Goal: Task Accomplishment & Management: Contribute content

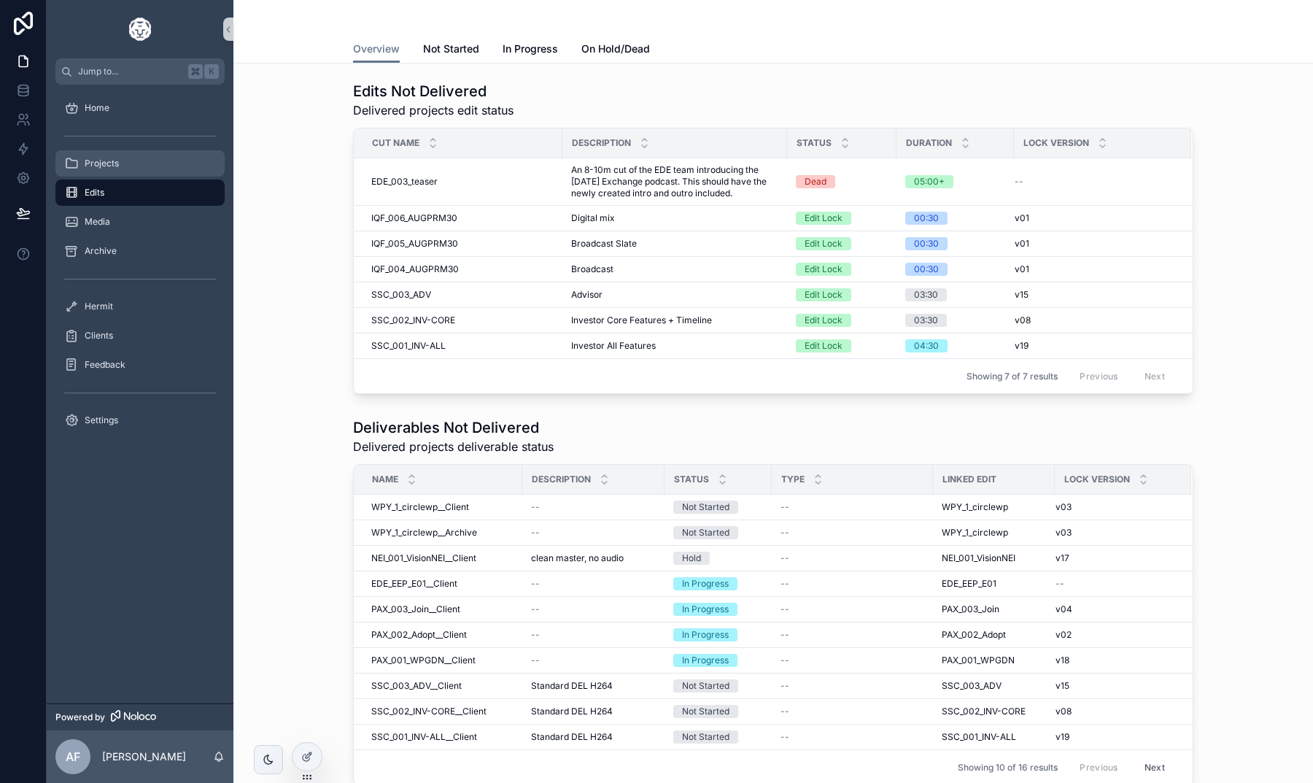
click at [114, 157] on div "Projects" at bounding box center [140, 163] width 152 height 23
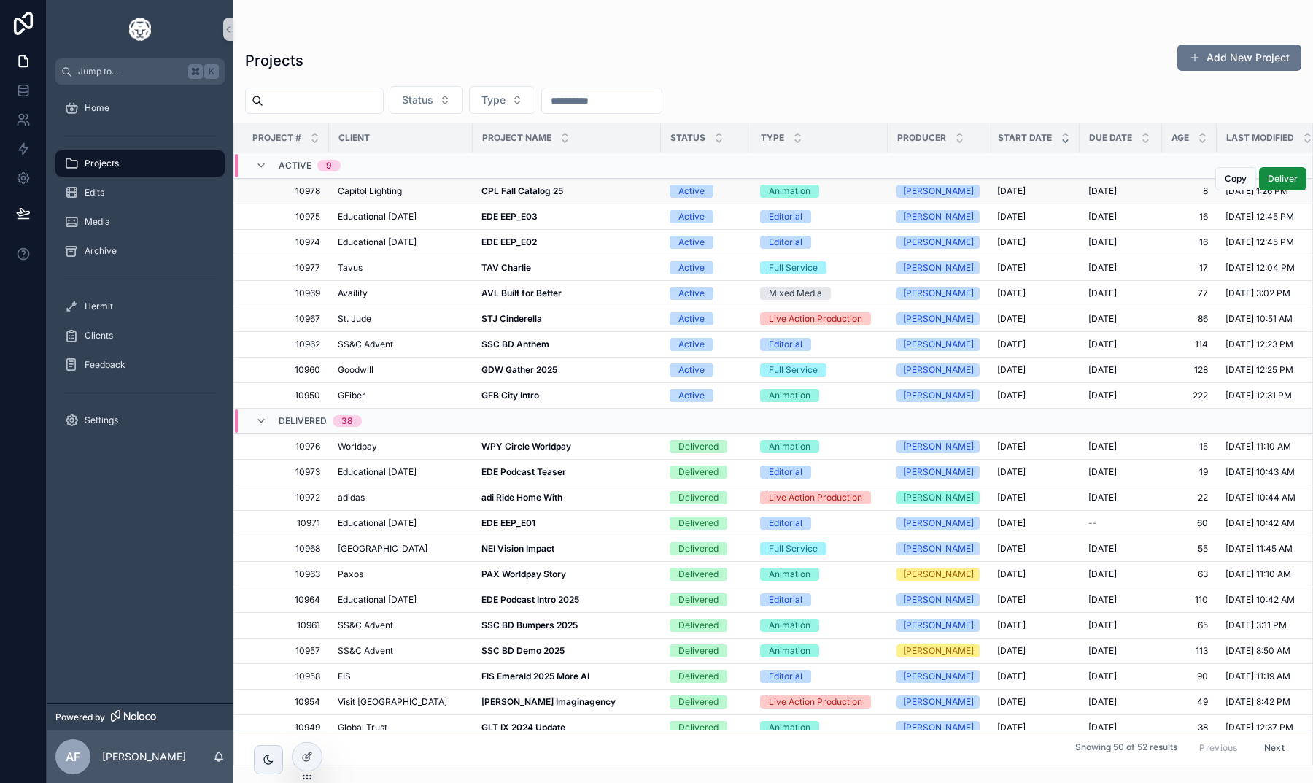
click at [511, 192] on strong "CPL Fall Catalog 25" at bounding box center [522, 190] width 82 height 11
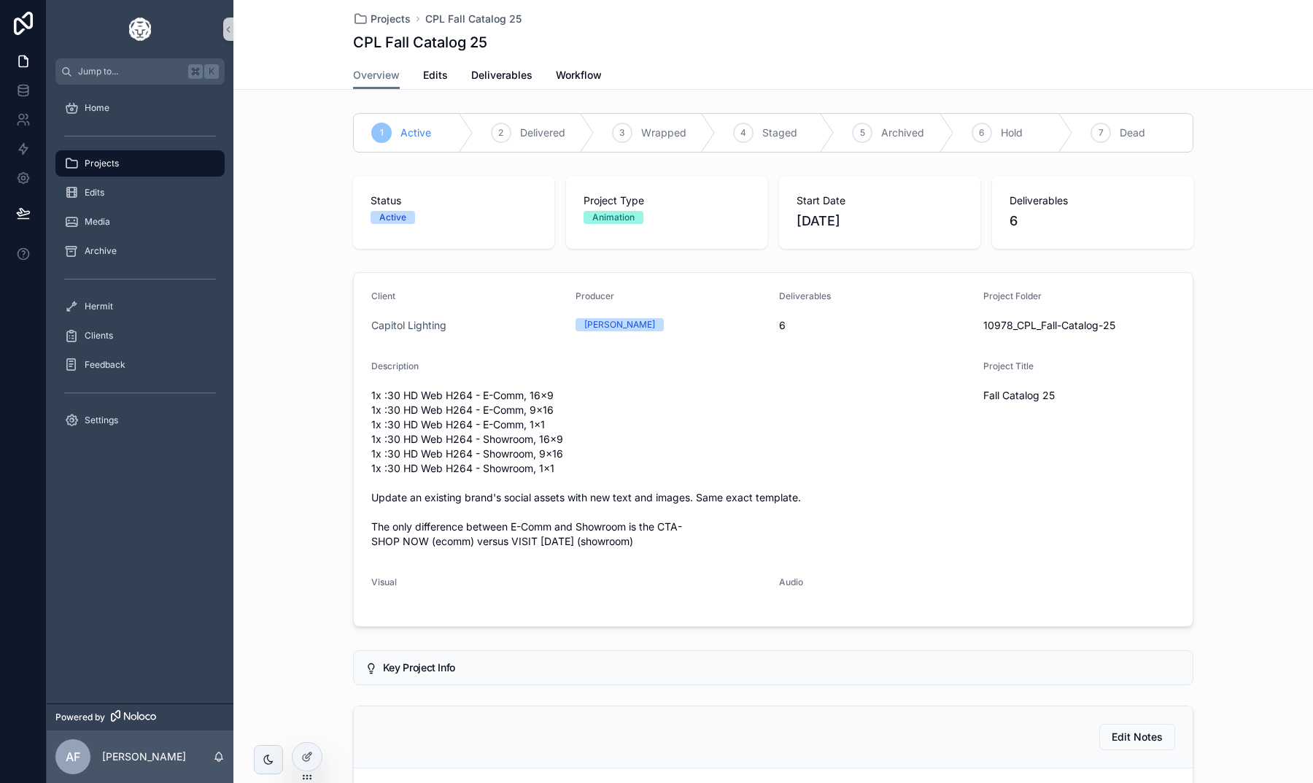
click at [498, 81] on span "Deliverables" at bounding box center [501, 75] width 61 height 15
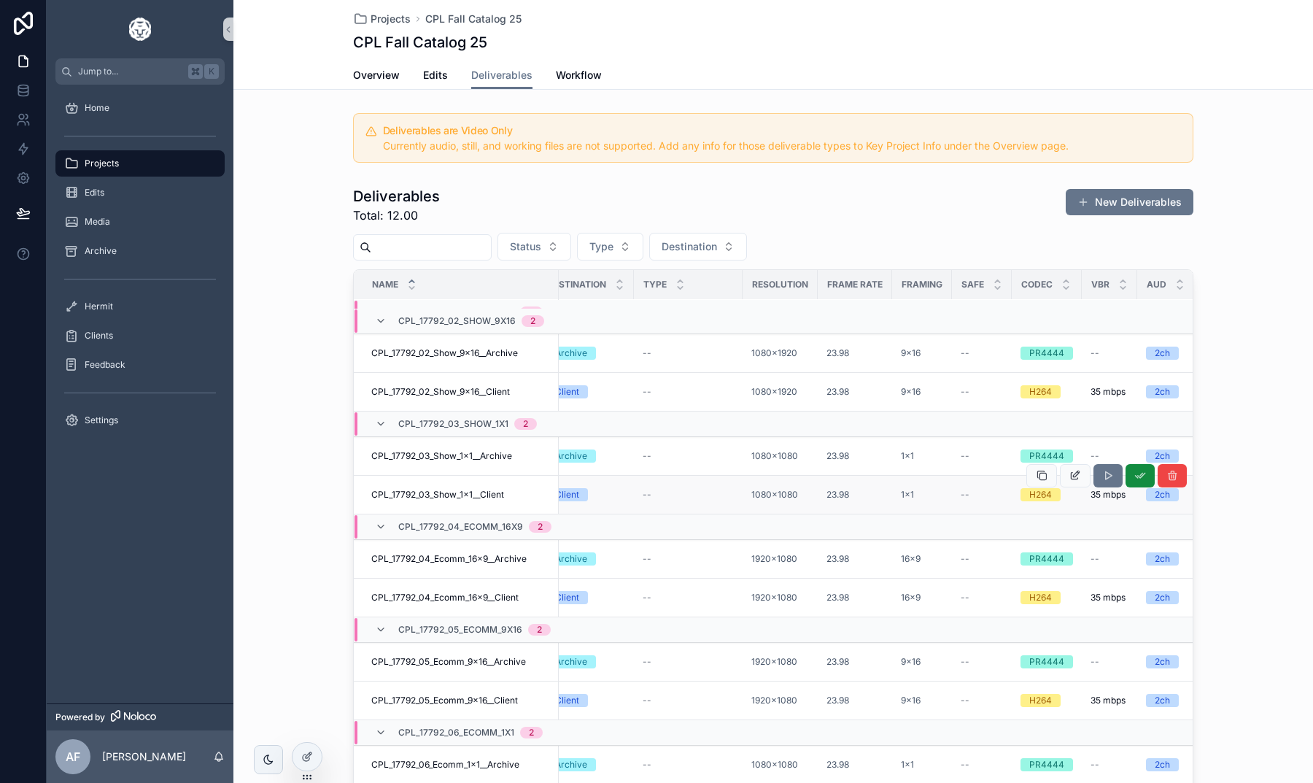
scroll to position [94, 204]
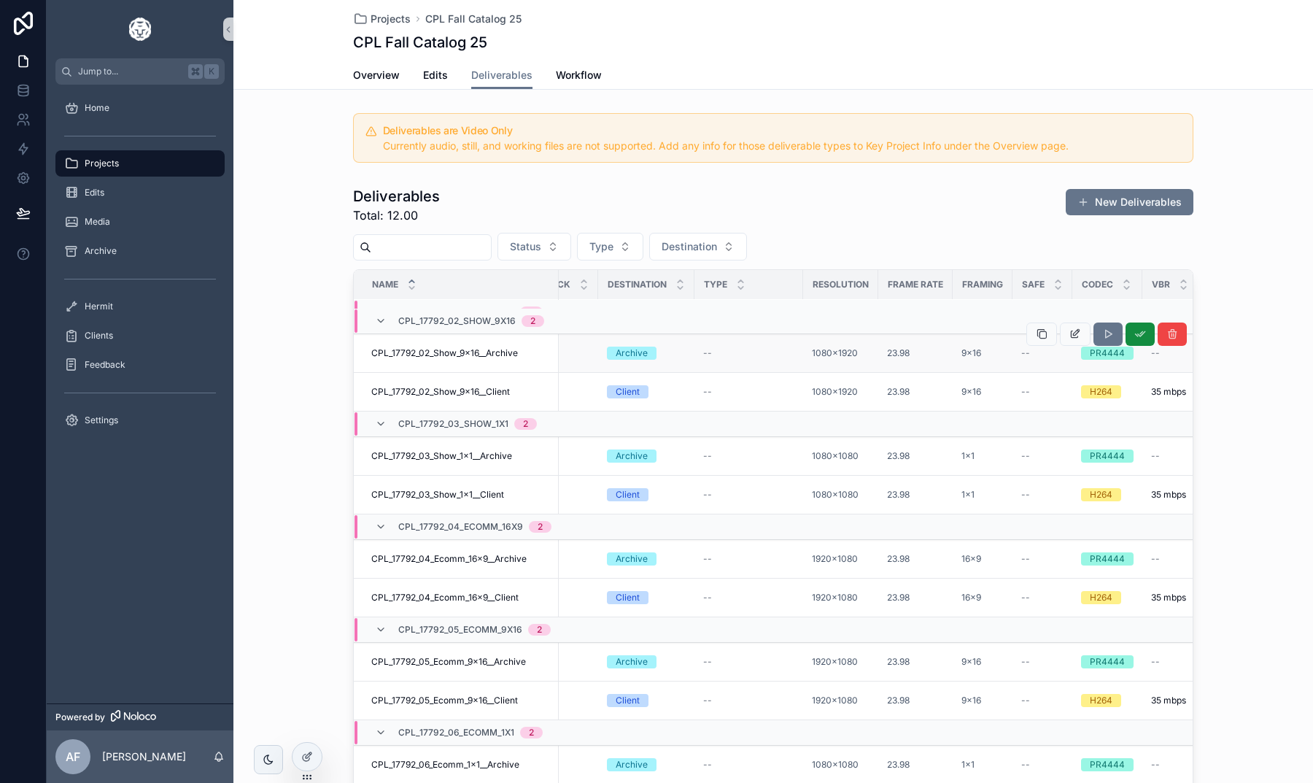
click at [485, 347] on span "CPL_17792_02_Show_9x16__Archive" at bounding box center [444, 353] width 147 height 12
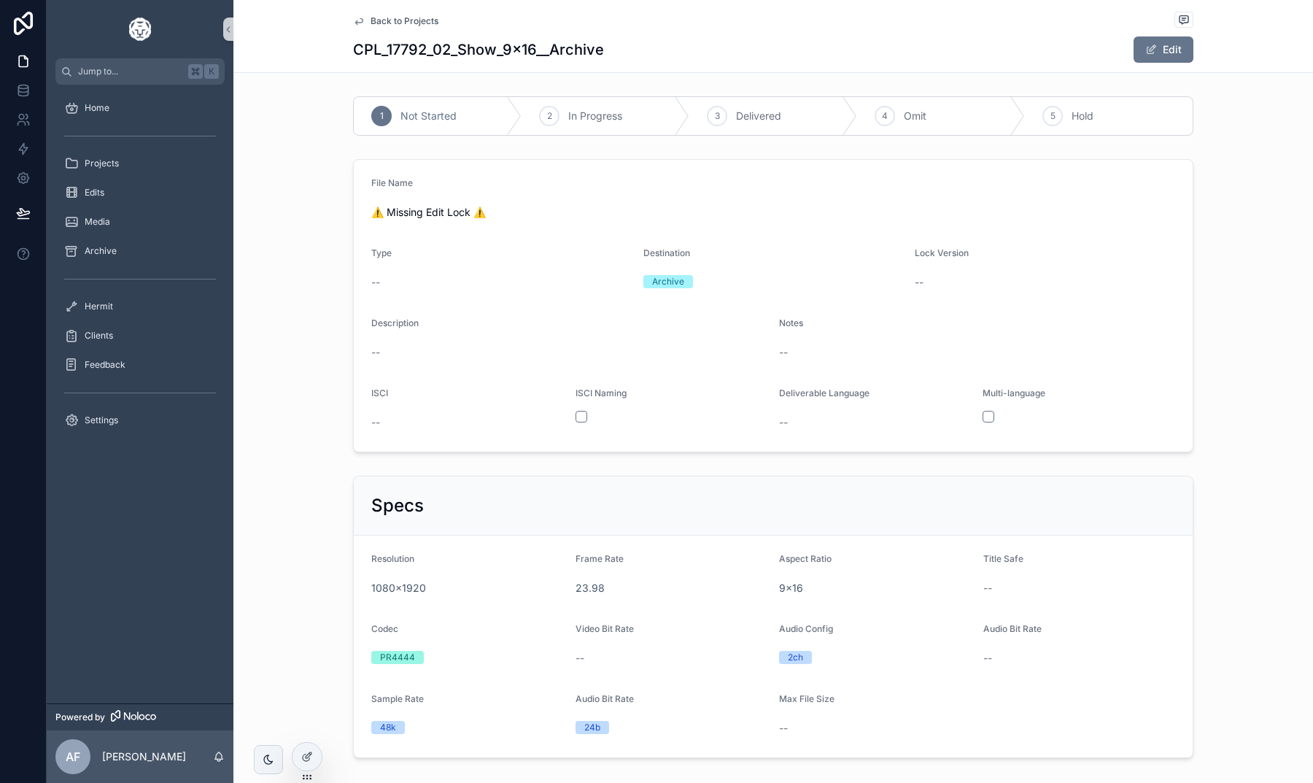
click at [363, 20] on icon "scrollable content" at bounding box center [359, 21] width 12 height 12
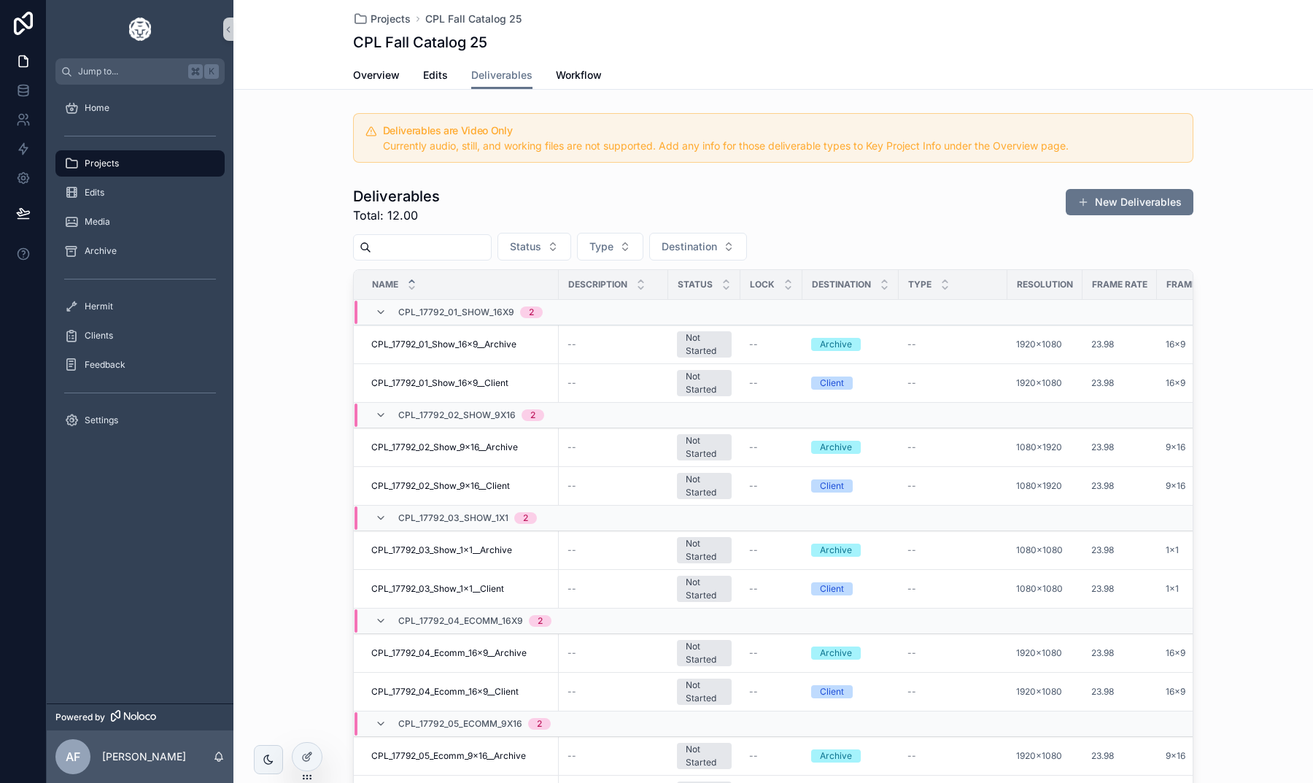
click at [426, 89] on div "Projects CPL Fall Catalog 25 CPL Fall Catalog 25 Deliverables Overview Edits De…" at bounding box center [773, 45] width 1080 height 90
click at [436, 69] on span "Edits" at bounding box center [435, 75] width 25 height 15
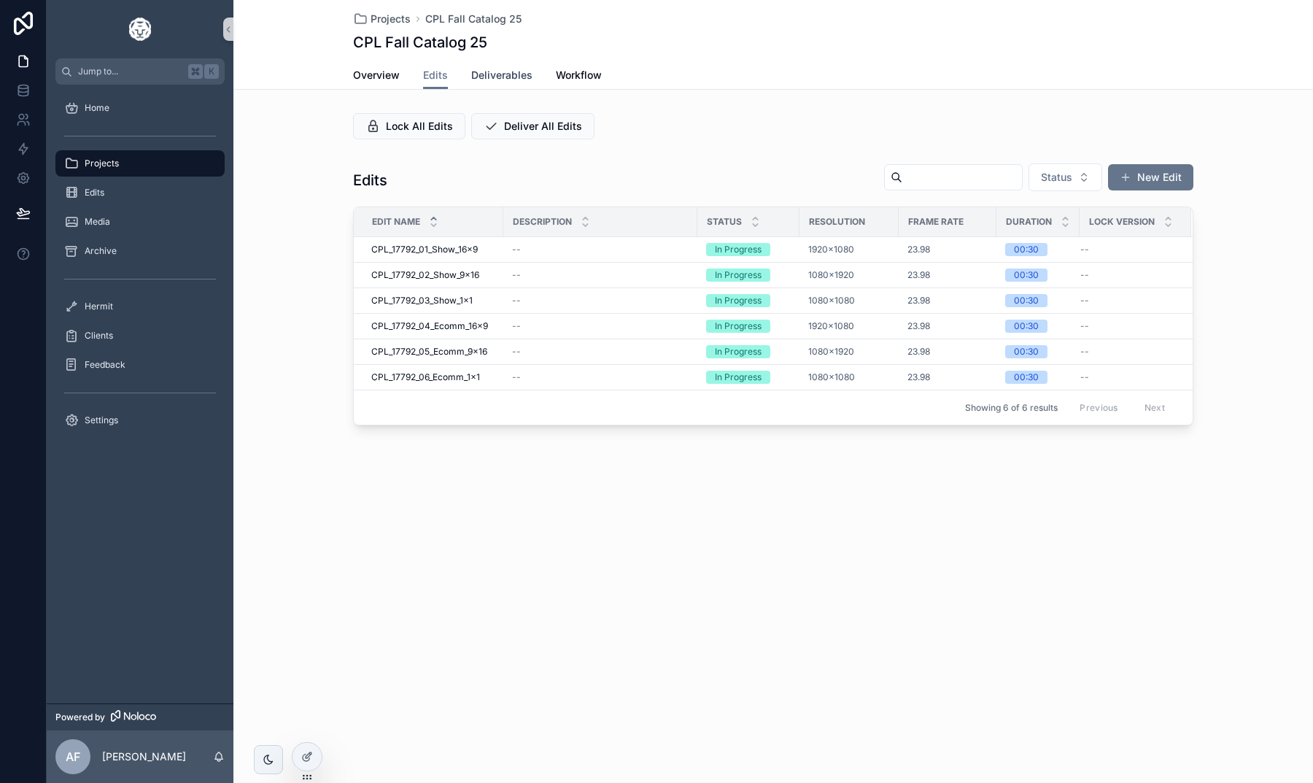
click at [484, 77] on span "Deliverables" at bounding box center [501, 75] width 61 height 15
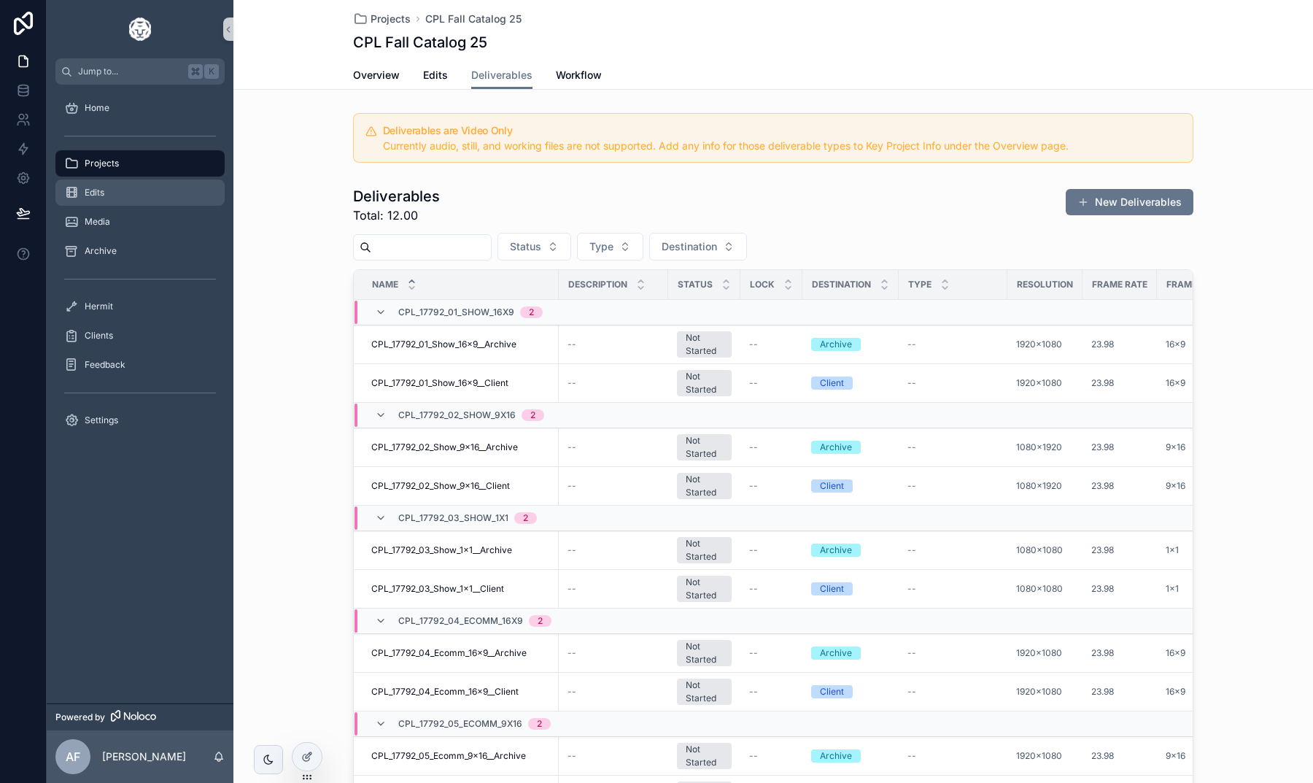
click at [123, 198] on div "Edits" at bounding box center [140, 192] width 152 height 23
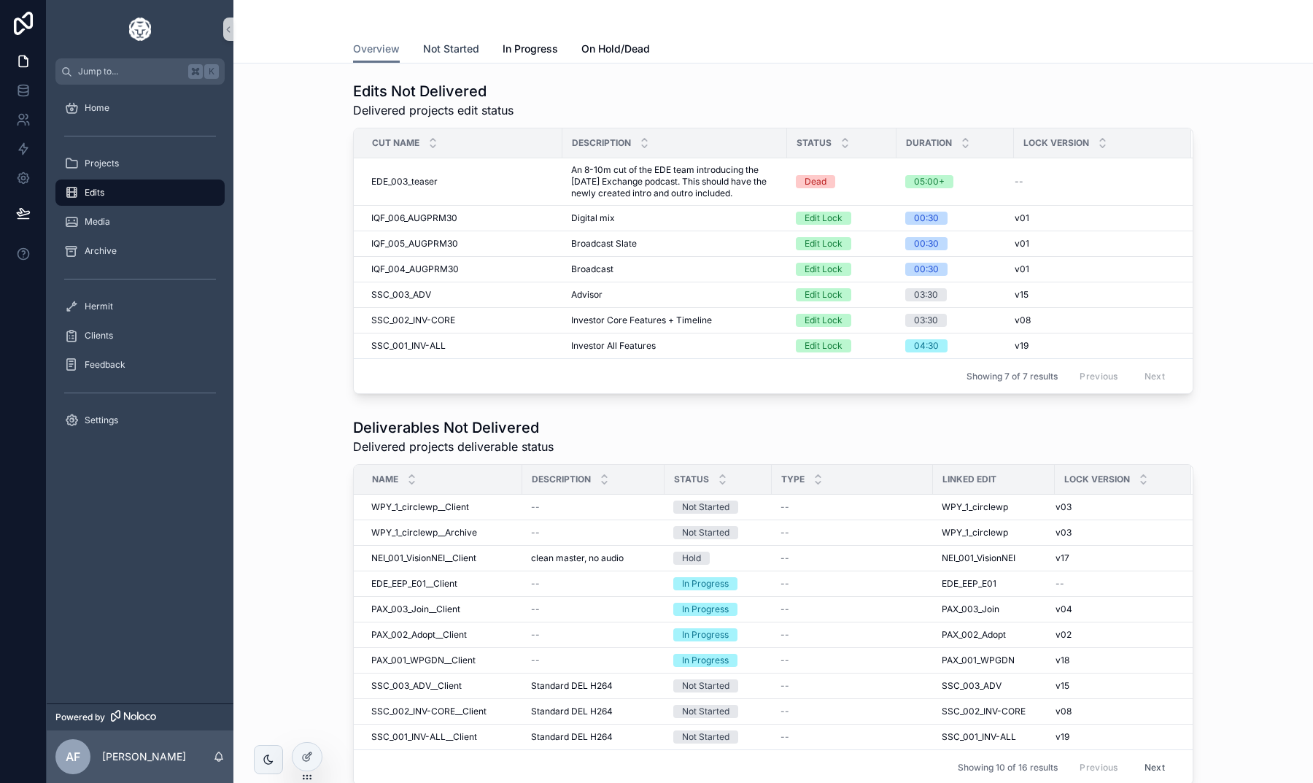
click at [455, 51] on span "Not Started" at bounding box center [451, 49] width 56 height 15
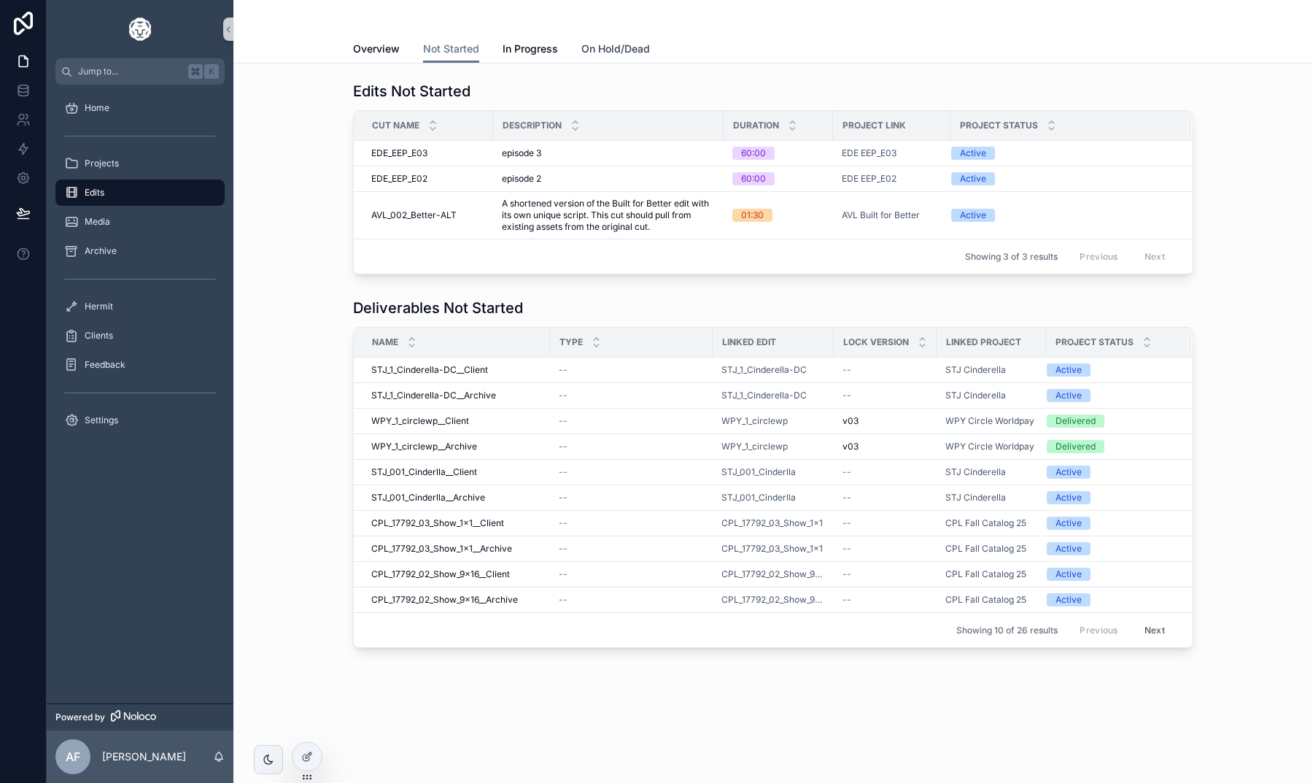
click at [616, 49] on span "On Hold/Dead" at bounding box center [615, 49] width 69 height 15
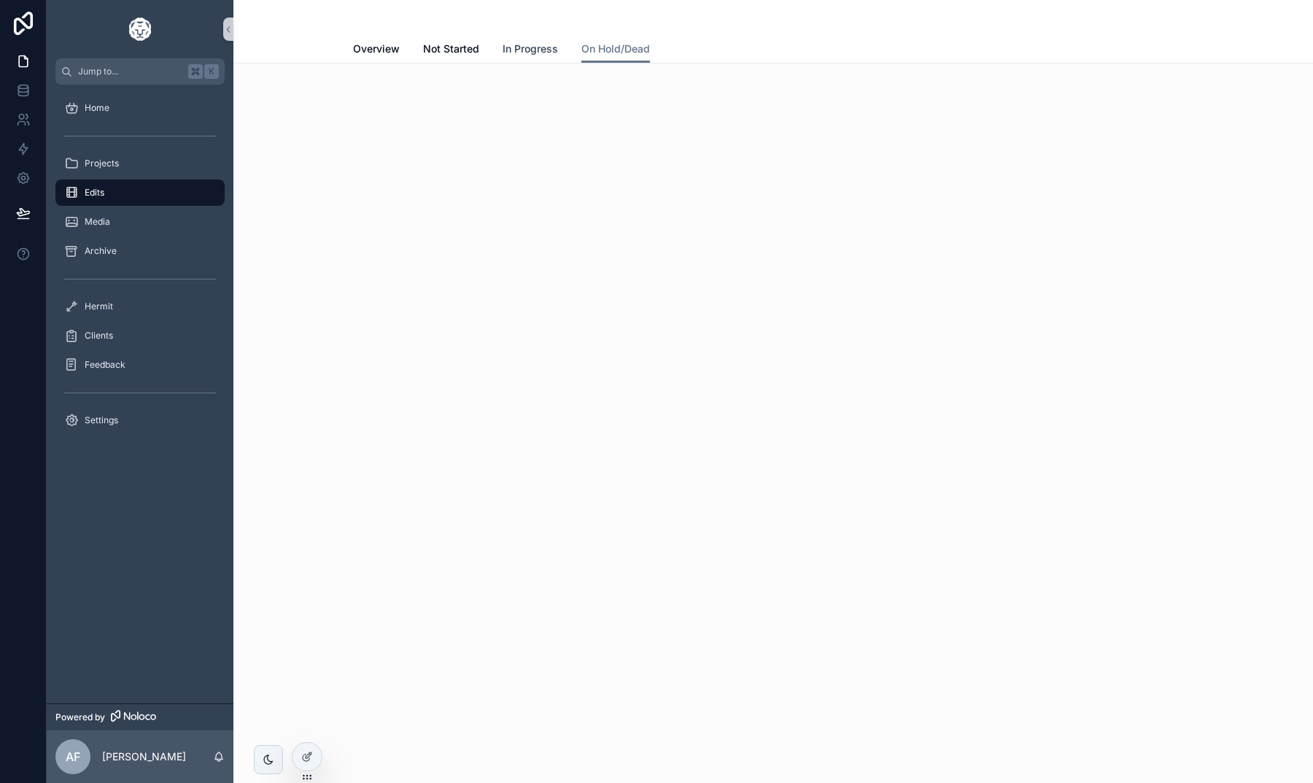
click at [535, 53] on span "In Progress" at bounding box center [530, 49] width 55 height 15
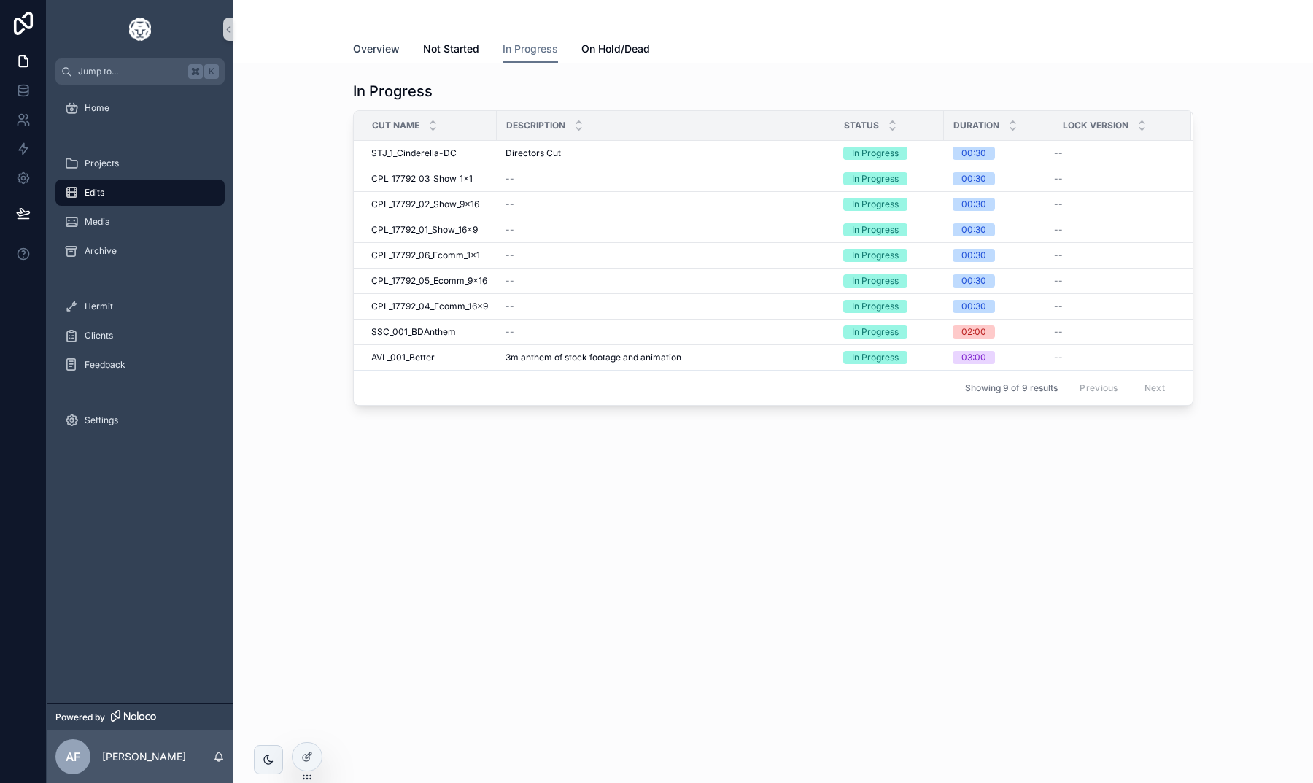
click at [364, 59] on link "Overview" at bounding box center [376, 50] width 47 height 29
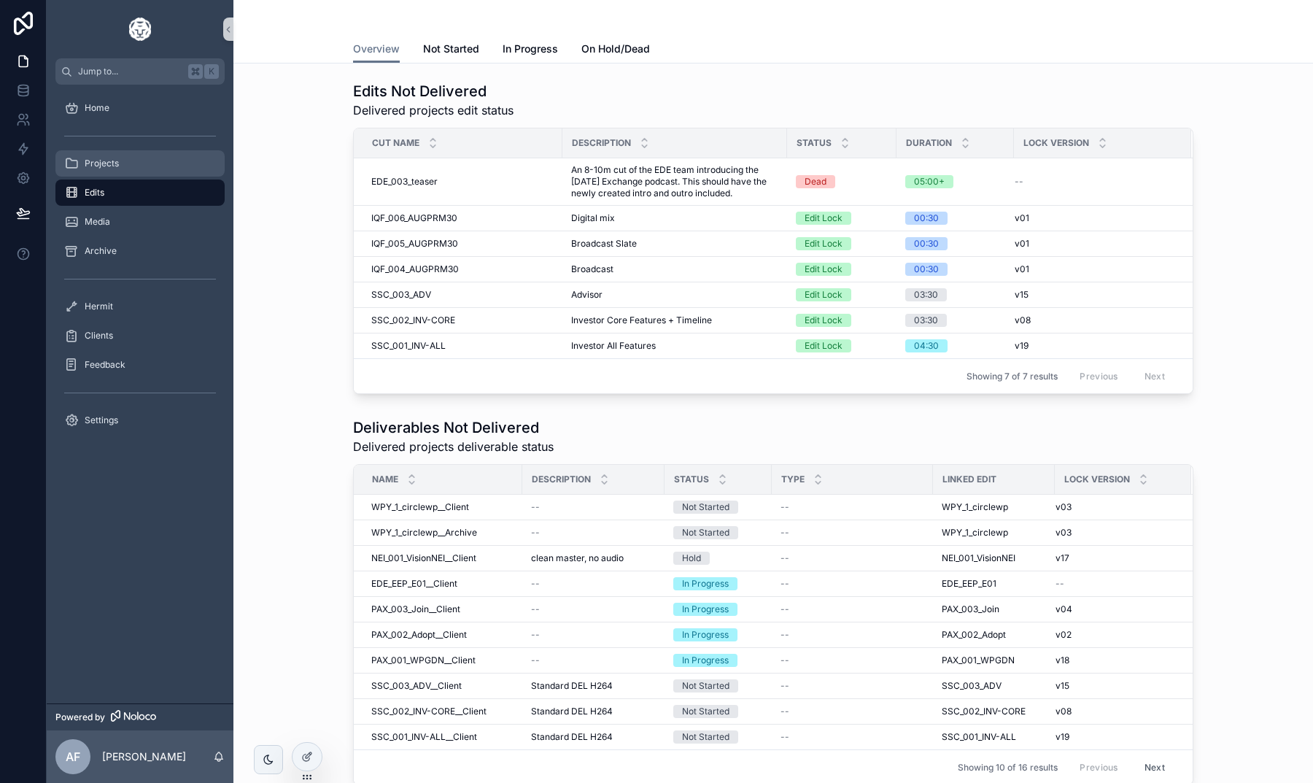
click at [108, 168] on span "Projects" at bounding box center [102, 164] width 34 height 12
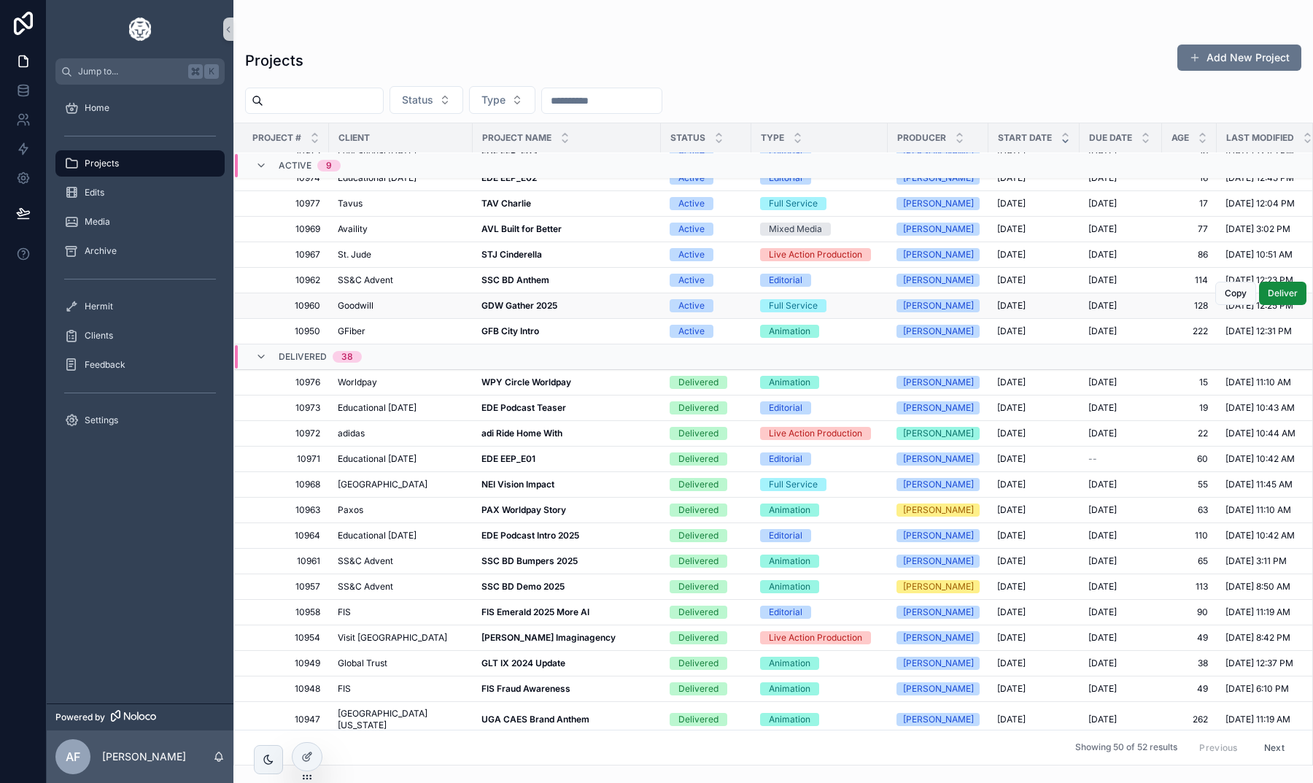
scroll to position [105, 0]
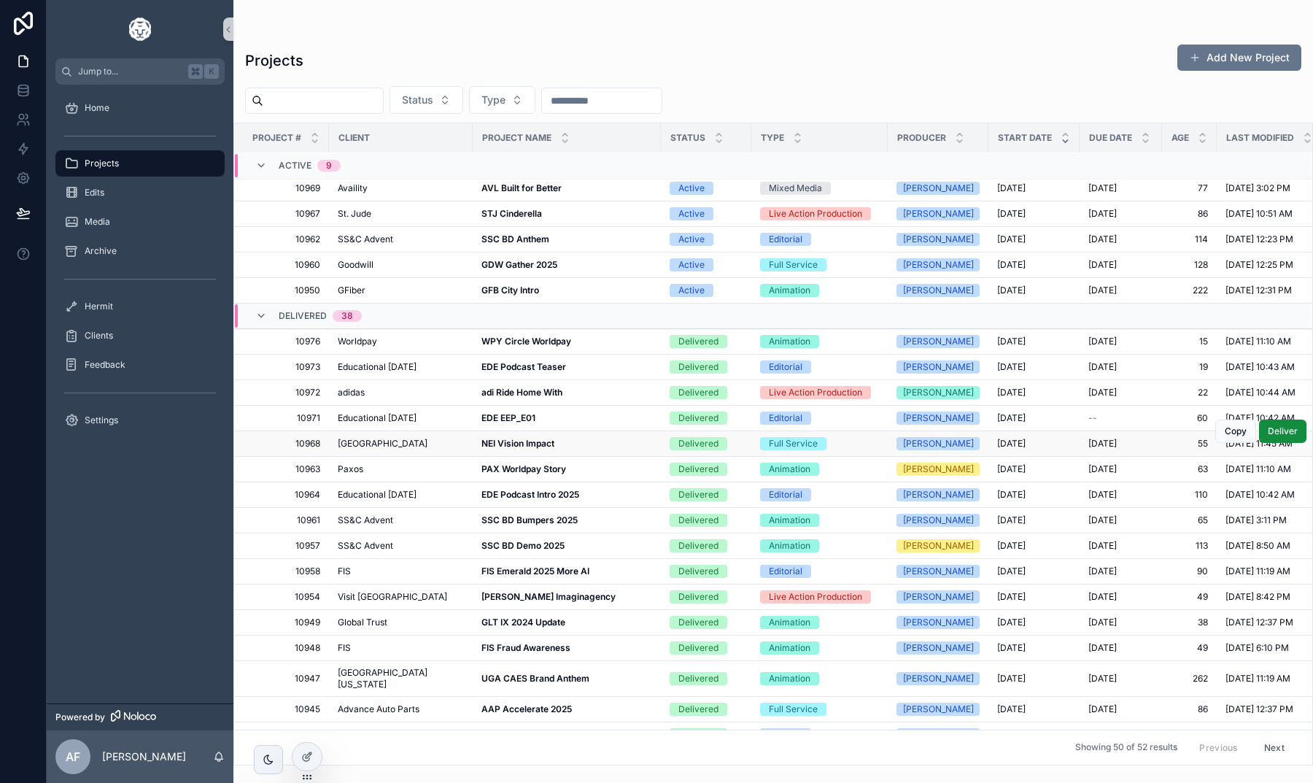
click at [527, 446] on strong "NEI Vision Impact" at bounding box center [517, 443] width 73 height 11
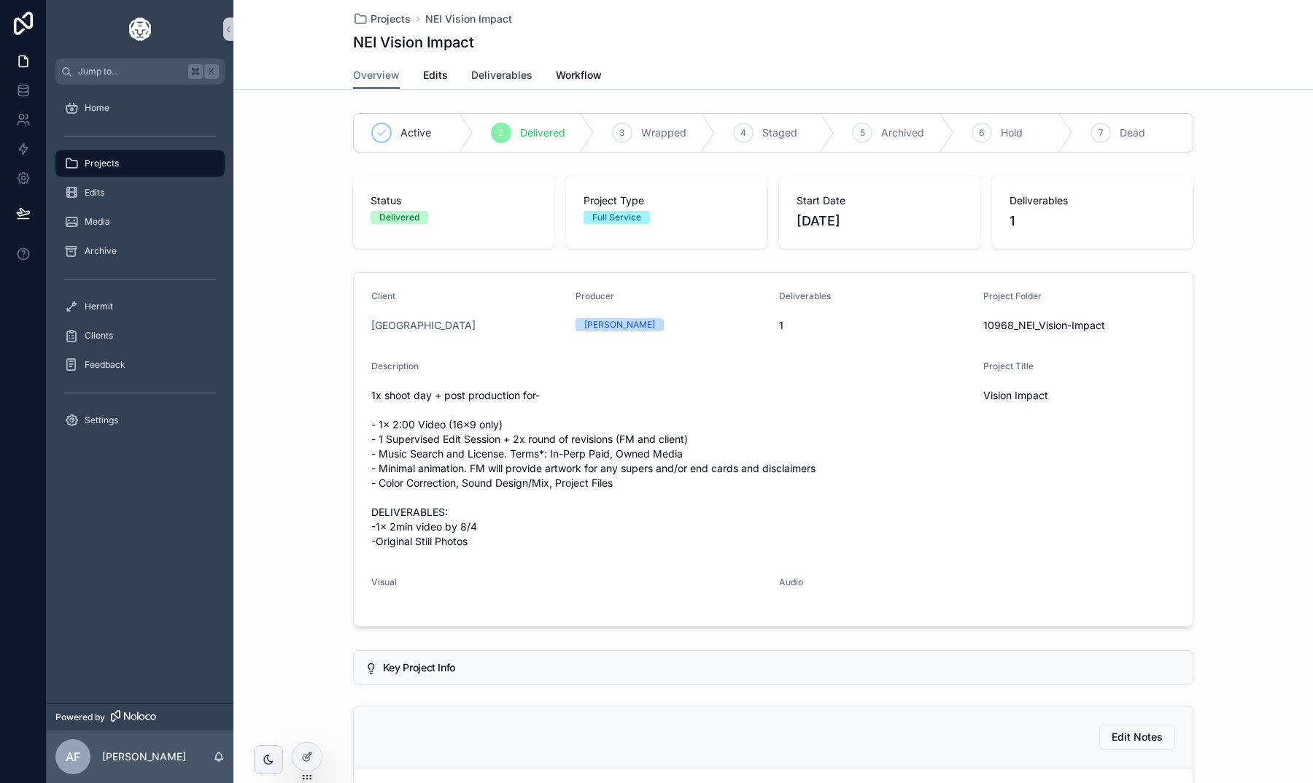
click at [500, 72] on span "Deliverables" at bounding box center [501, 75] width 61 height 15
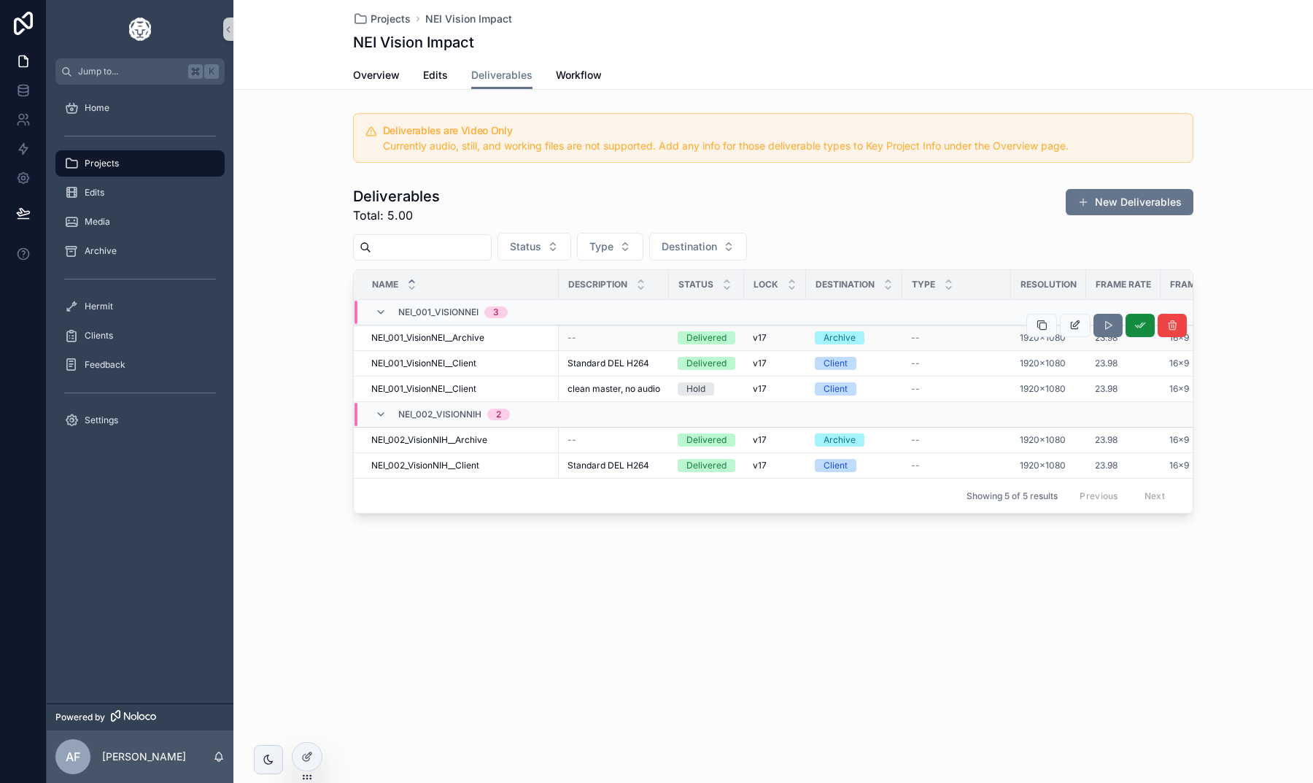
click at [462, 338] on span "NEI_001_VisionNEI__Archive" at bounding box center [427, 338] width 113 height 12
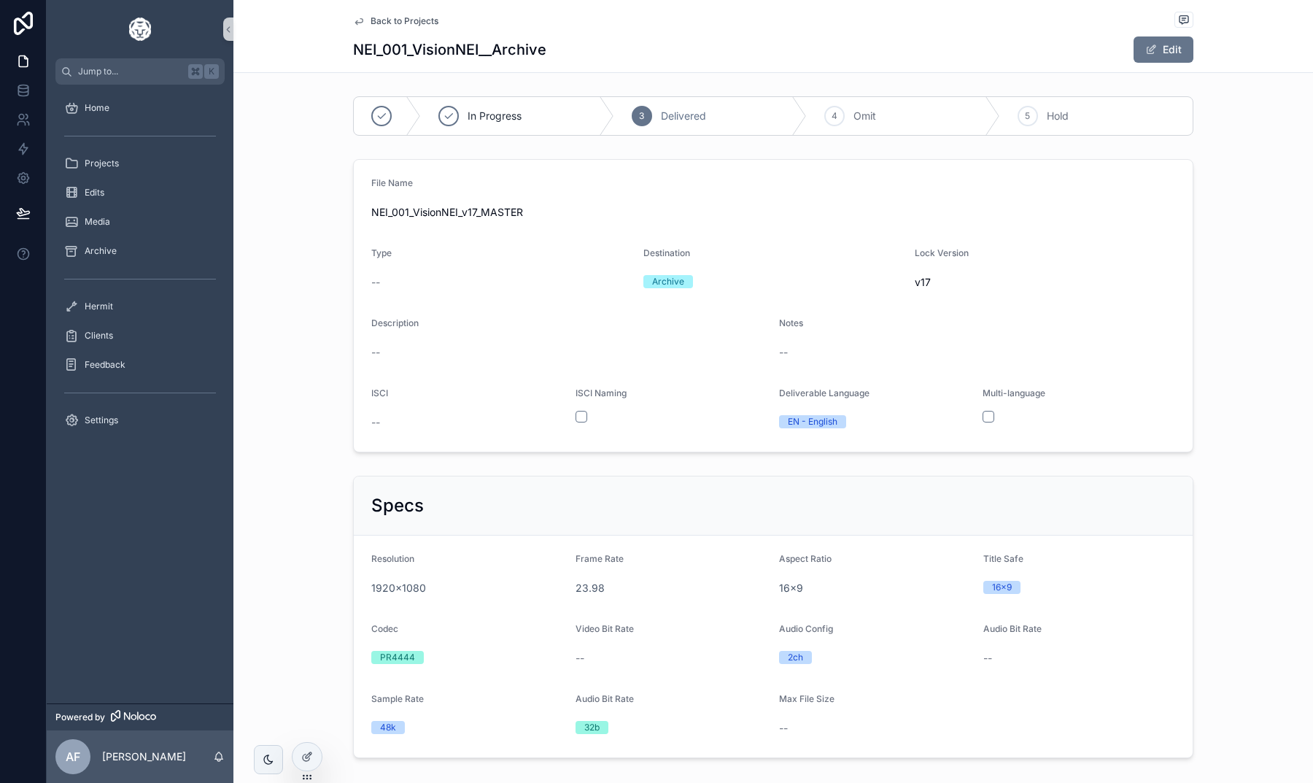
click at [376, 21] on span "Back to Projects" at bounding box center [405, 21] width 68 height 12
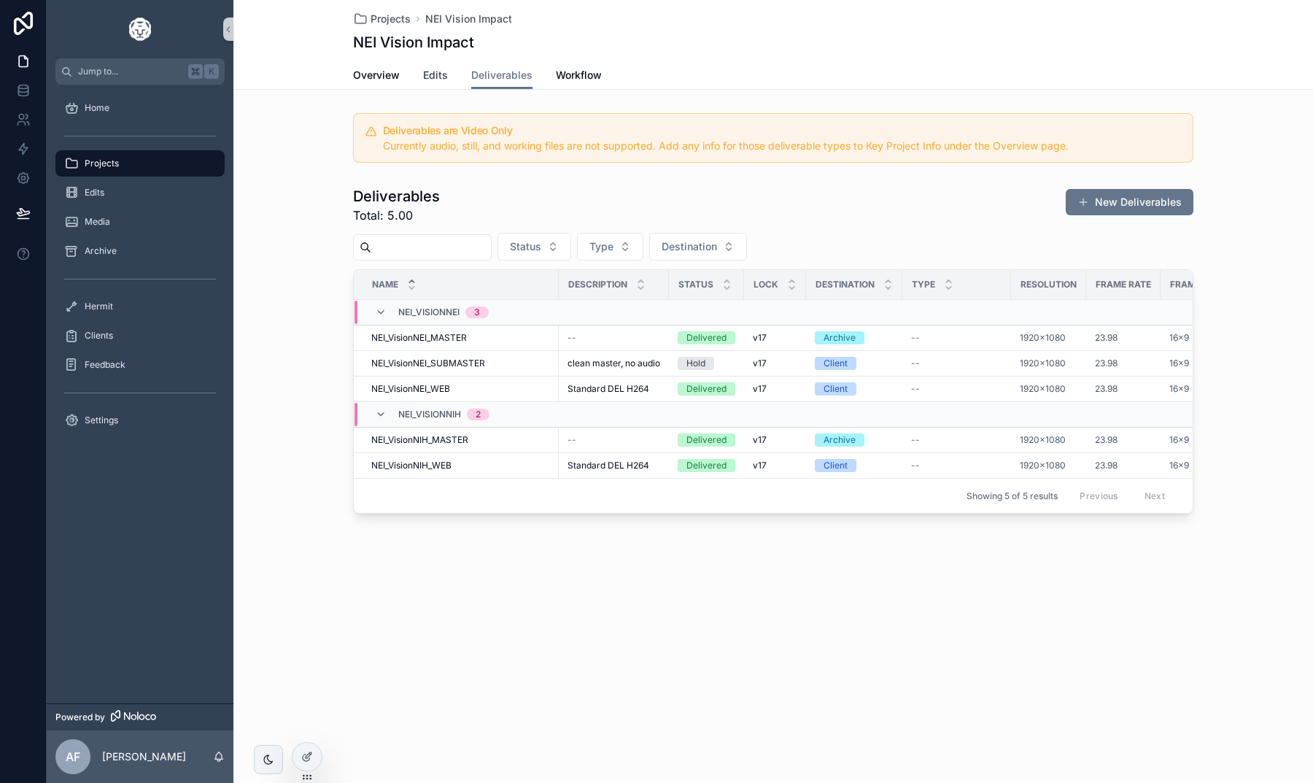
click at [441, 85] on link "Edits" at bounding box center [435, 76] width 25 height 29
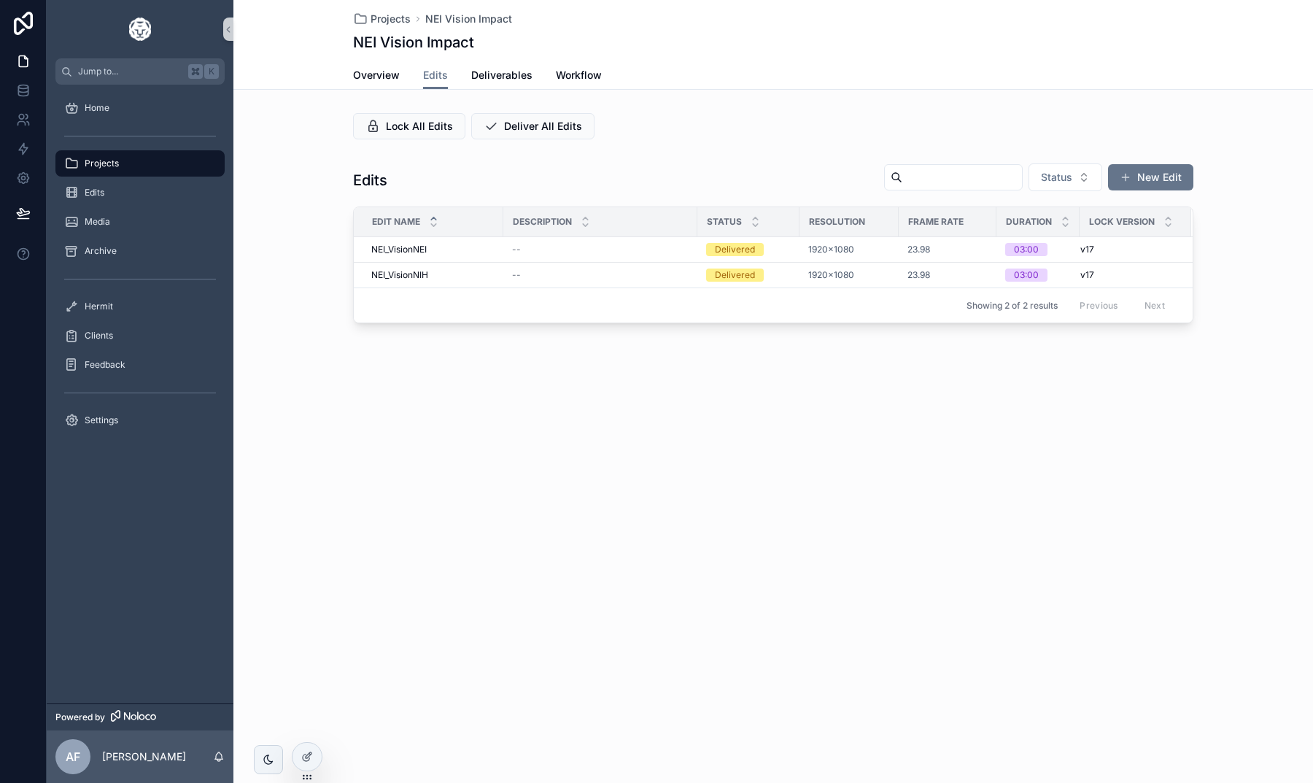
click at [105, 206] on div "Edits" at bounding box center [140, 192] width 187 height 29
click at [112, 195] on div "Edits" at bounding box center [140, 192] width 152 height 23
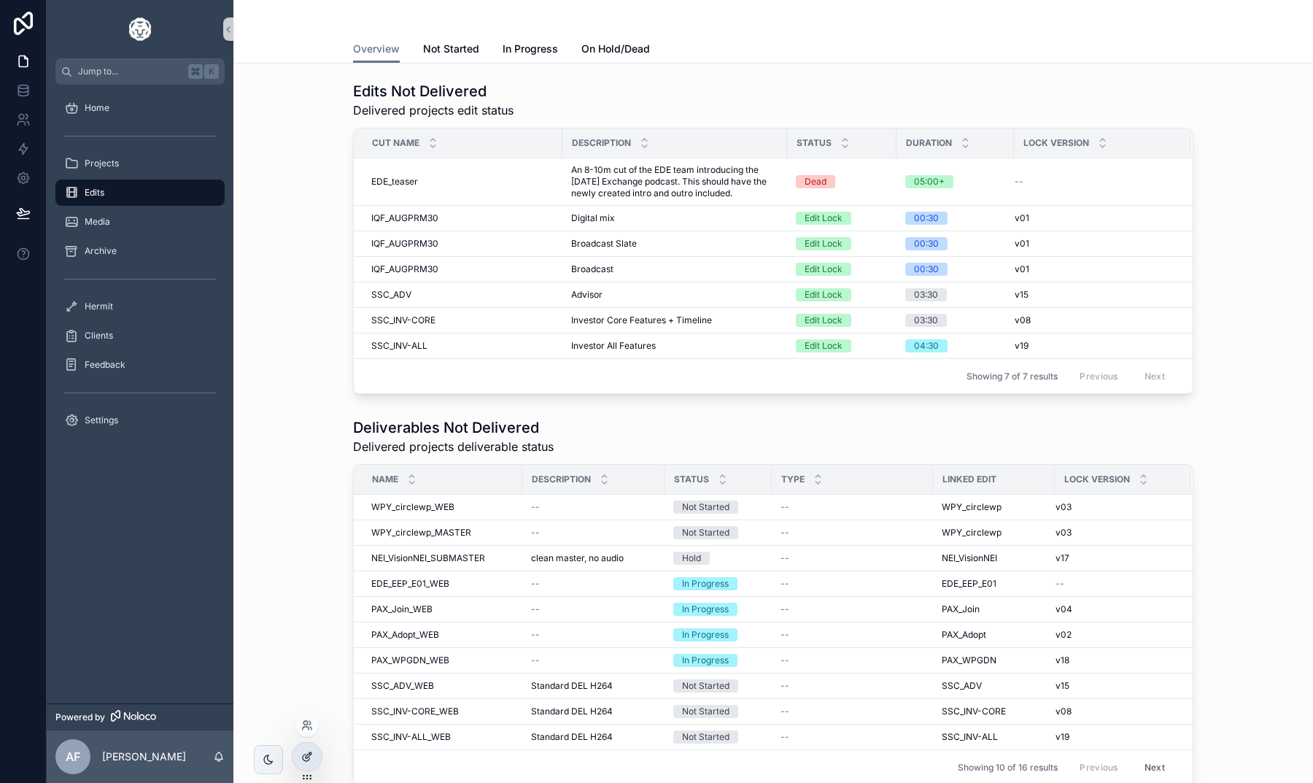
click at [301, 745] on div at bounding box center [307, 757] width 29 height 28
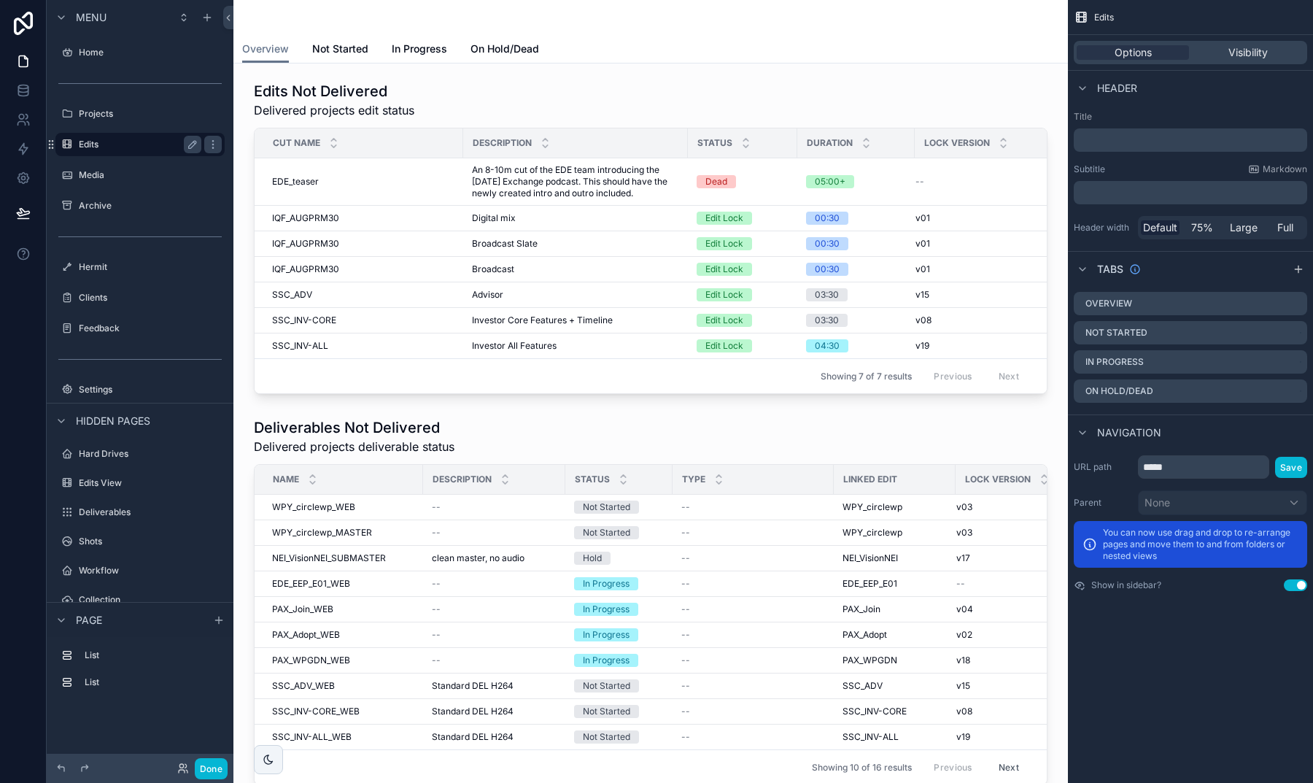
click at [123, 155] on div "Edits" at bounding box center [139, 144] width 163 height 23
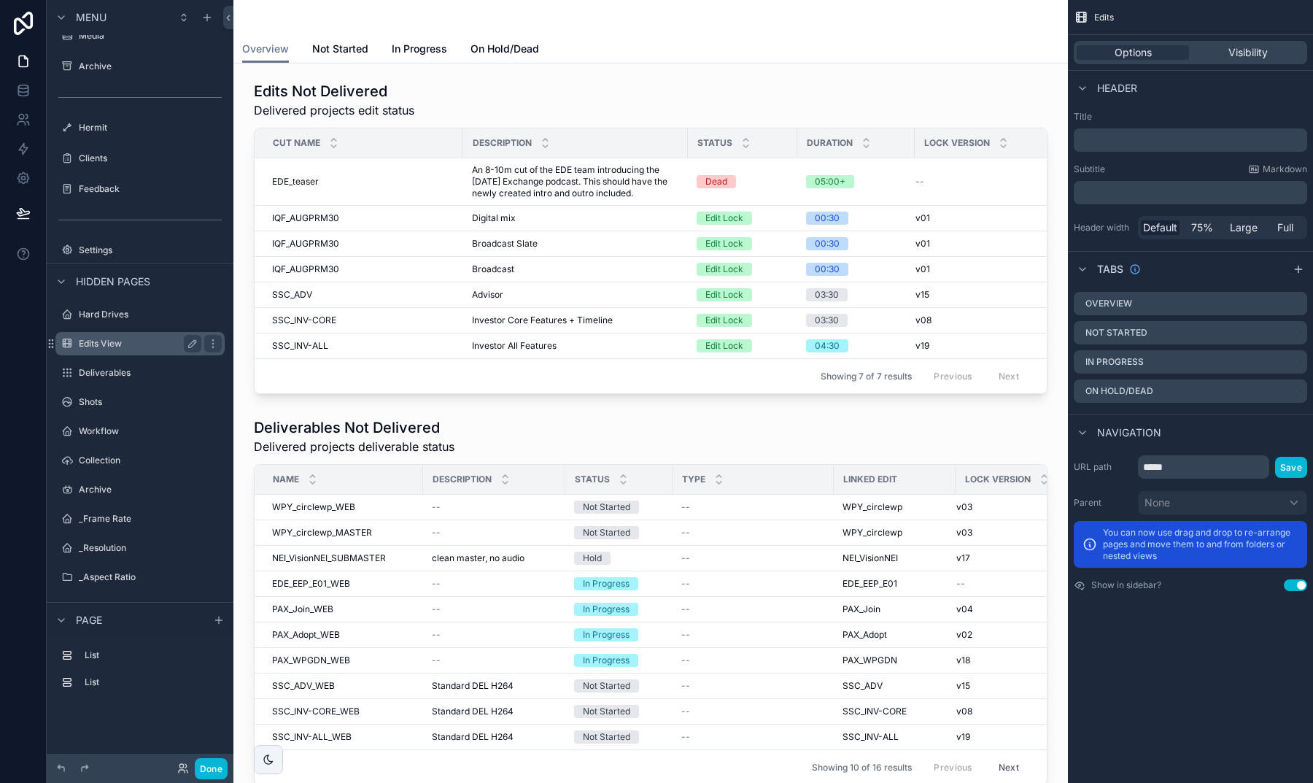
click at [118, 344] on label "Edits View" at bounding box center [137, 344] width 117 height 12
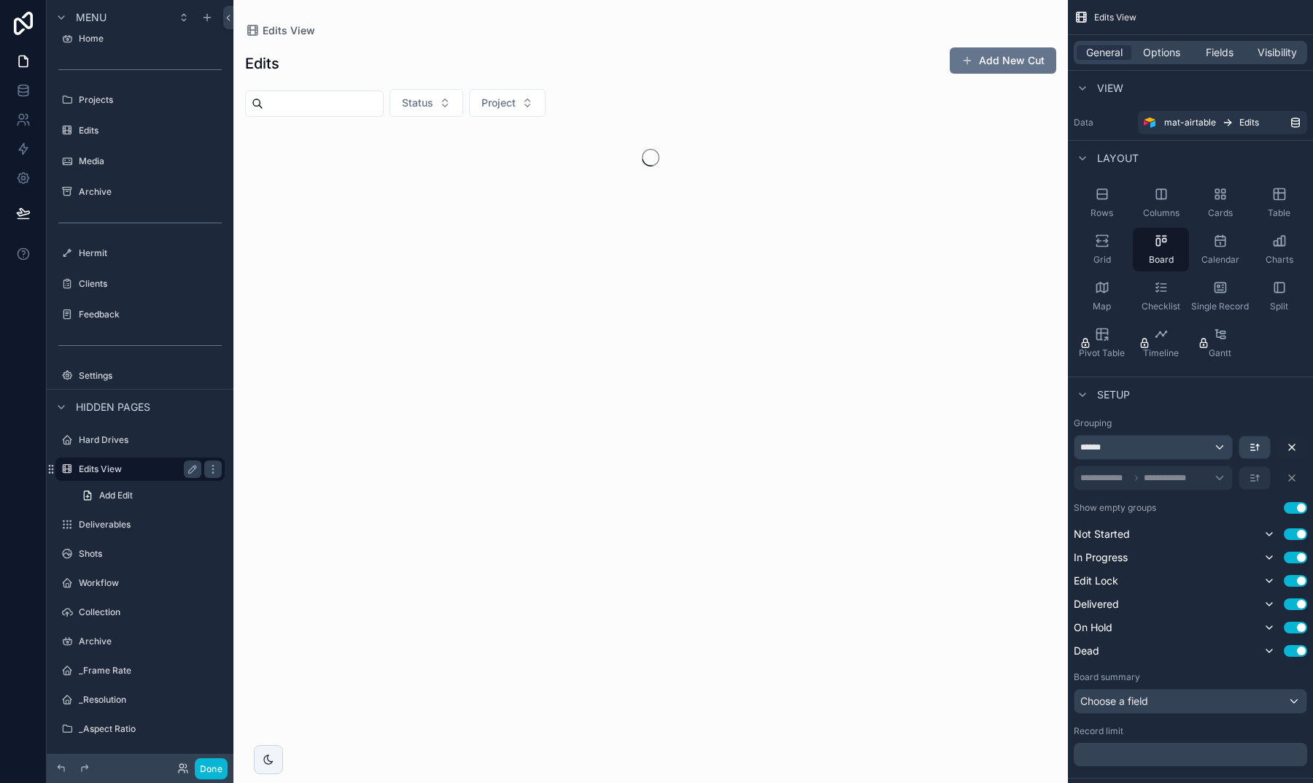
scroll to position [14, 0]
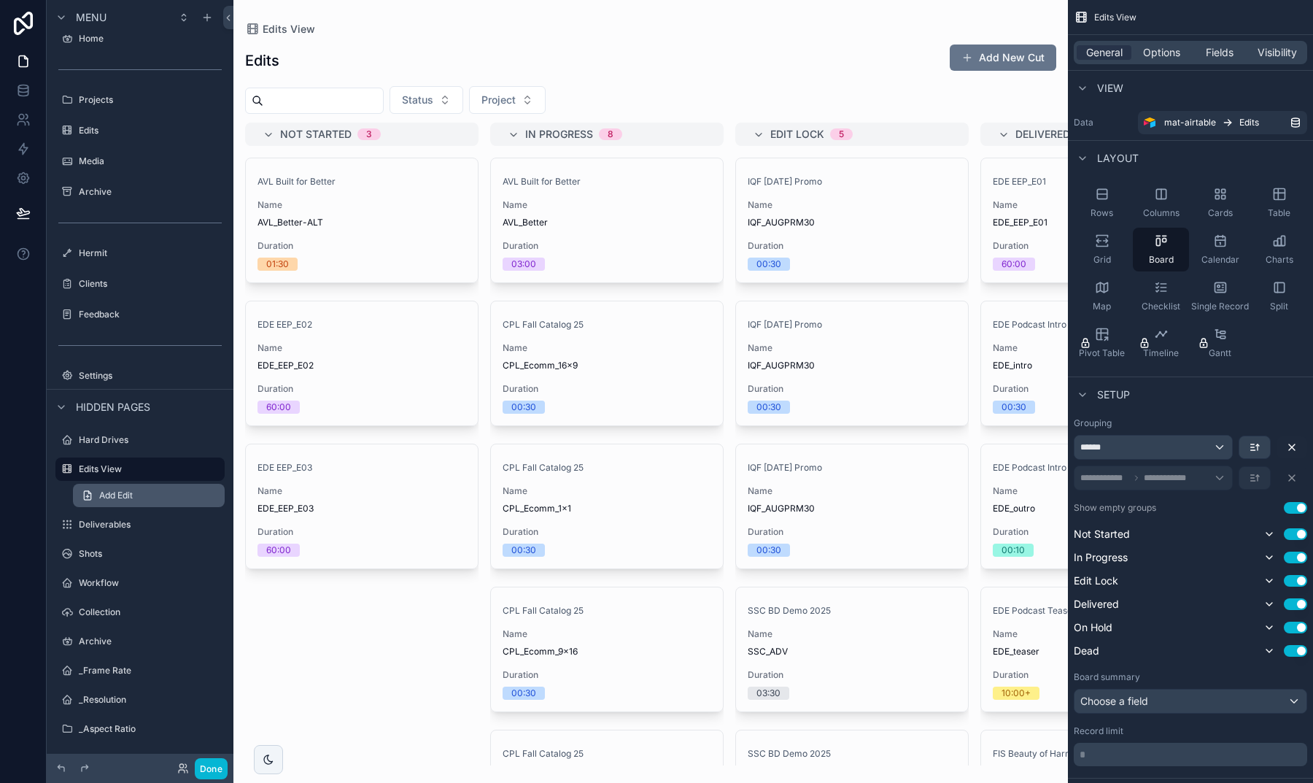
click at [114, 488] on link "Add Edit" at bounding box center [149, 495] width 152 height 23
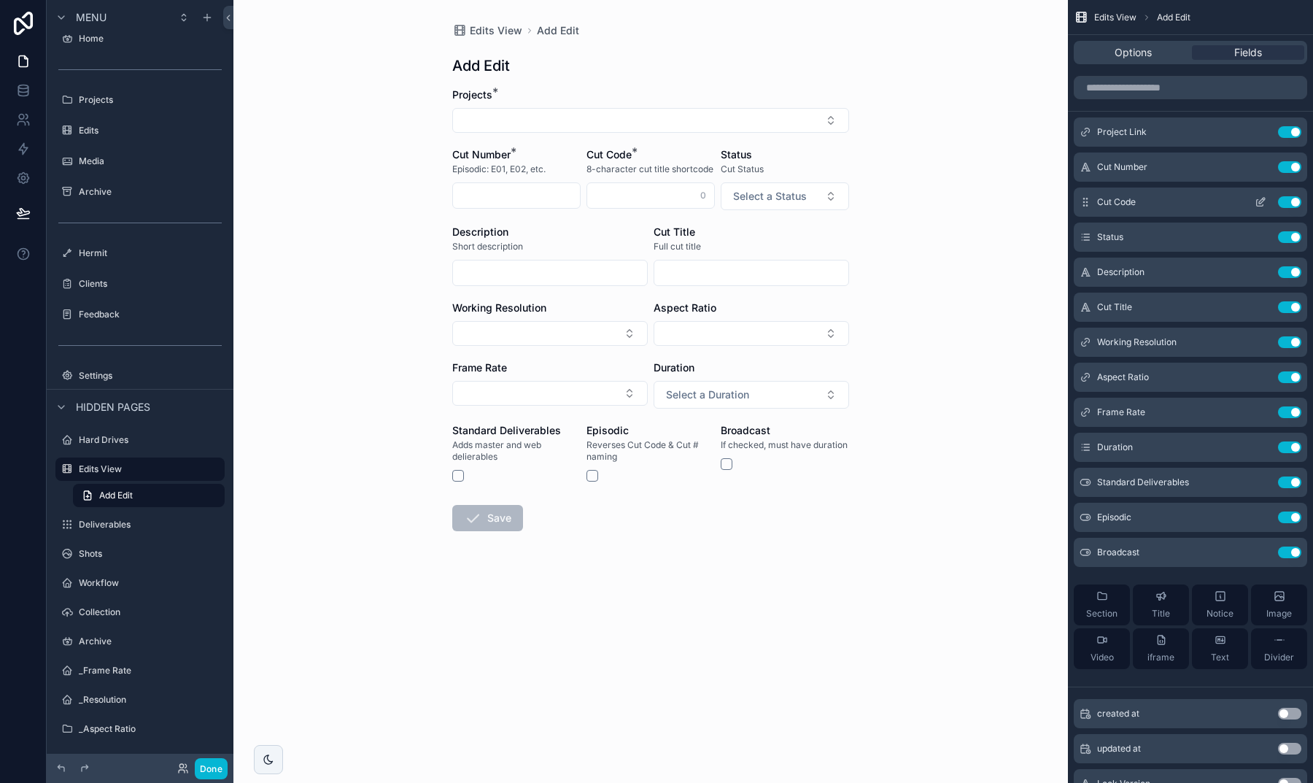
click at [1256, 202] on icon "scrollable content" at bounding box center [1261, 202] width 12 height 12
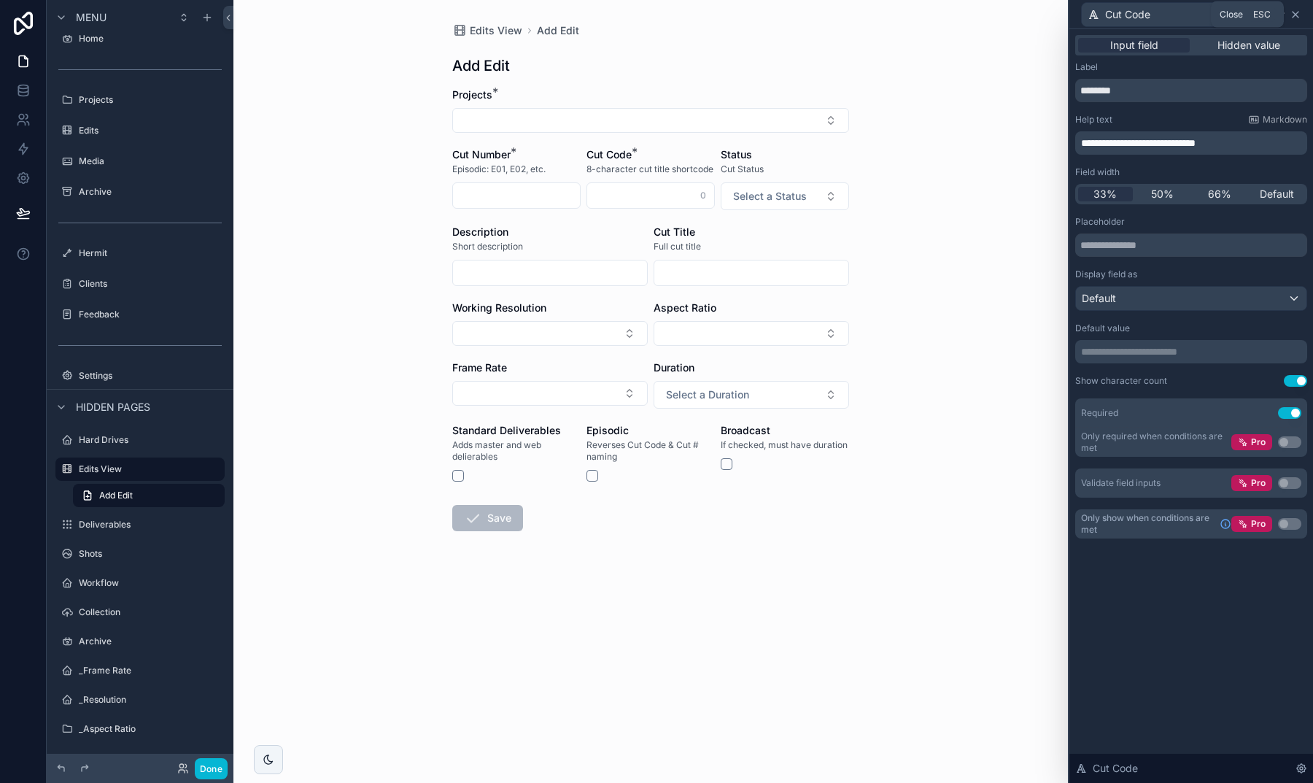
click at [1293, 15] on icon at bounding box center [1296, 15] width 12 height 12
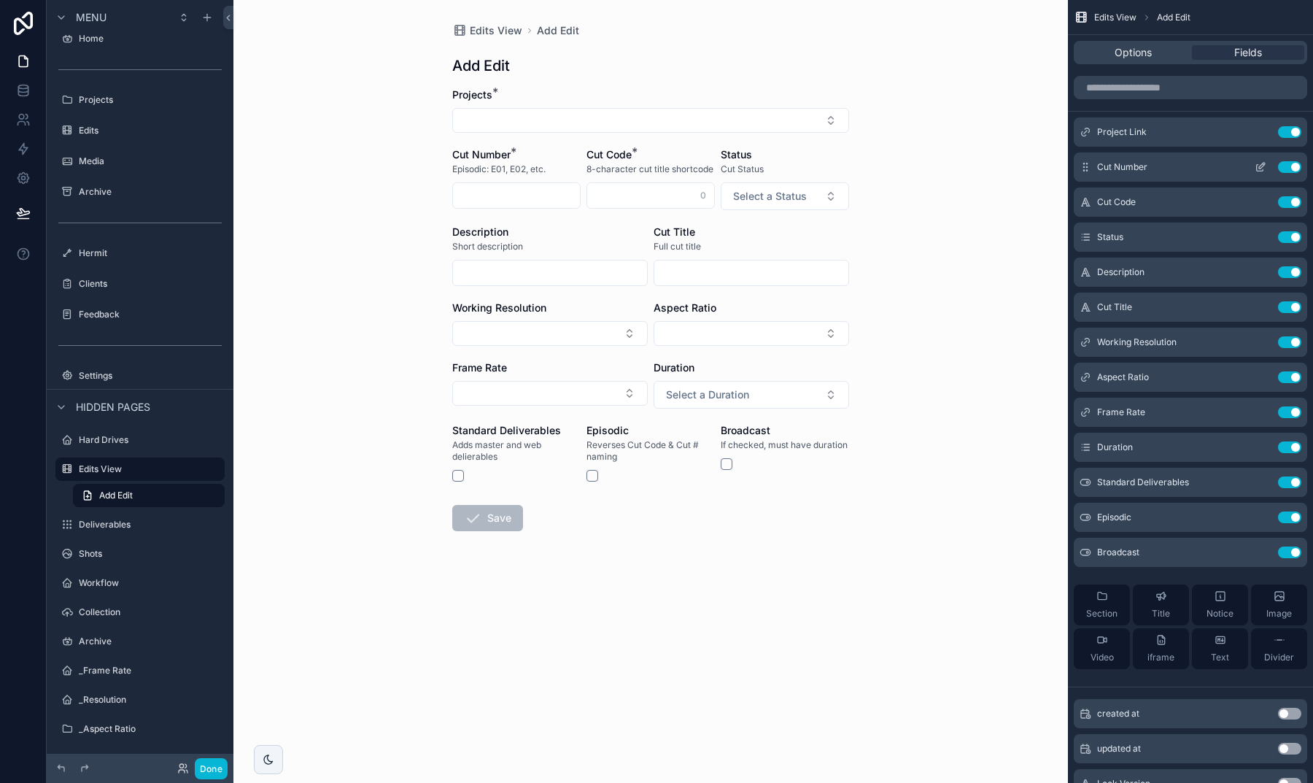
click at [1261, 164] on icon "scrollable content" at bounding box center [1261, 167] width 12 height 12
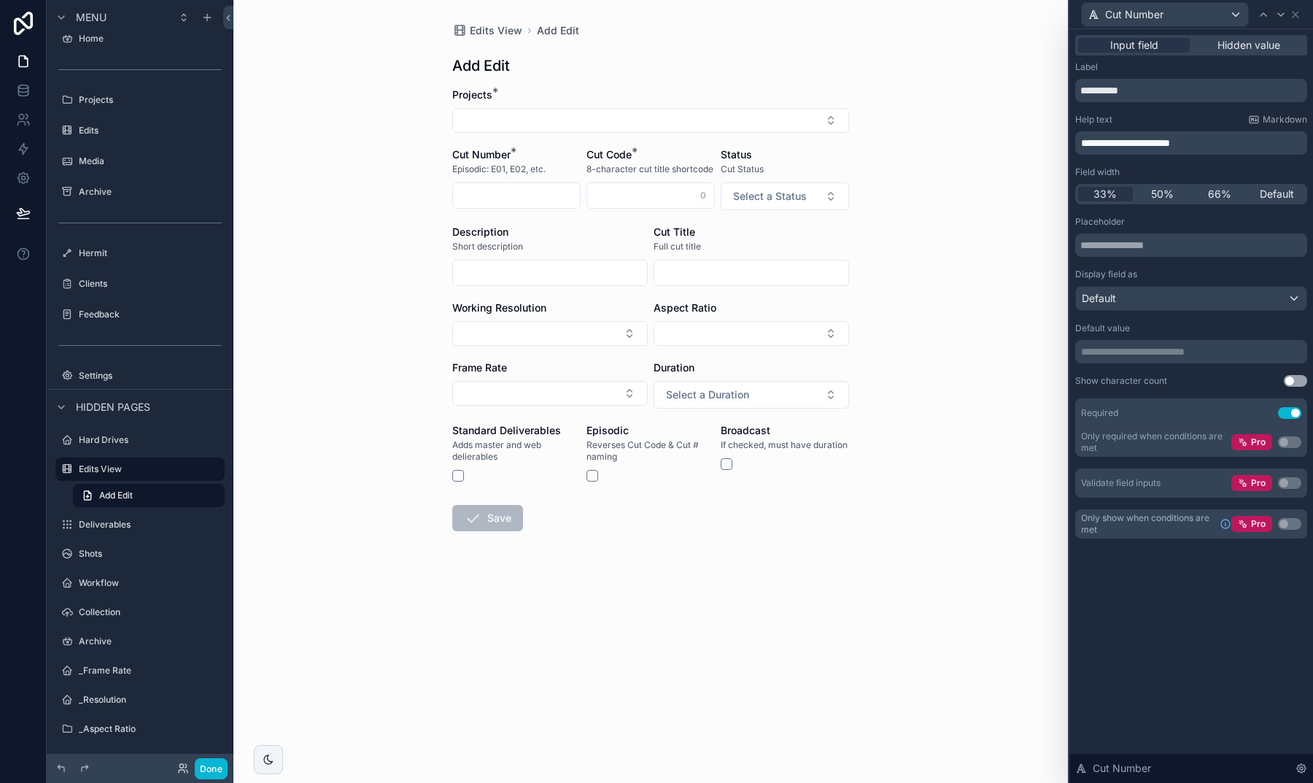
click at [1121, 142] on span "**********" at bounding box center [1125, 143] width 89 height 10
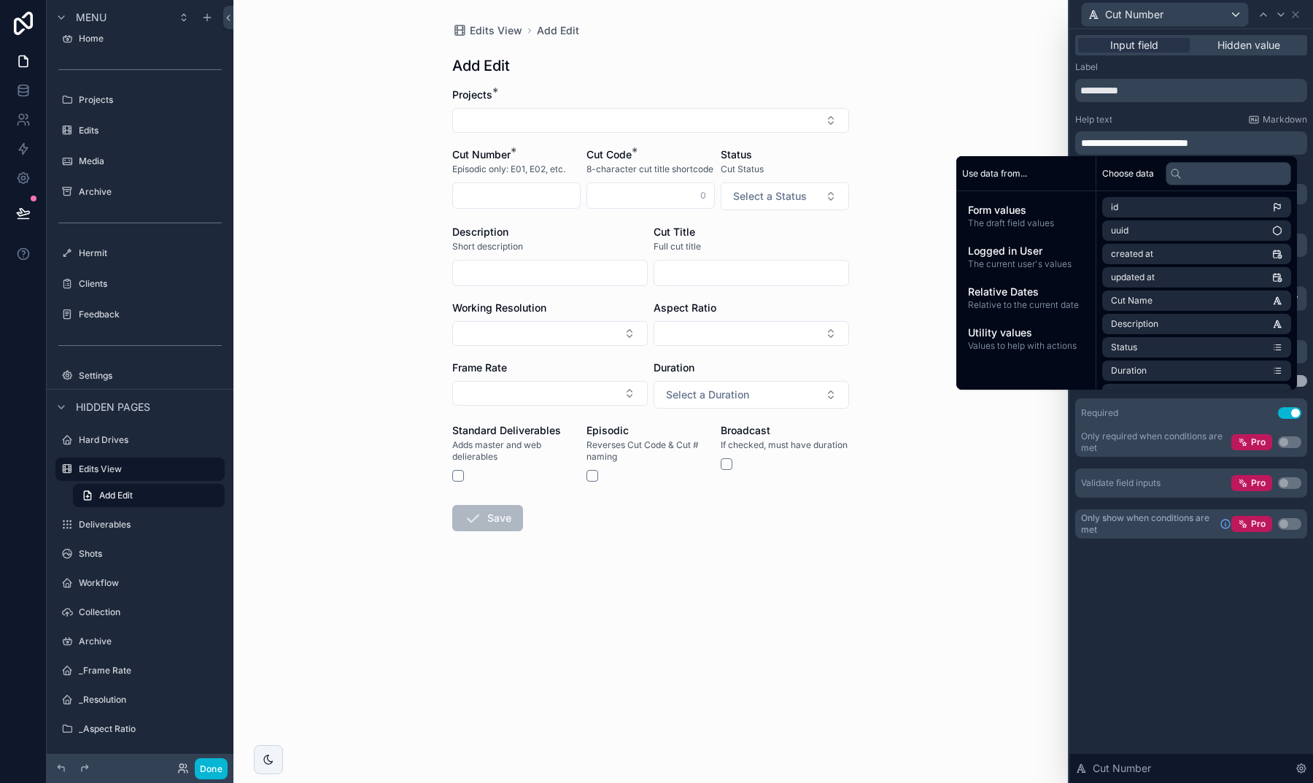
click at [1204, 115] on div "Help text Markdown" at bounding box center [1191, 120] width 232 height 12
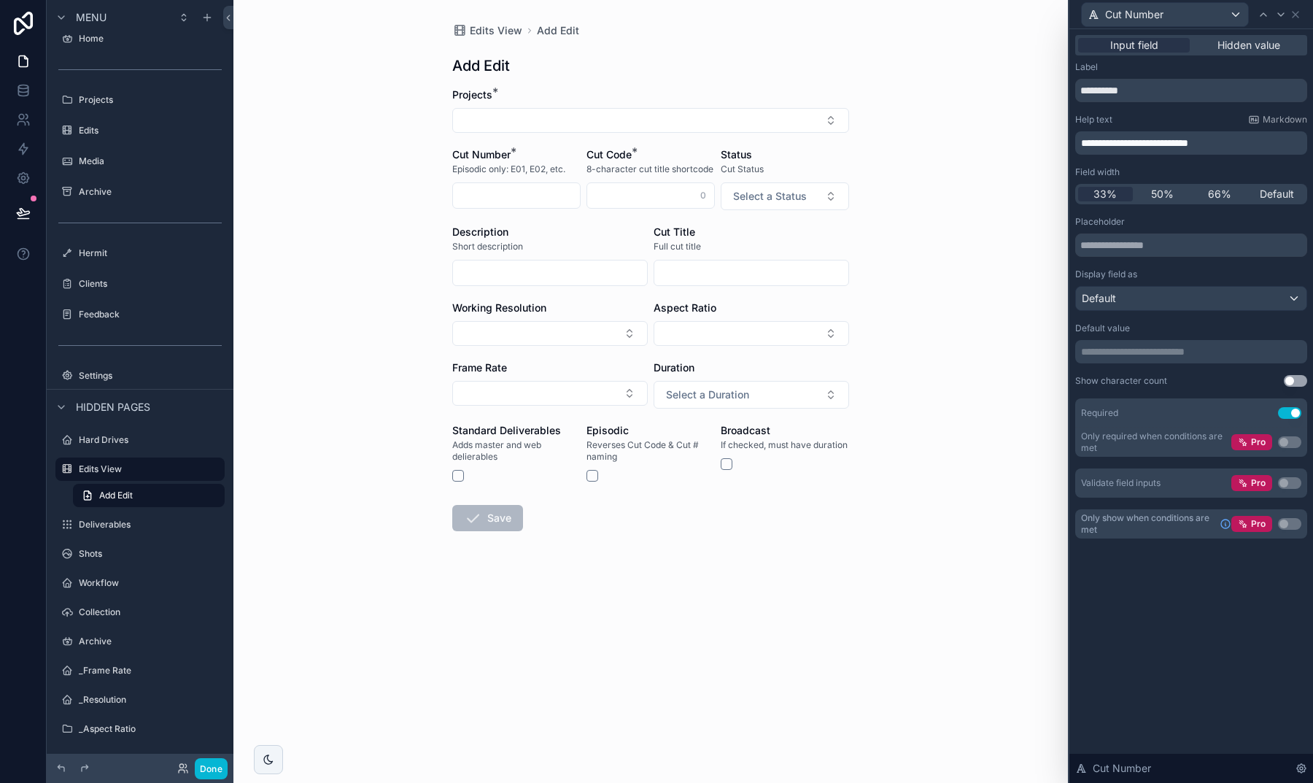
click at [1287, 412] on button "Use setting" at bounding box center [1289, 413] width 23 height 12
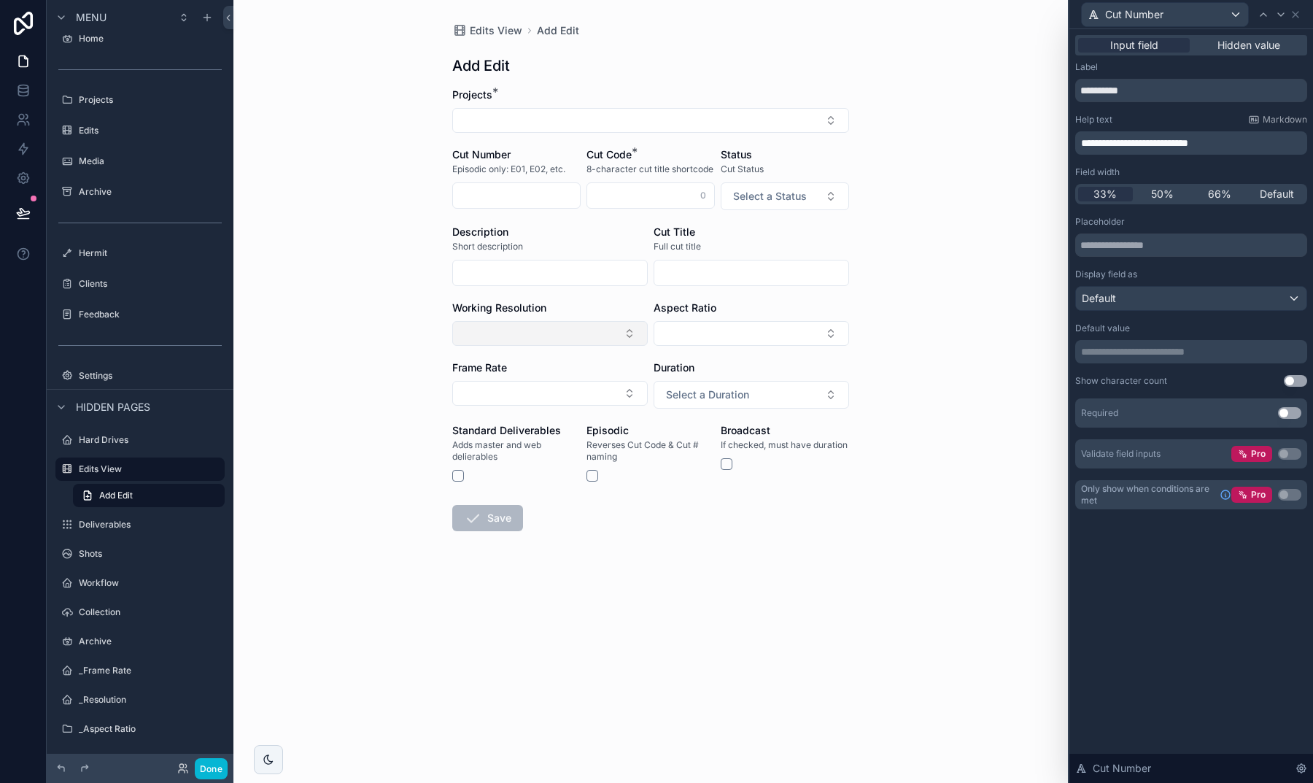
click at [527, 342] on button "Select Button" at bounding box center [550, 333] width 196 height 25
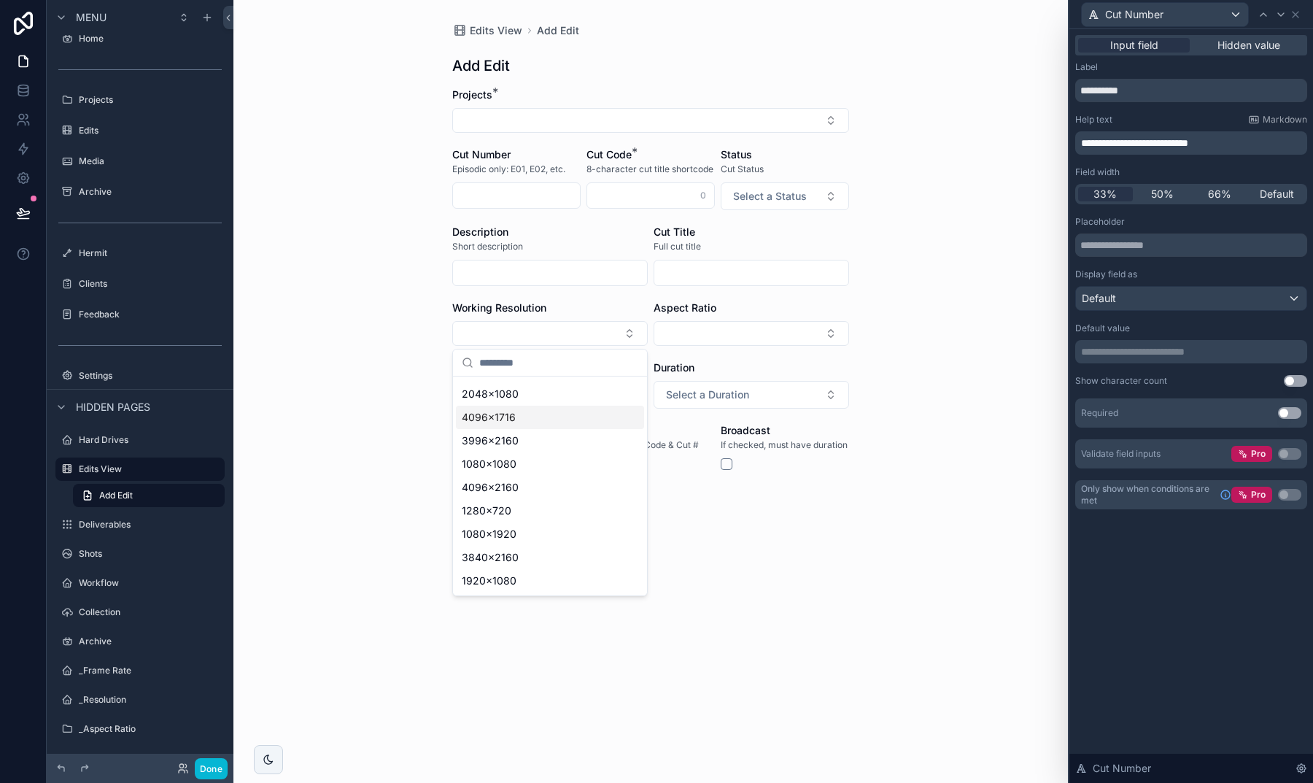
scroll to position [90, 0]
click at [519, 578] on div "1920x1080" at bounding box center [550, 580] width 188 height 23
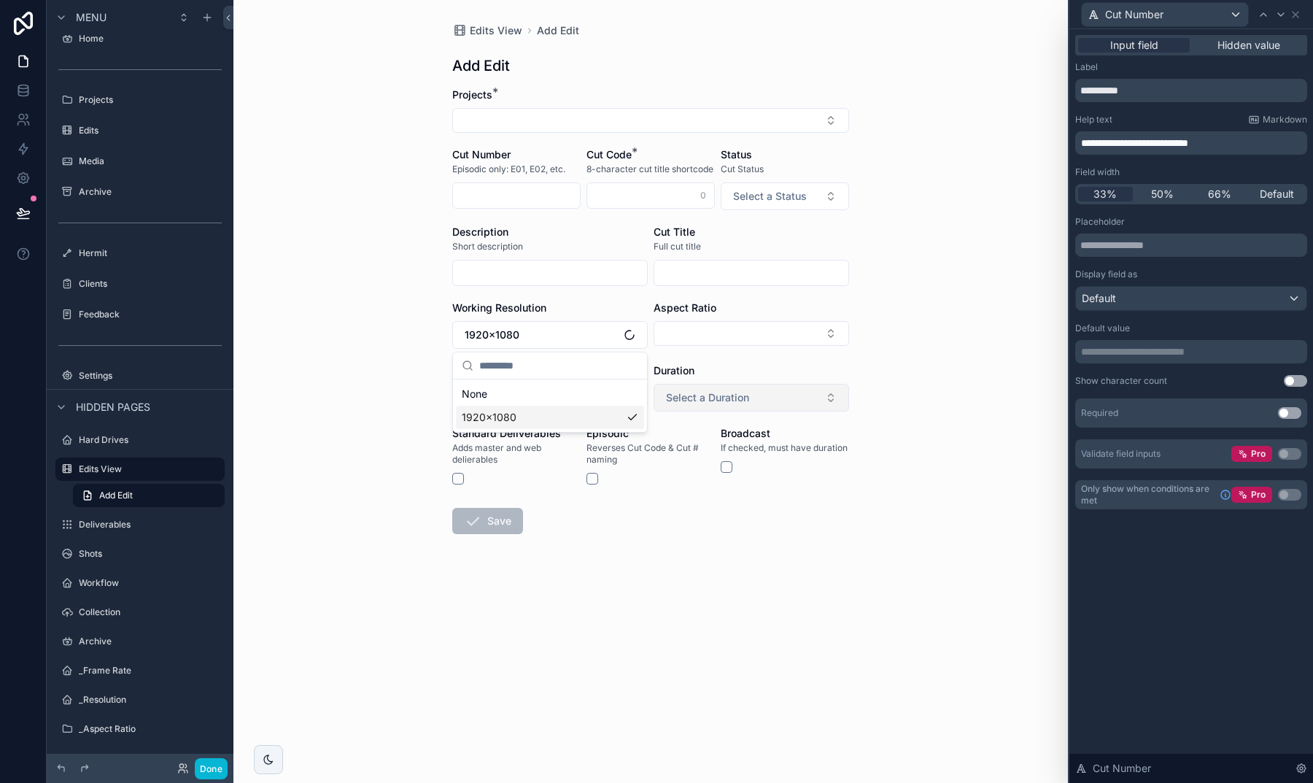
scroll to position [0, 0]
click at [718, 339] on button "Select Button" at bounding box center [752, 333] width 196 height 25
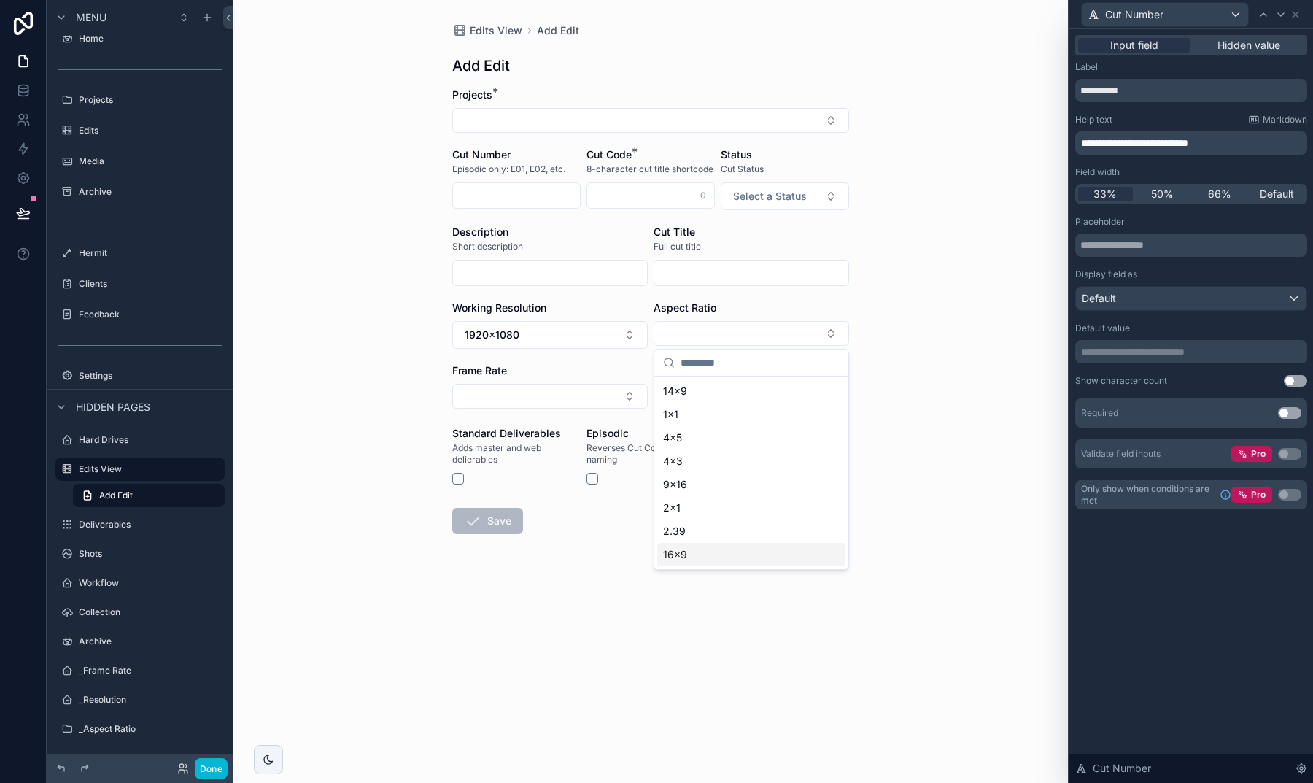
click at [693, 556] on div "16x9" at bounding box center [751, 554] width 188 height 23
click at [596, 401] on button "Select Button" at bounding box center [550, 396] width 196 height 25
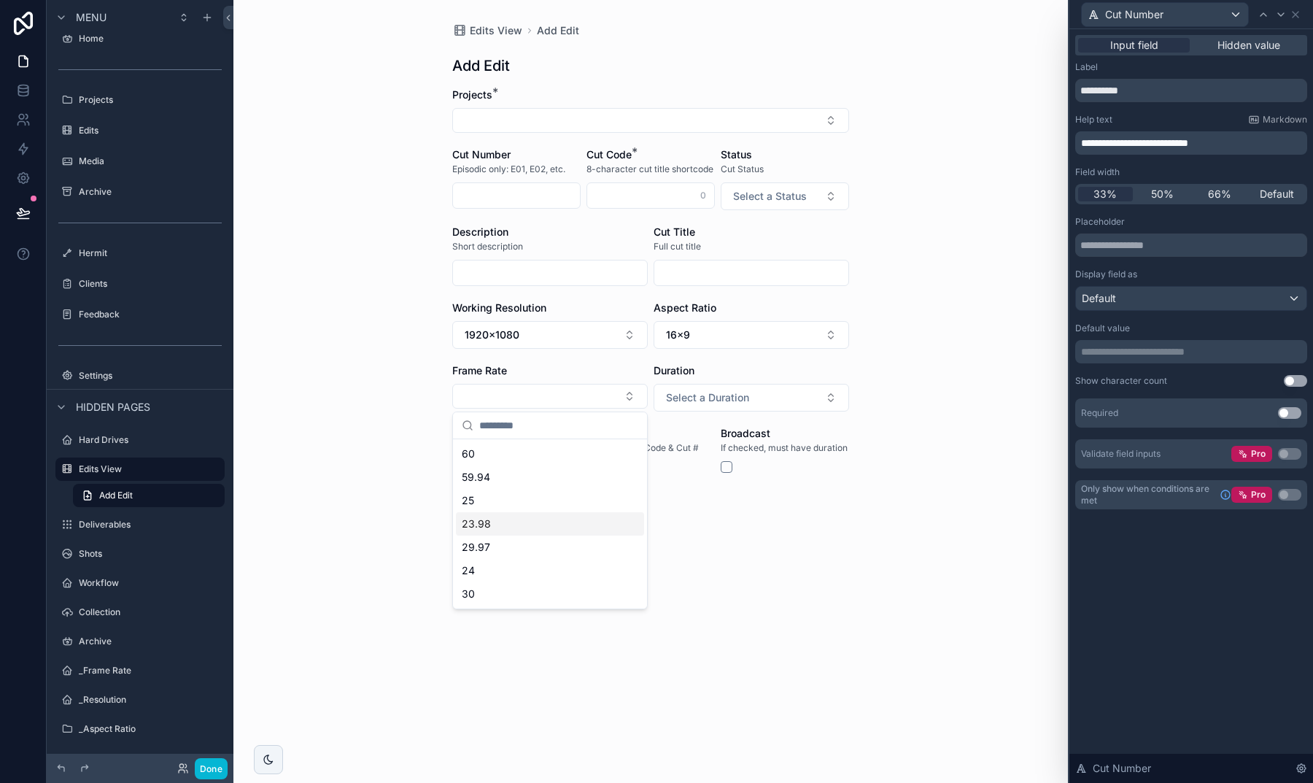
click at [525, 525] on div "23.98" at bounding box center [550, 523] width 188 height 23
click at [1296, 17] on icon at bounding box center [1296, 15] width 12 height 12
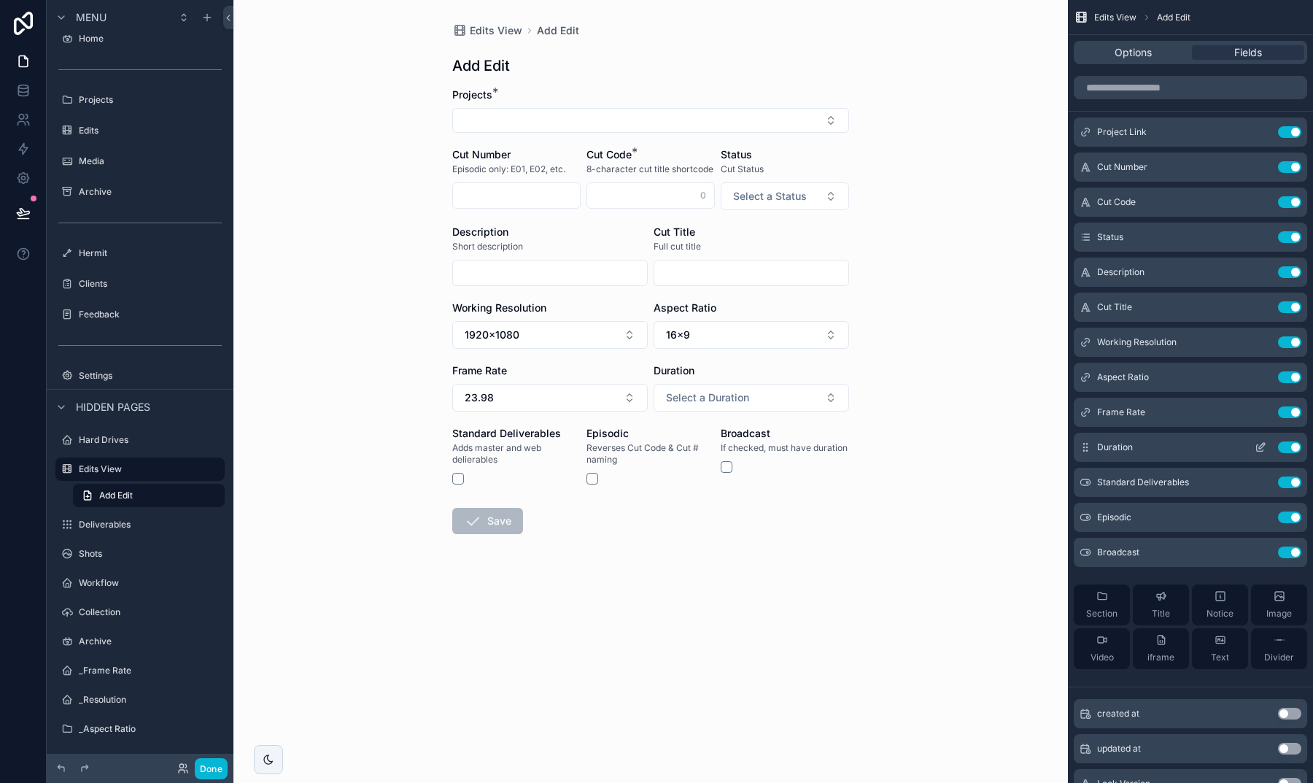
click at [1263, 448] on icon "scrollable content" at bounding box center [1261, 447] width 12 height 12
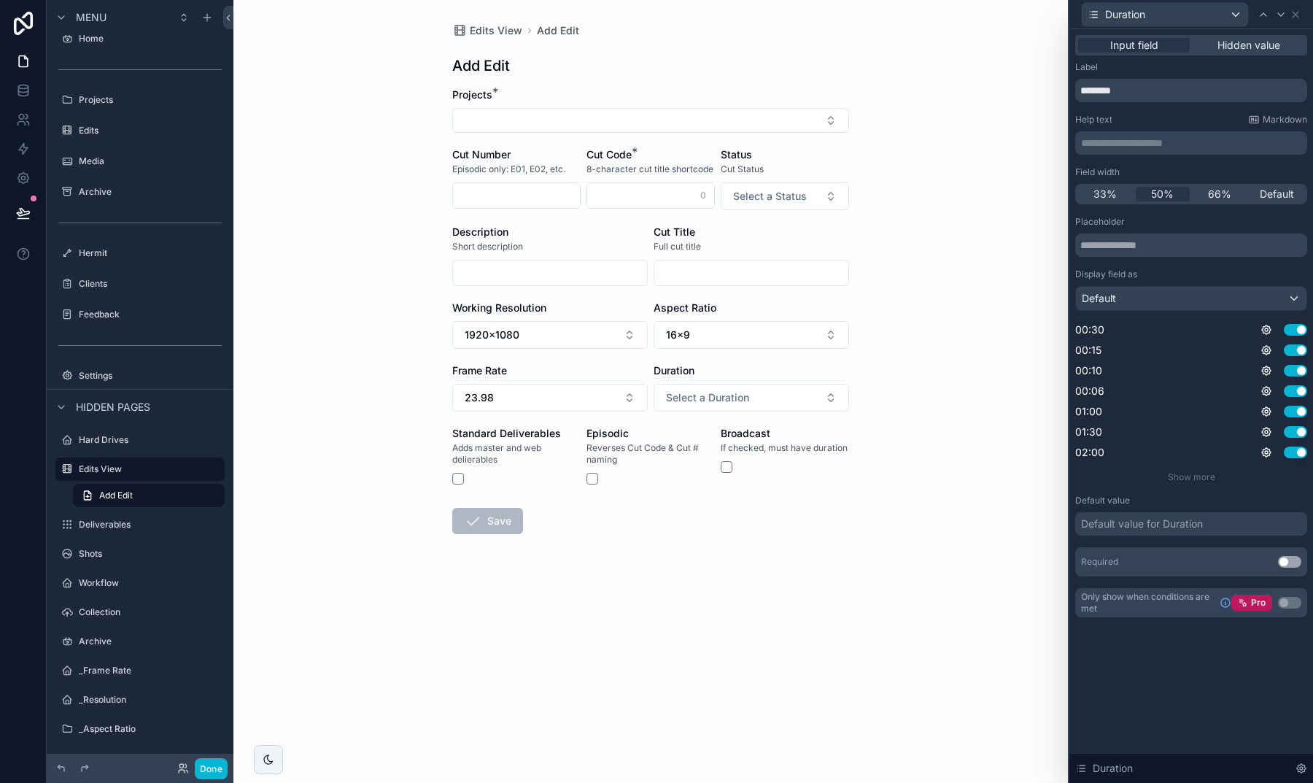
click at [1139, 141] on p "**********" at bounding box center [1192, 143] width 223 height 15
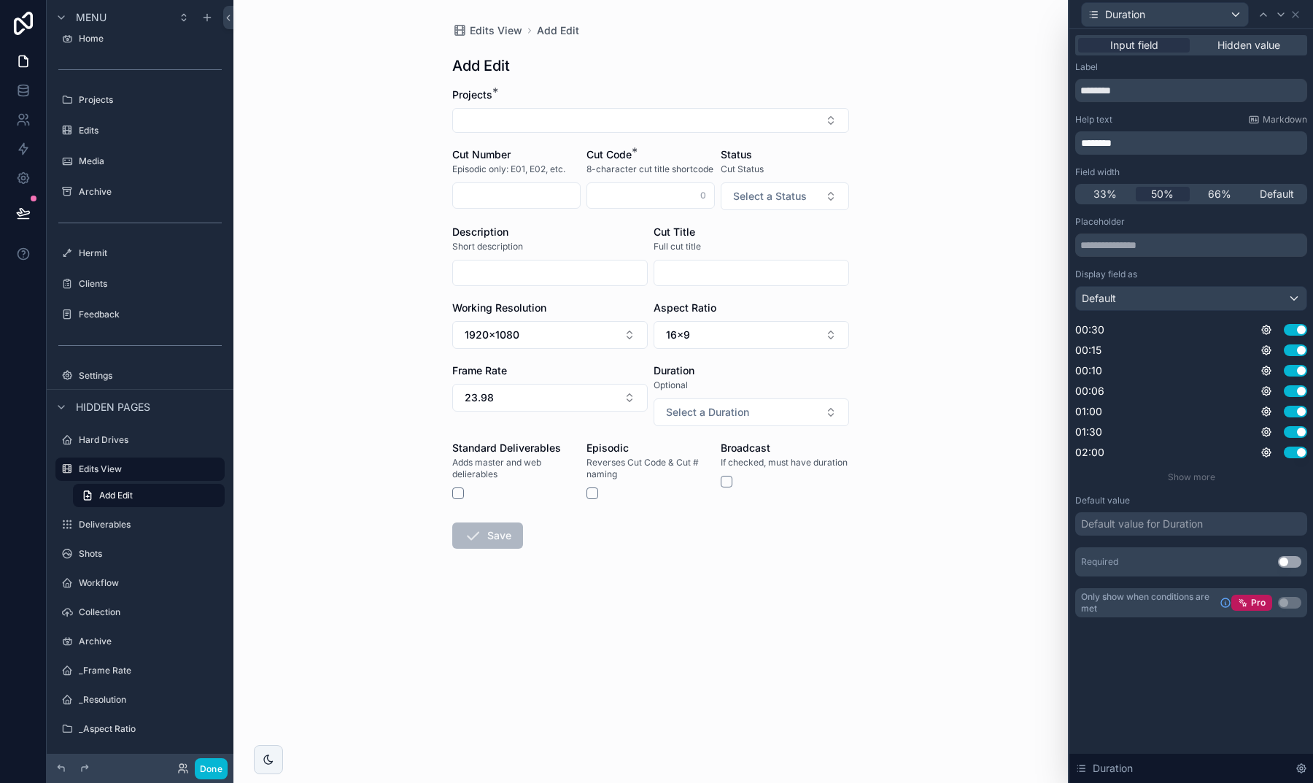
click at [1147, 115] on div "Help text Markdown" at bounding box center [1191, 120] width 232 height 12
click at [1268, 18] on icon at bounding box center [1264, 15] width 12 height 12
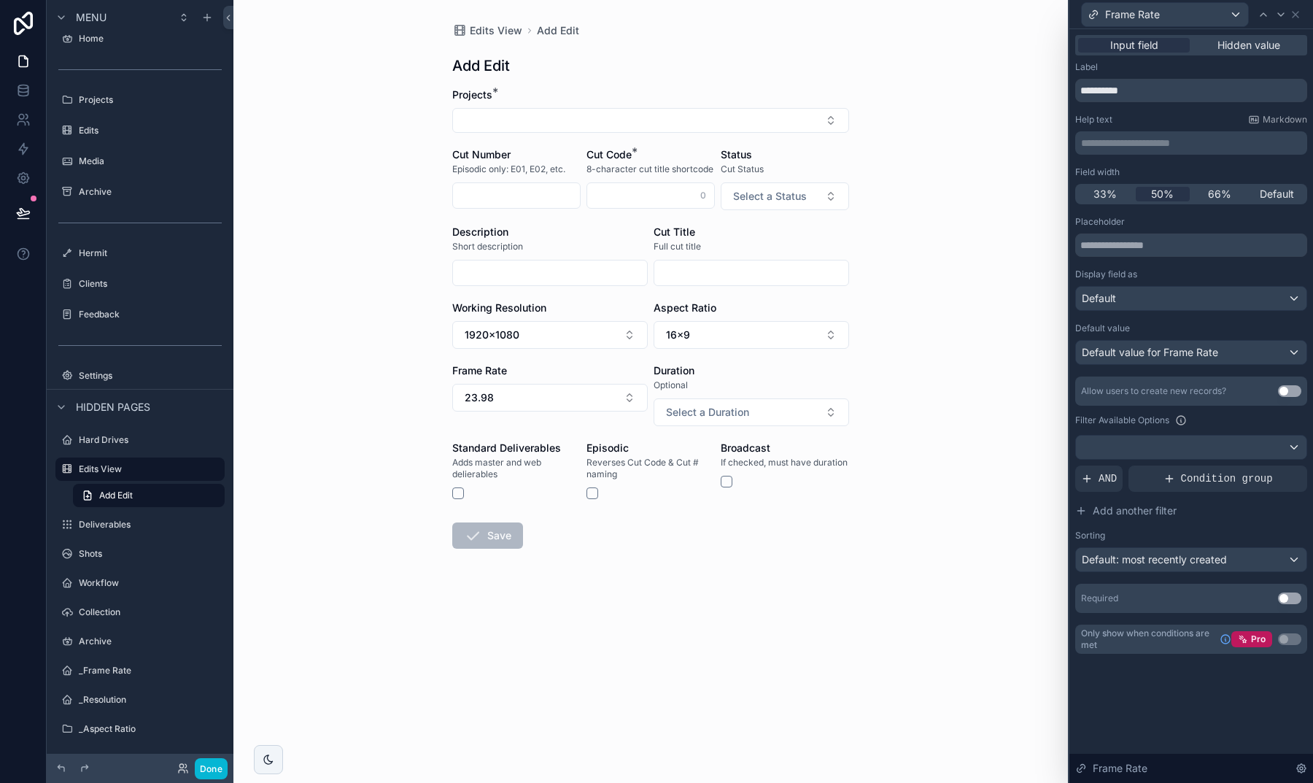
click at [1141, 149] on p "**********" at bounding box center [1192, 143] width 223 height 15
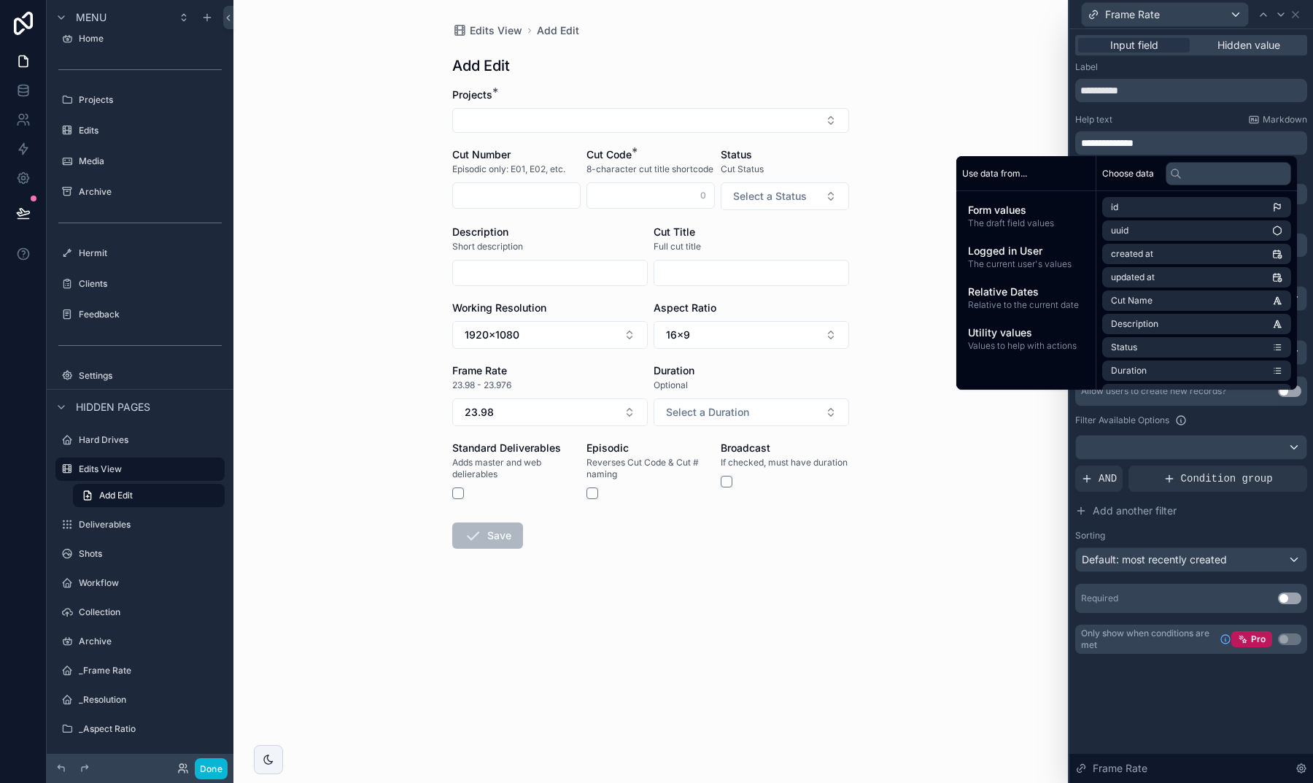
click at [1196, 122] on div "Help text Markdown" at bounding box center [1191, 120] width 232 height 12
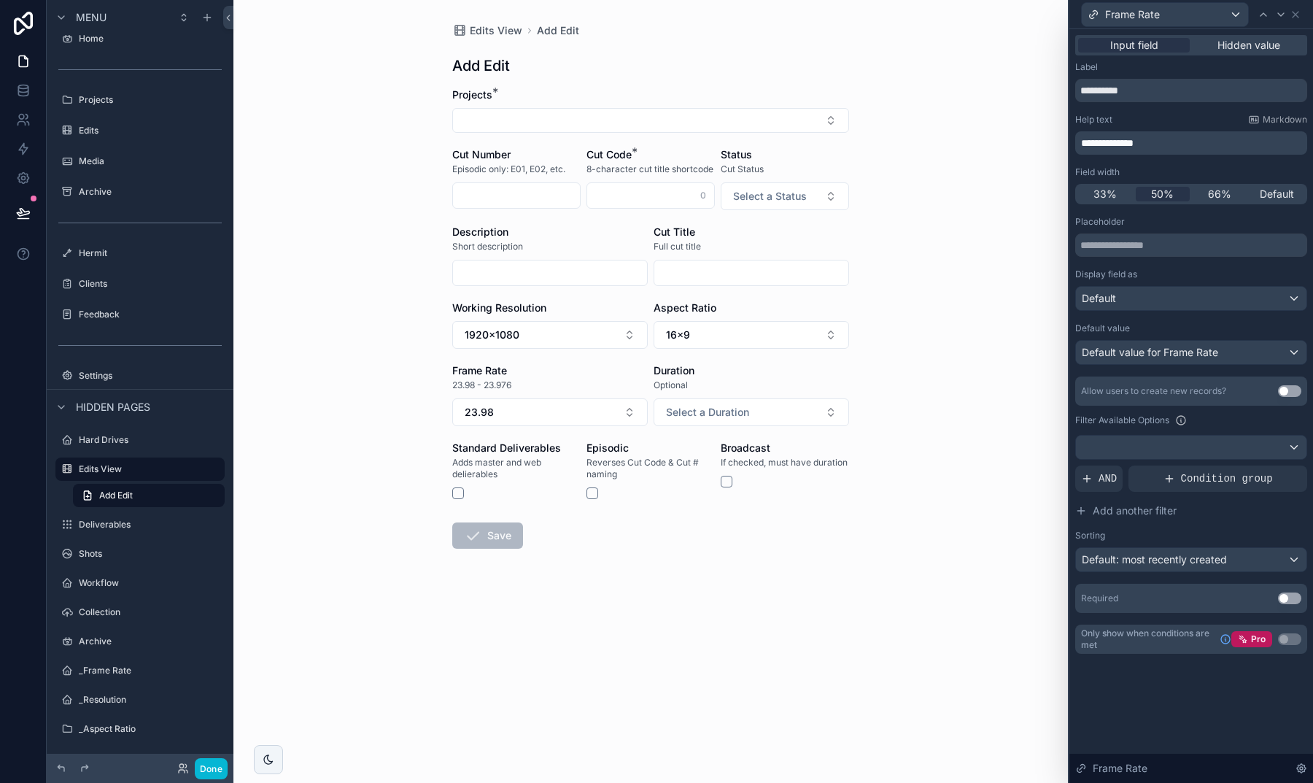
click at [1118, 144] on span "**********" at bounding box center [1107, 143] width 53 height 10
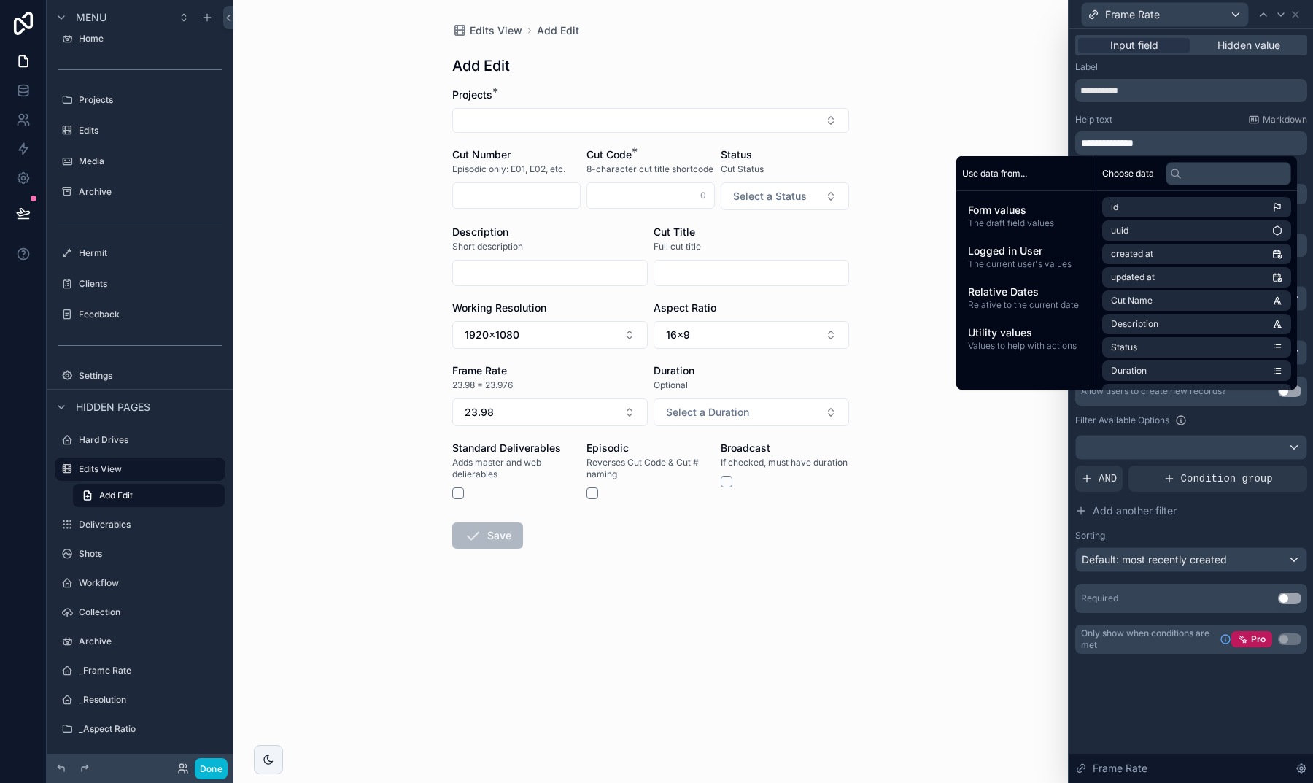
click at [1199, 116] on div "Help text Markdown" at bounding box center [1191, 120] width 232 height 12
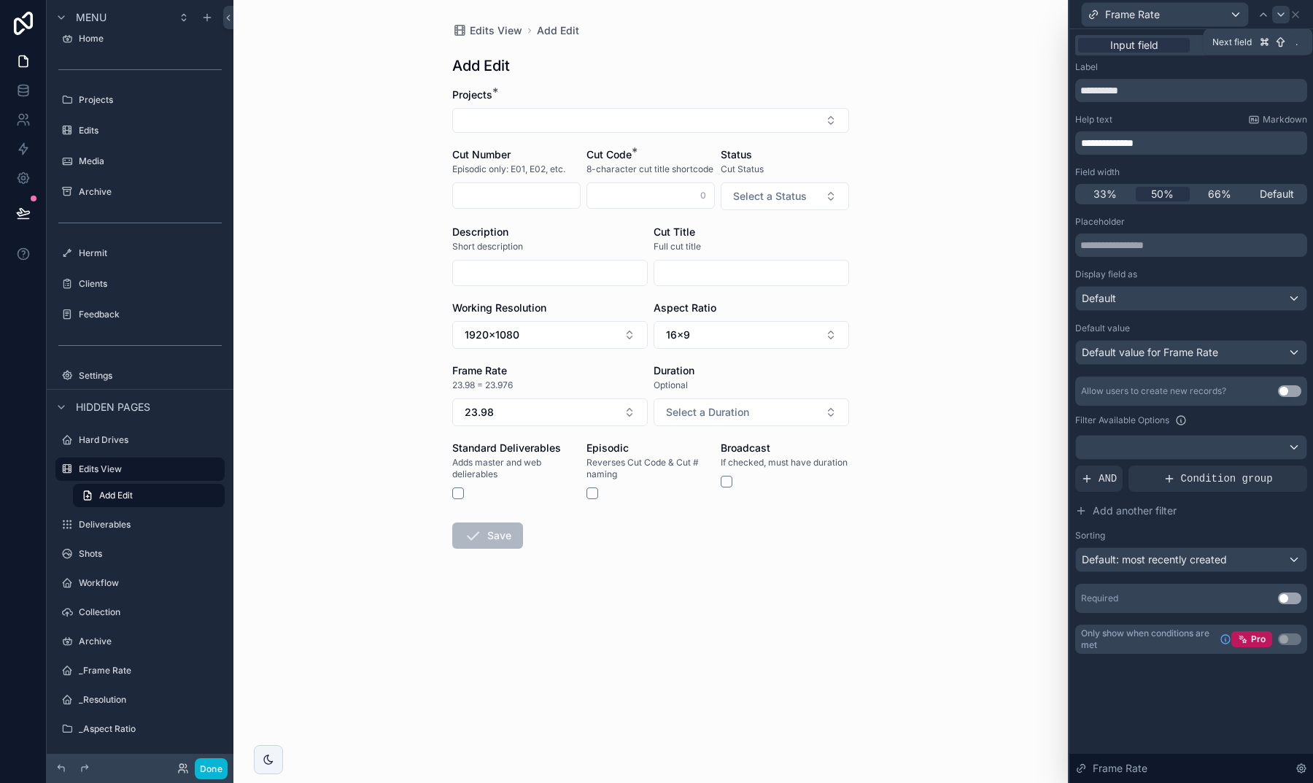
click at [1279, 17] on icon at bounding box center [1281, 15] width 12 height 12
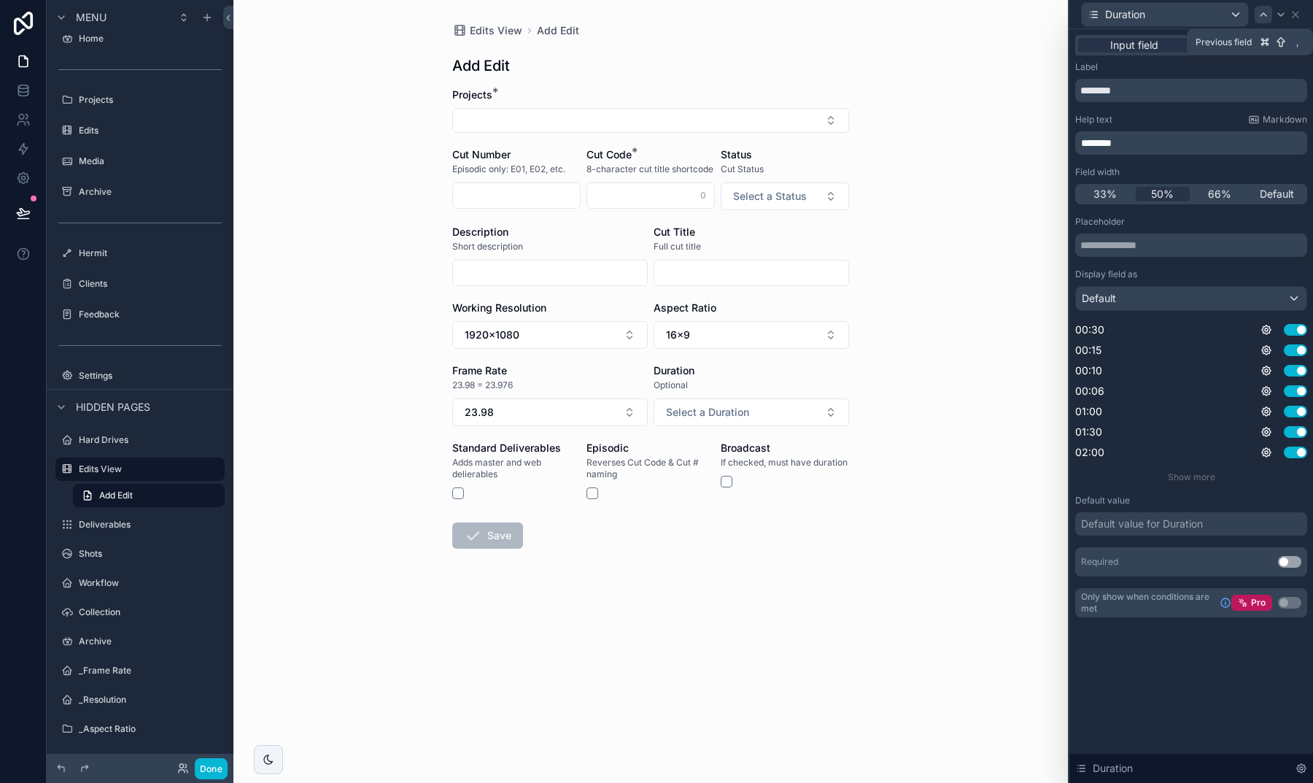
click at [1268, 16] on icon at bounding box center [1264, 15] width 12 height 12
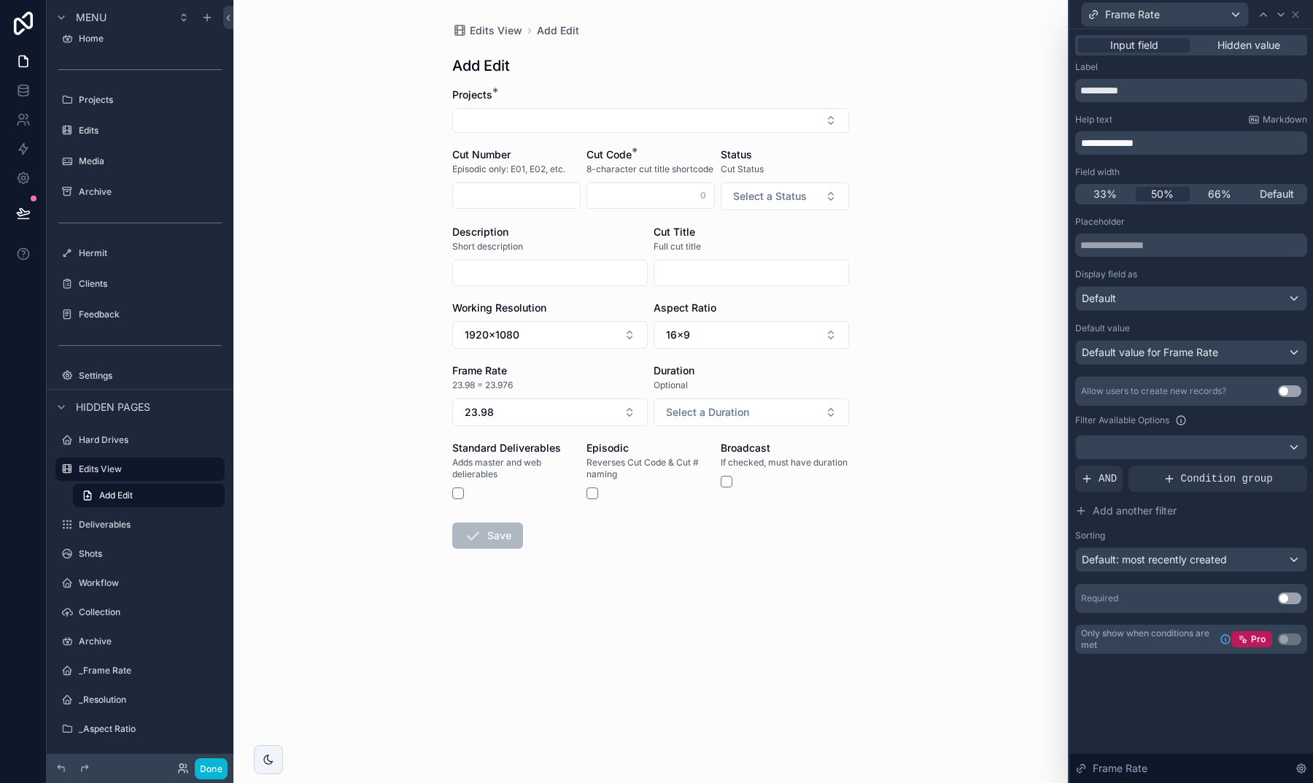
click at [1268, 16] on icon at bounding box center [1264, 15] width 12 height 12
click at [1180, 147] on p "**********" at bounding box center [1192, 143] width 223 height 15
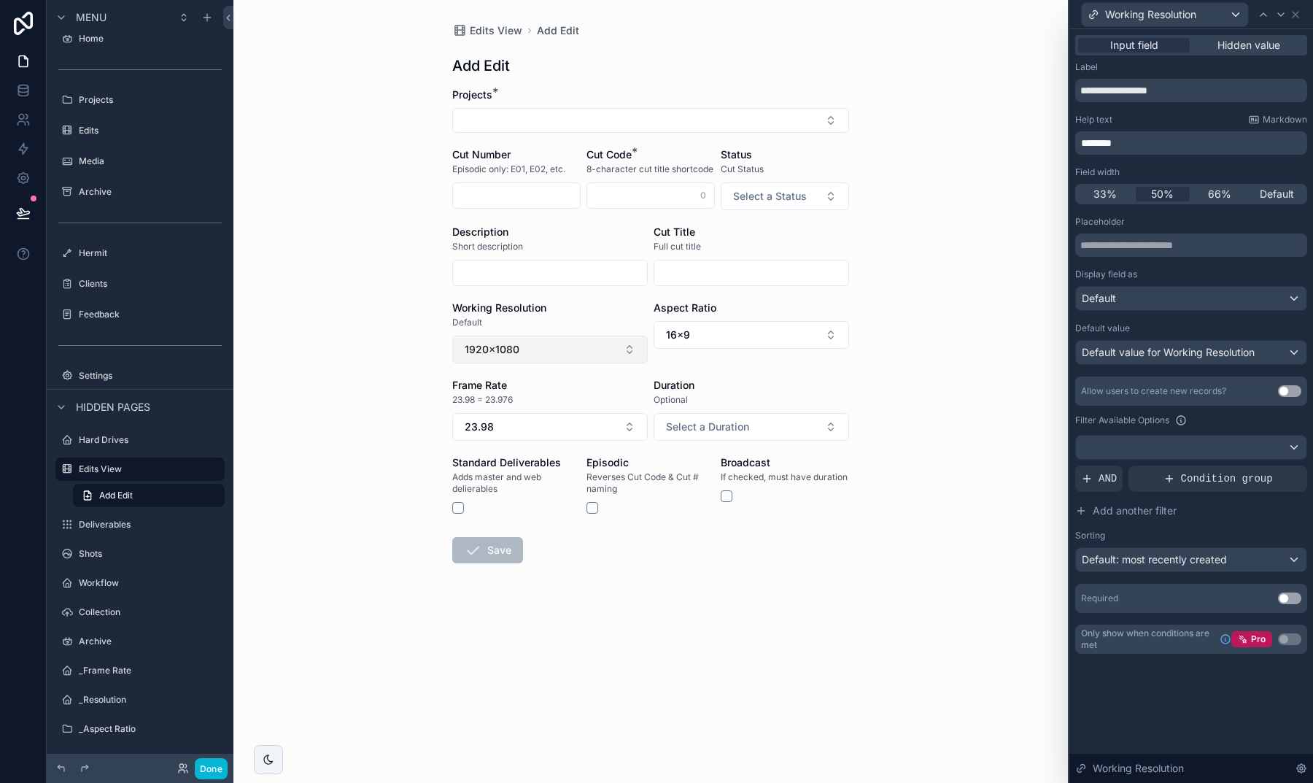
click at [614, 354] on button "1920x1080" at bounding box center [550, 350] width 196 height 28
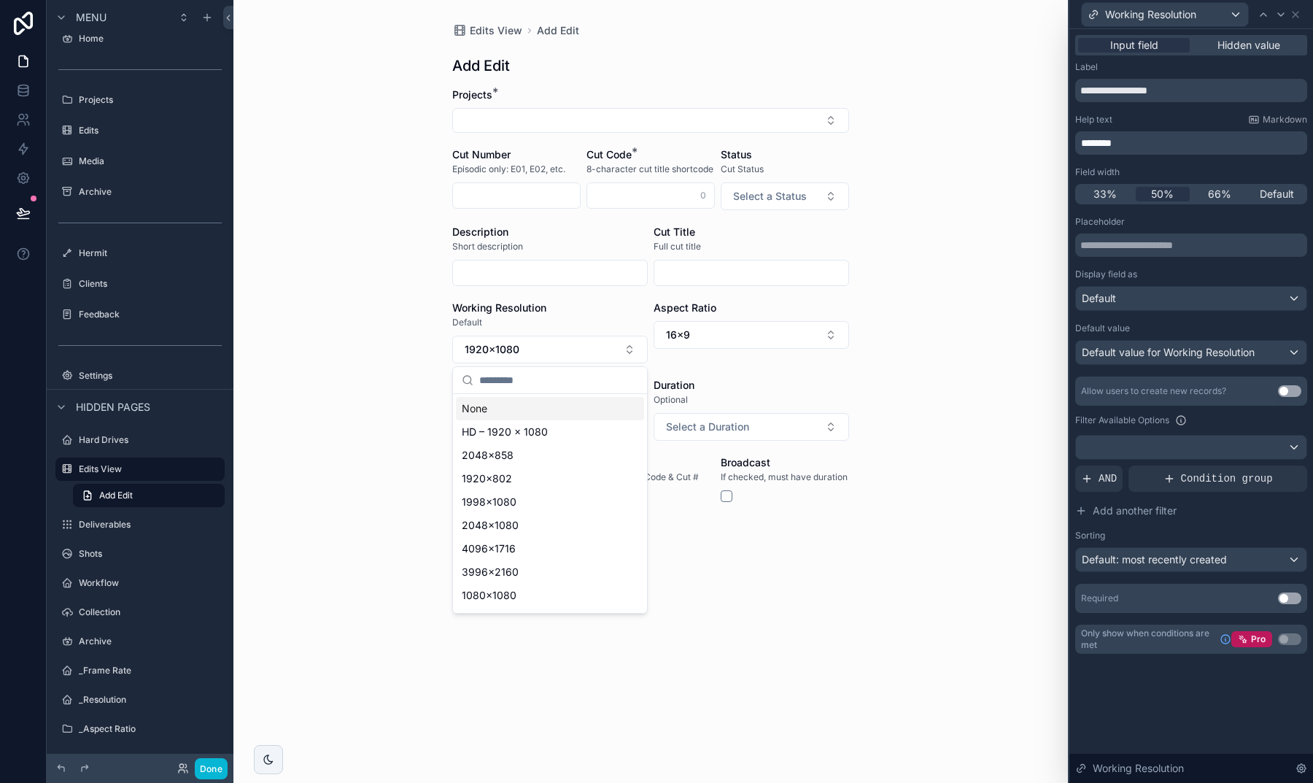
click at [869, 341] on div "Edits View Add Edit Add Edit Projects * Cut Number Episodic only: E01, E02, etc…" at bounding box center [650, 391] width 835 height 783
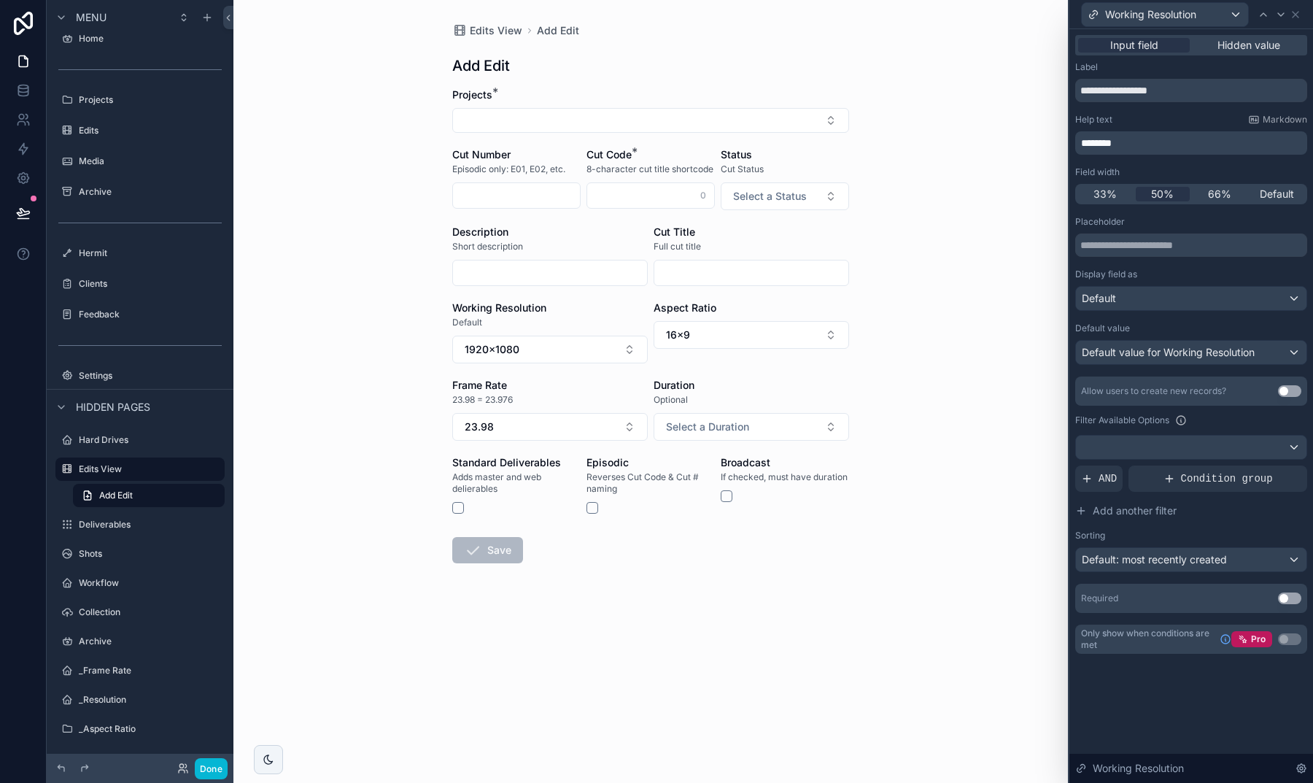
click at [1294, 391] on button "Use setting" at bounding box center [1289, 391] width 23 height 12
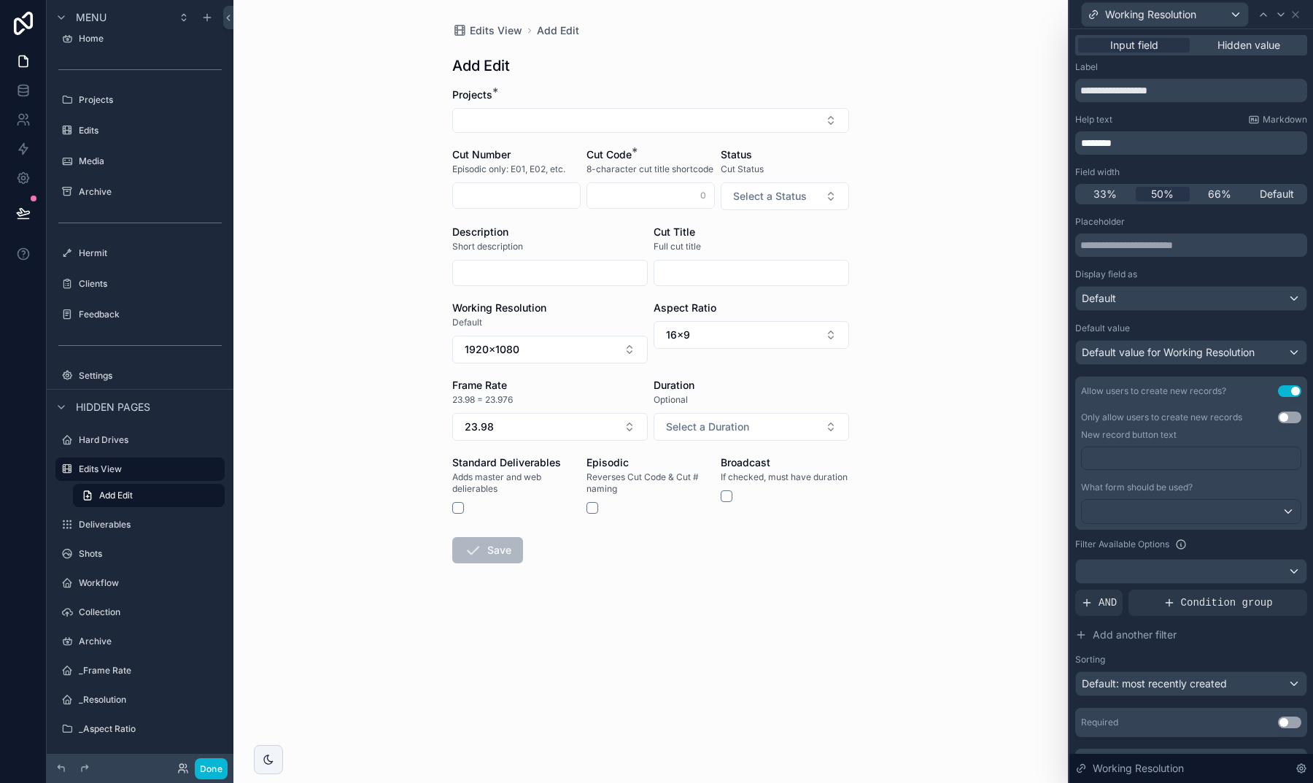
click at [1213, 519] on div at bounding box center [1191, 511] width 219 height 23
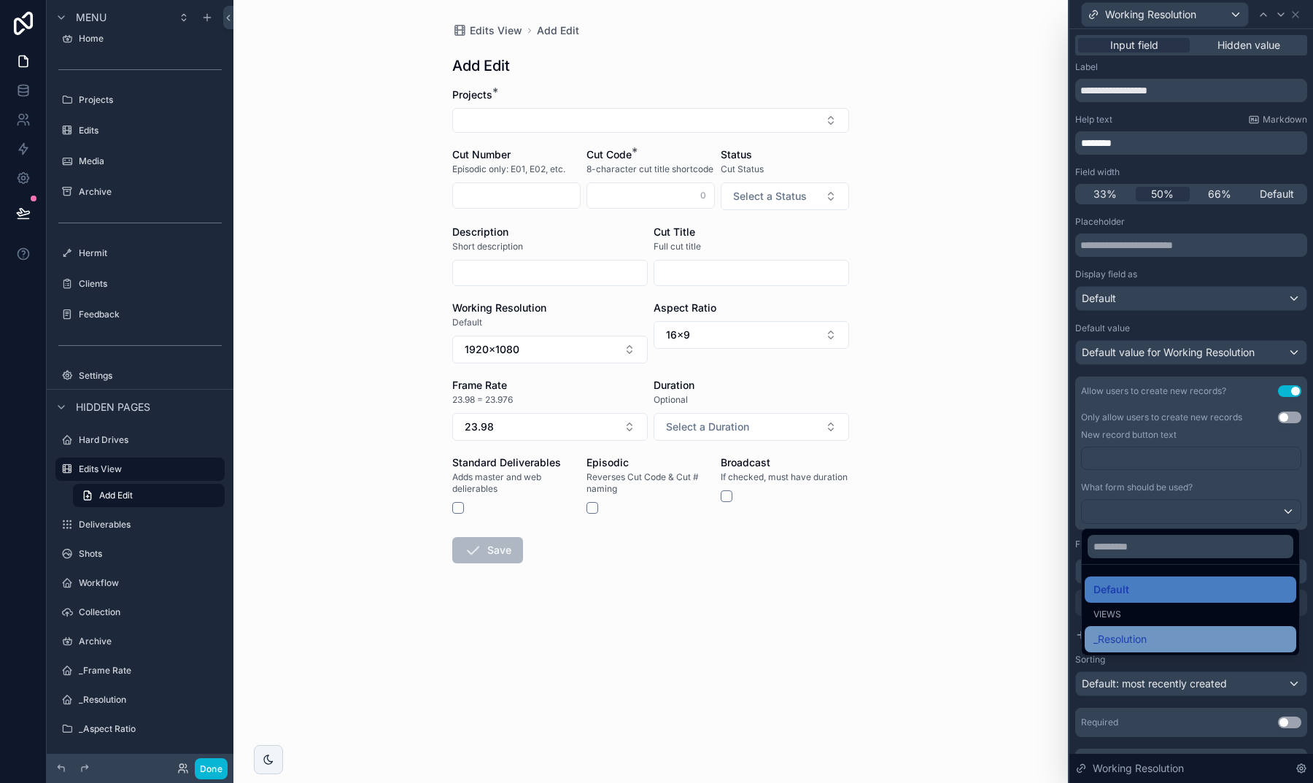
click at [1177, 638] on div "_Resolution" at bounding box center [1191, 639] width 194 height 18
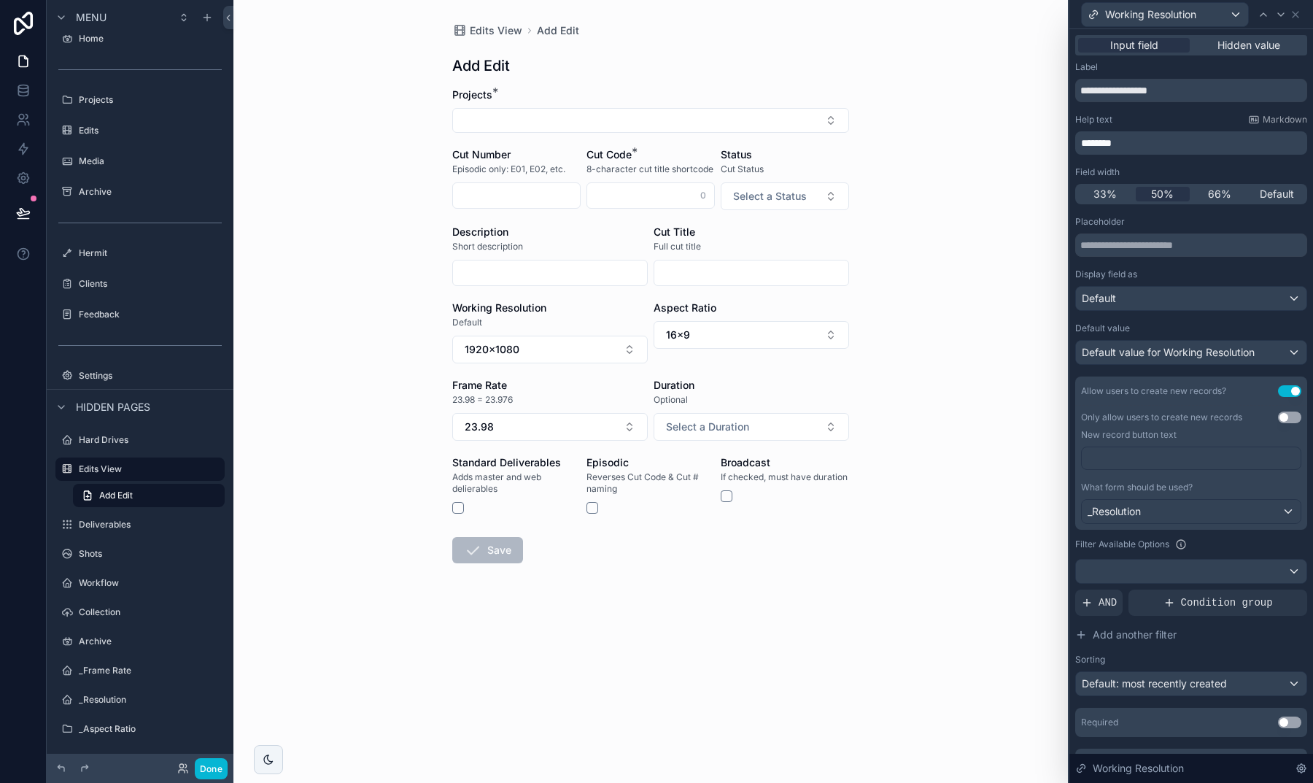
click at [1152, 468] on div "﻿" at bounding box center [1191, 457] width 220 height 23
click at [1149, 449] on div "﻿" at bounding box center [1191, 457] width 220 height 23
click at [1147, 460] on p "﻿" at bounding box center [1193, 458] width 210 height 15
click at [1184, 476] on div "**********" at bounding box center [1191, 463] width 220 height 35
click at [1135, 140] on p "*******" at bounding box center [1192, 143] width 223 height 15
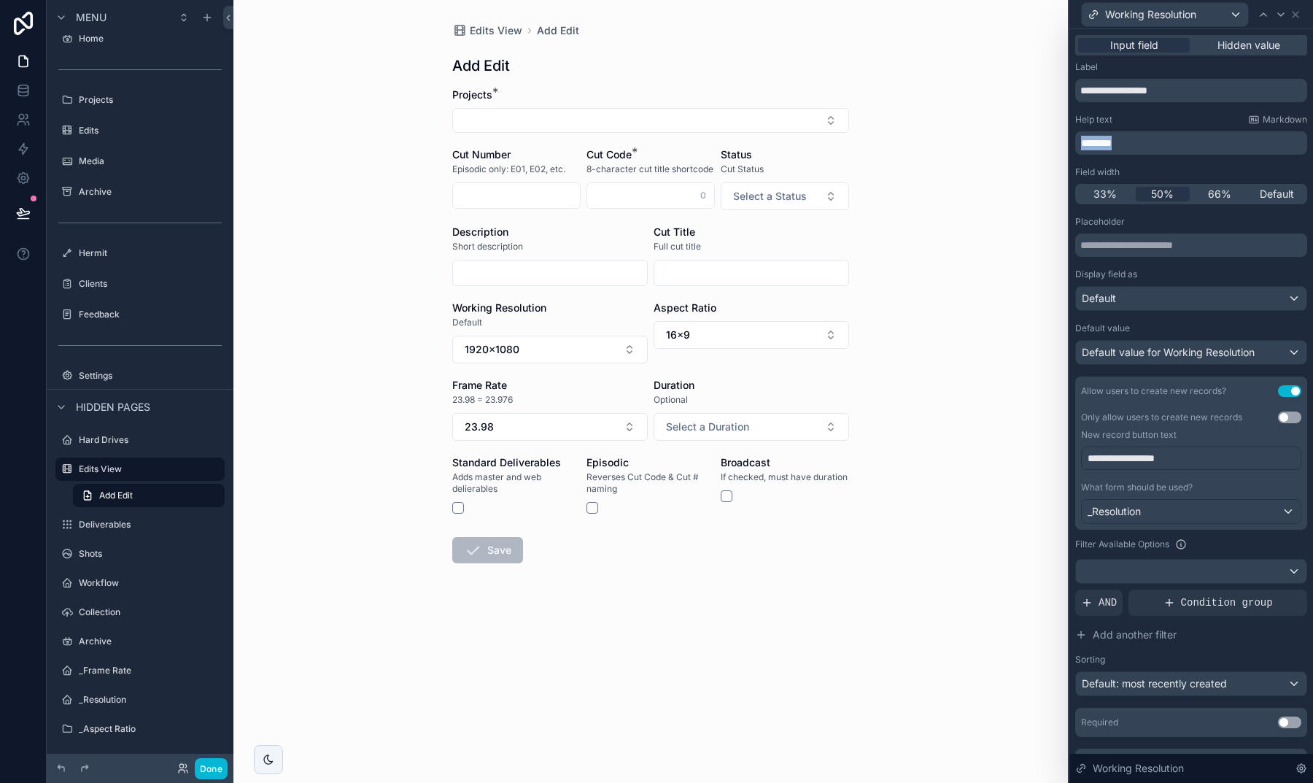
drag, startPoint x: 1137, startPoint y: 137, endPoint x: 1056, endPoint y: 137, distance: 80.2
click at [1056, 137] on div "**********" at bounding box center [656, 391] width 1313 height 783
click at [1278, 19] on icon at bounding box center [1281, 15] width 12 height 12
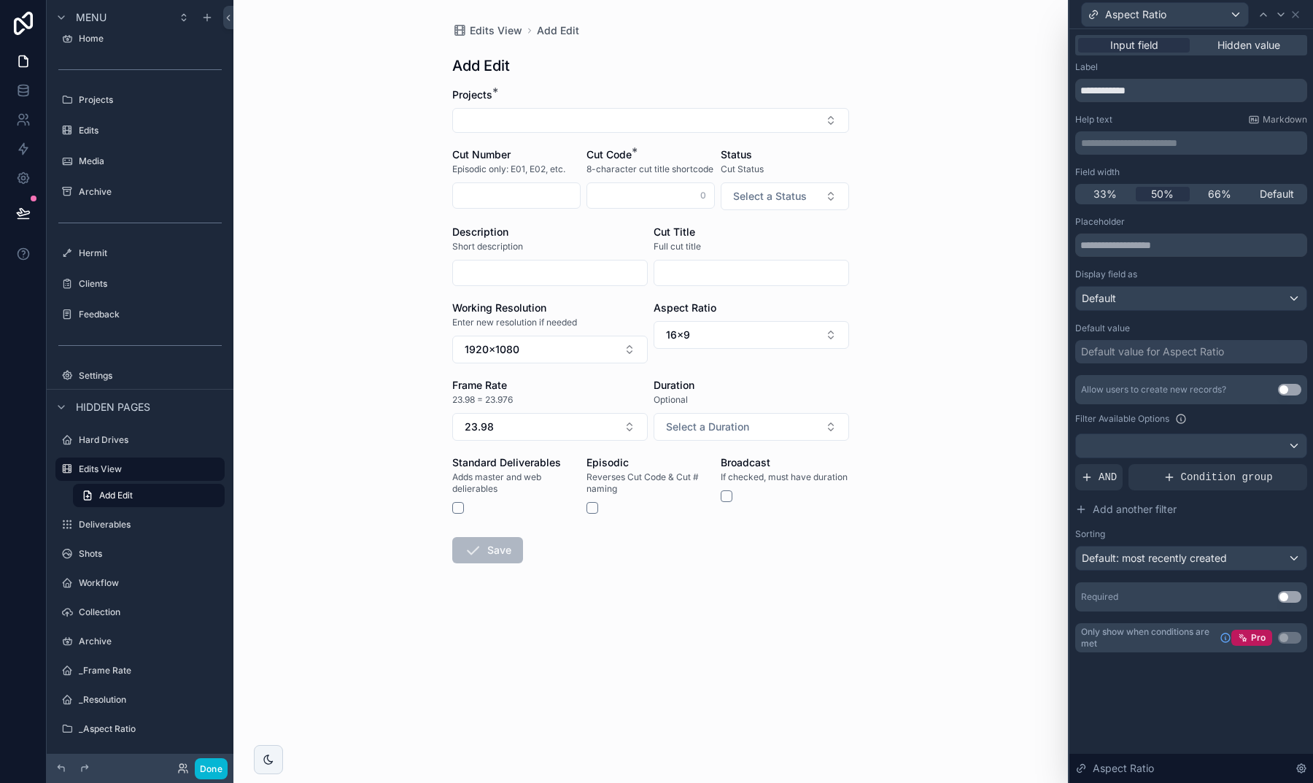
click at [1291, 384] on button "Use setting" at bounding box center [1289, 390] width 23 height 12
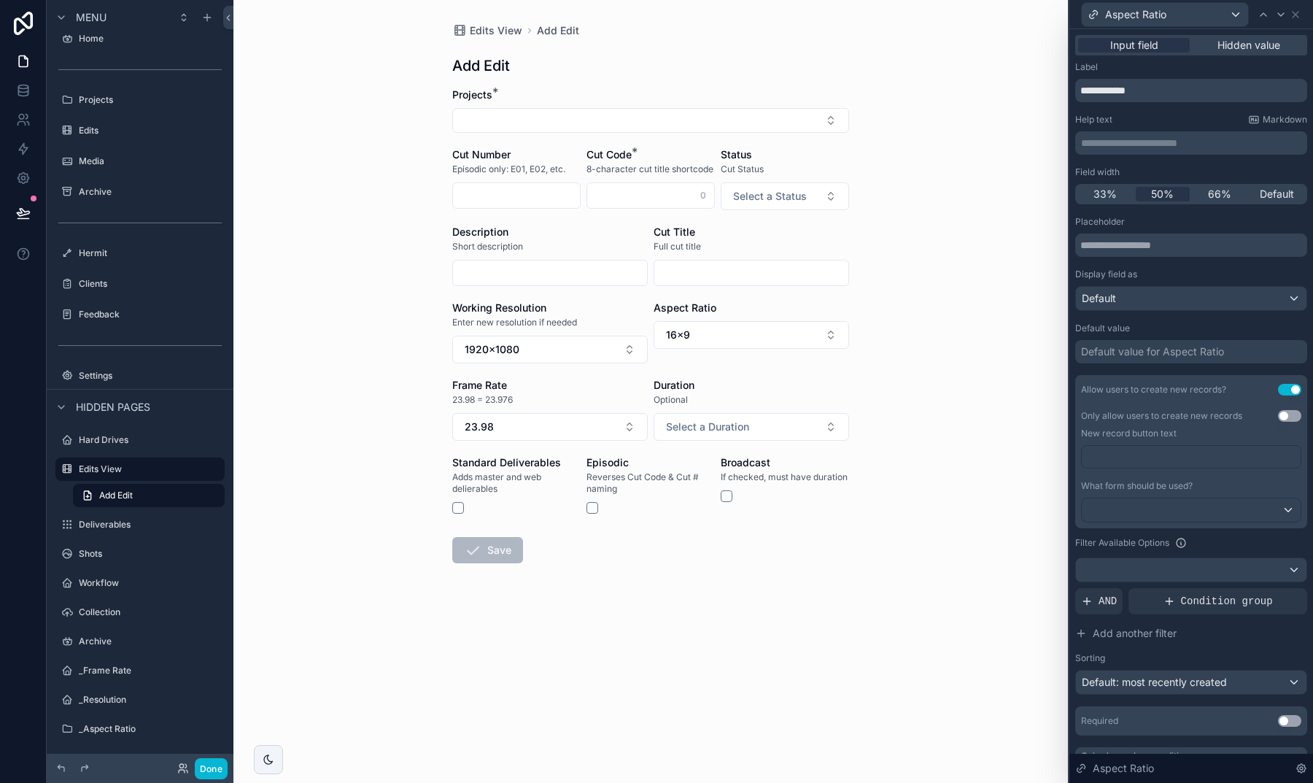
click at [1145, 152] on div "**********" at bounding box center [1191, 142] width 232 height 23
click at [1145, 141] on p "**********" at bounding box center [1192, 143] width 223 height 15
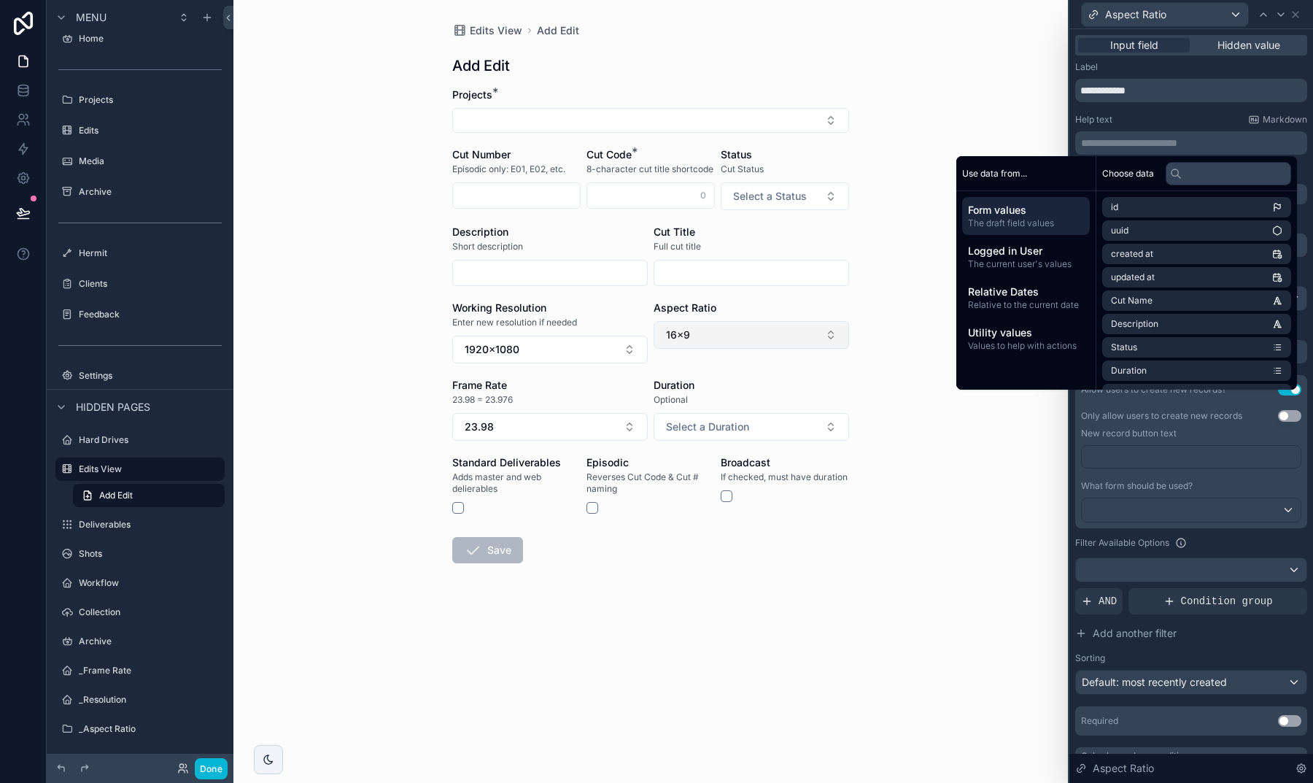
click at [775, 335] on button "16x9" at bounding box center [752, 335] width 196 height 28
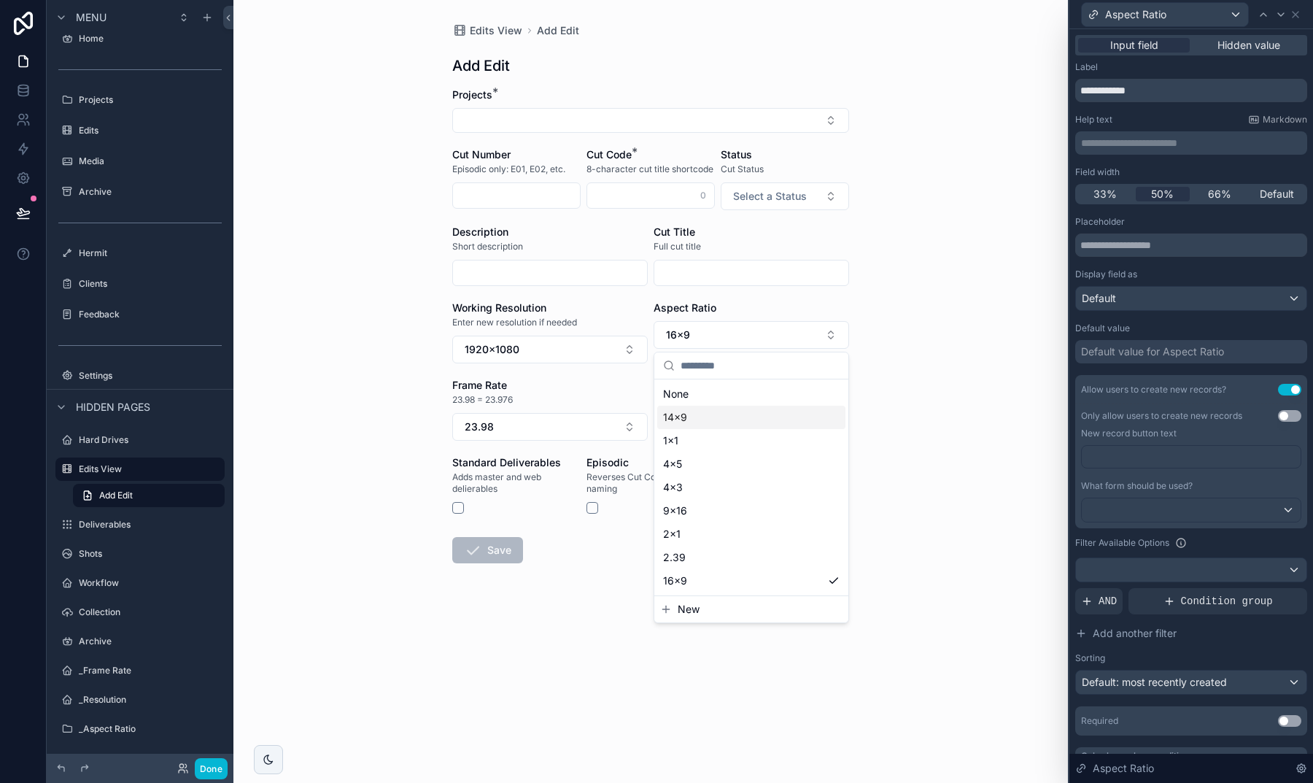
click at [910, 362] on div "Edits View Add Edit Add Edit Projects * Cut Number Episodic only: E01, E02, etc…" at bounding box center [650, 391] width 835 height 783
click at [1105, 142] on p "**********" at bounding box center [1192, 143] width 223 height 15
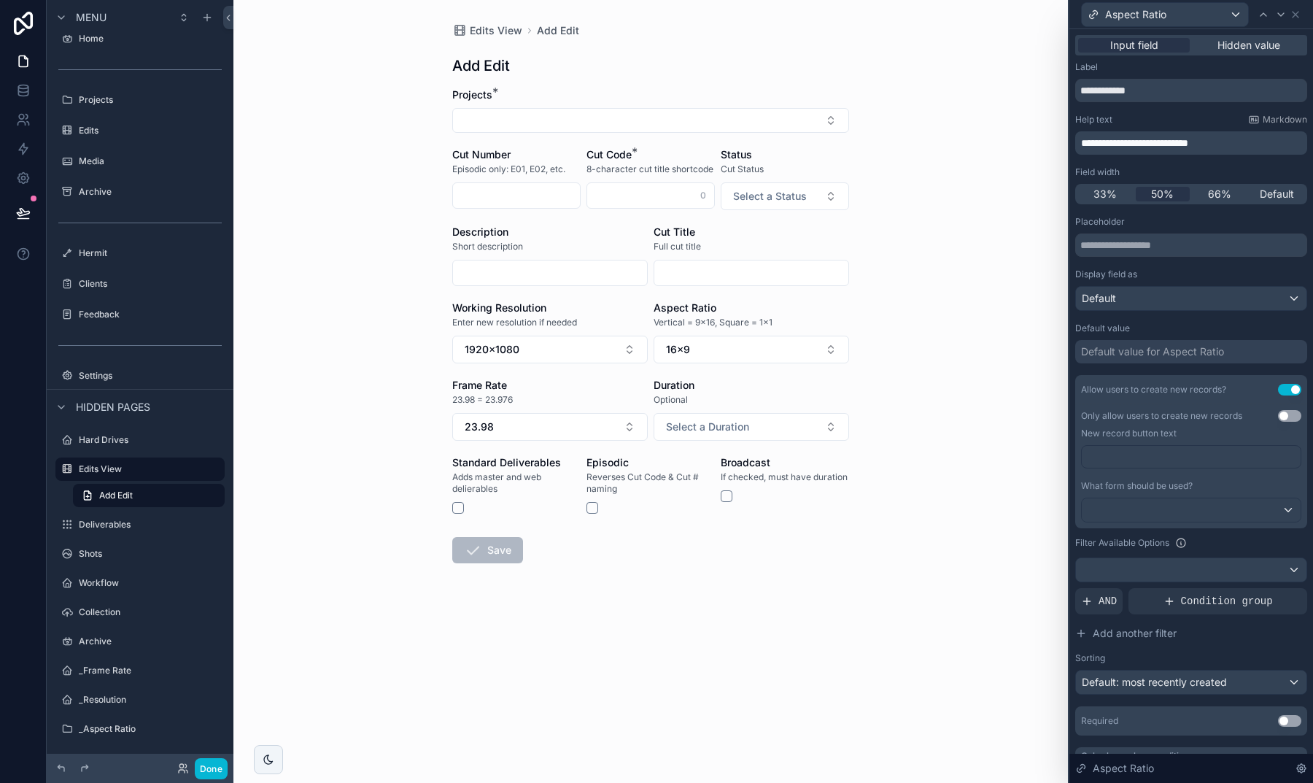
click at [1156, 122] on div "Help text Markdown" at bounding box center [1191, 120] width 232 height 12
click at [794, 349] on button "16x9" at bounding box center [752, 350] width 196 height 28
click at [888, 362] on div "Edits View Add Edit Add Edit Projects * Cut Number Episodic only: E01, E02, etc…" at bounding box center [650, 391] width 835 height 783
click at [1298, 9] on icon at bounding box center [1296, 15] width 12 height 12
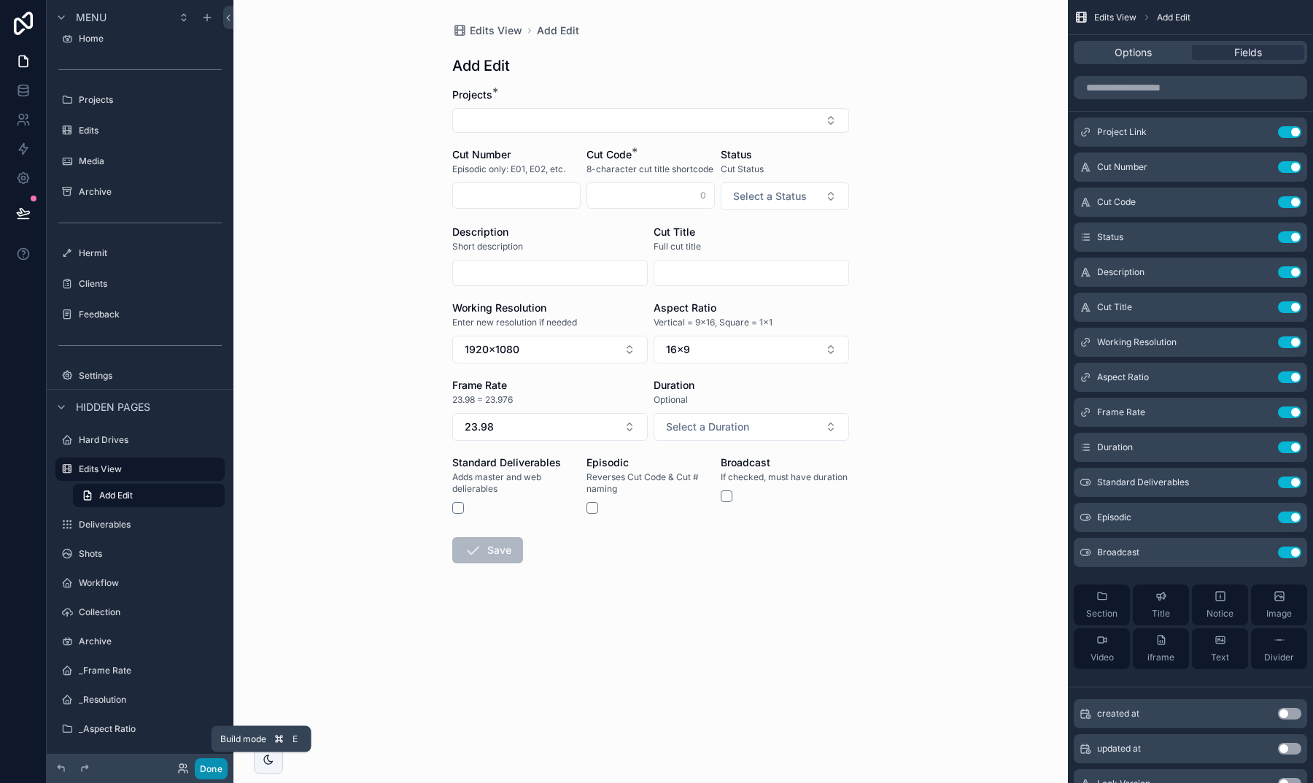
click at [216, 765] on button "Done" at bounding box center [211, 768] width 33 height 21
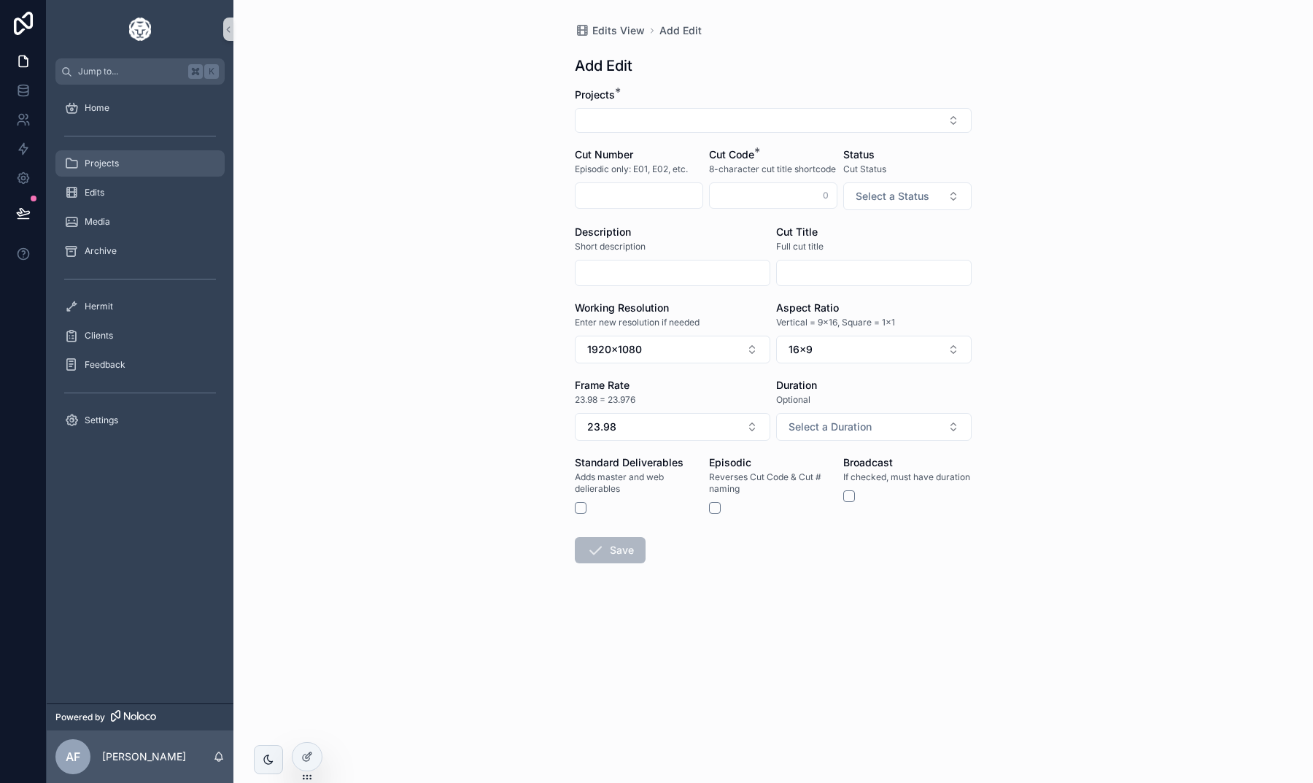
click at [105, 163] on span "Projects" at bounding box center [102, 164] width 34 height 12
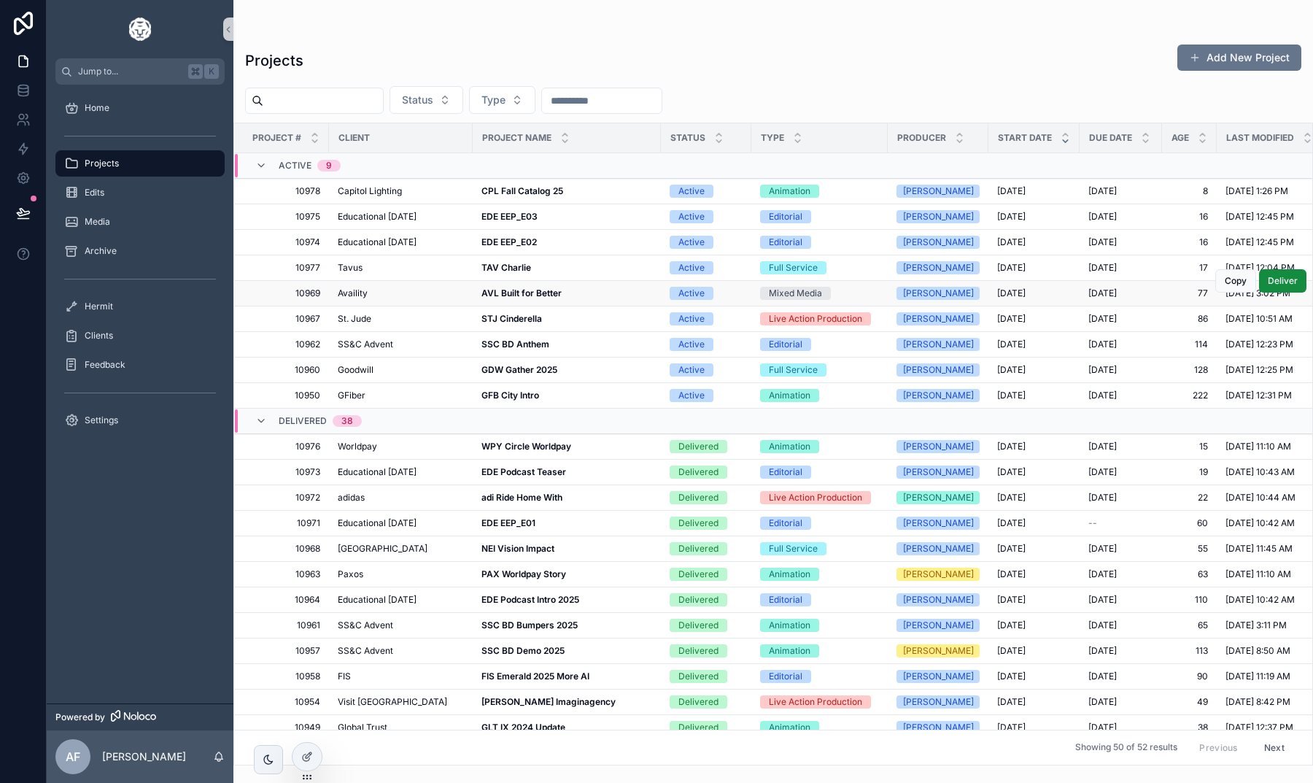
click at [492, 297] on strong "AVL Built for Better" at bounding box center [521, 292] width 80 height 11
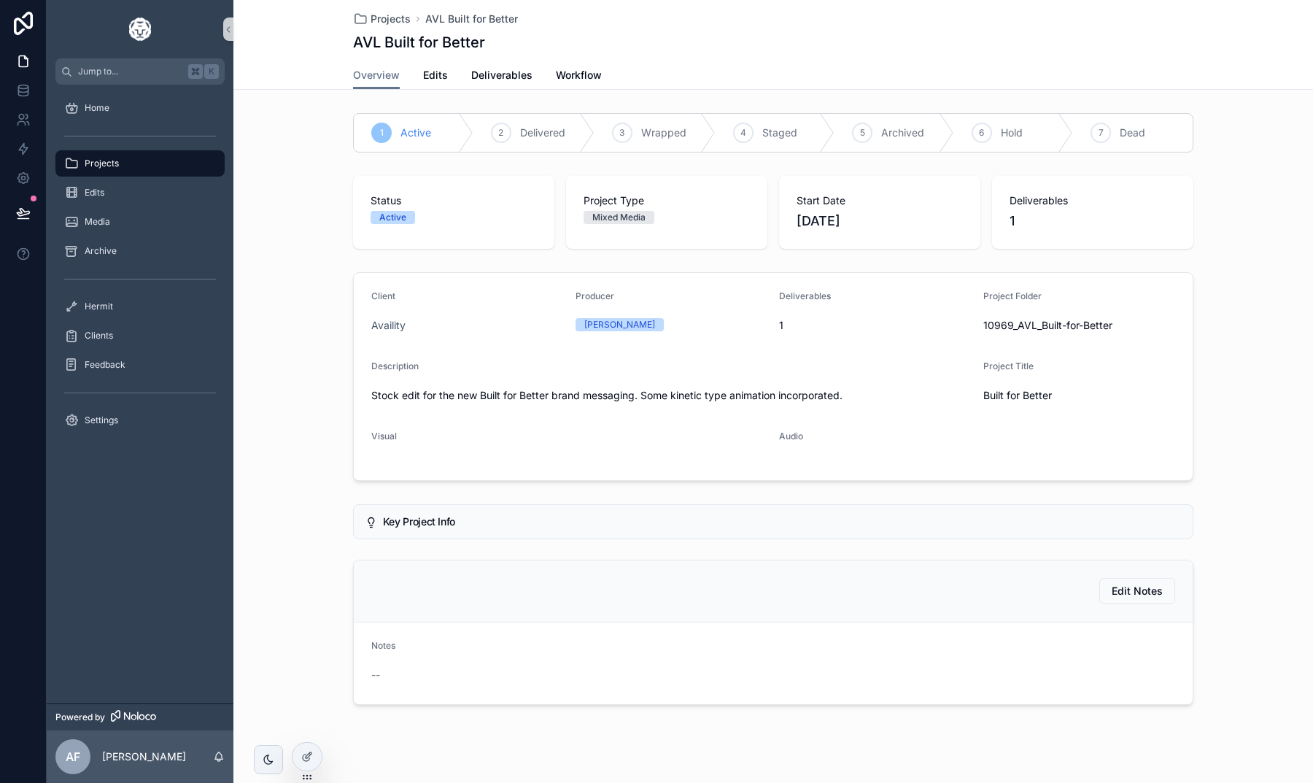
click at [441, 89] on div "Projects AVL Built for Better AVL Built for Better Overview Overview Edits Deli…" at bounding box center [773, 402] width 1080 height 804
click at [441, 82] on link "Edits" at bounding box center [435, 76] width 25 height 29
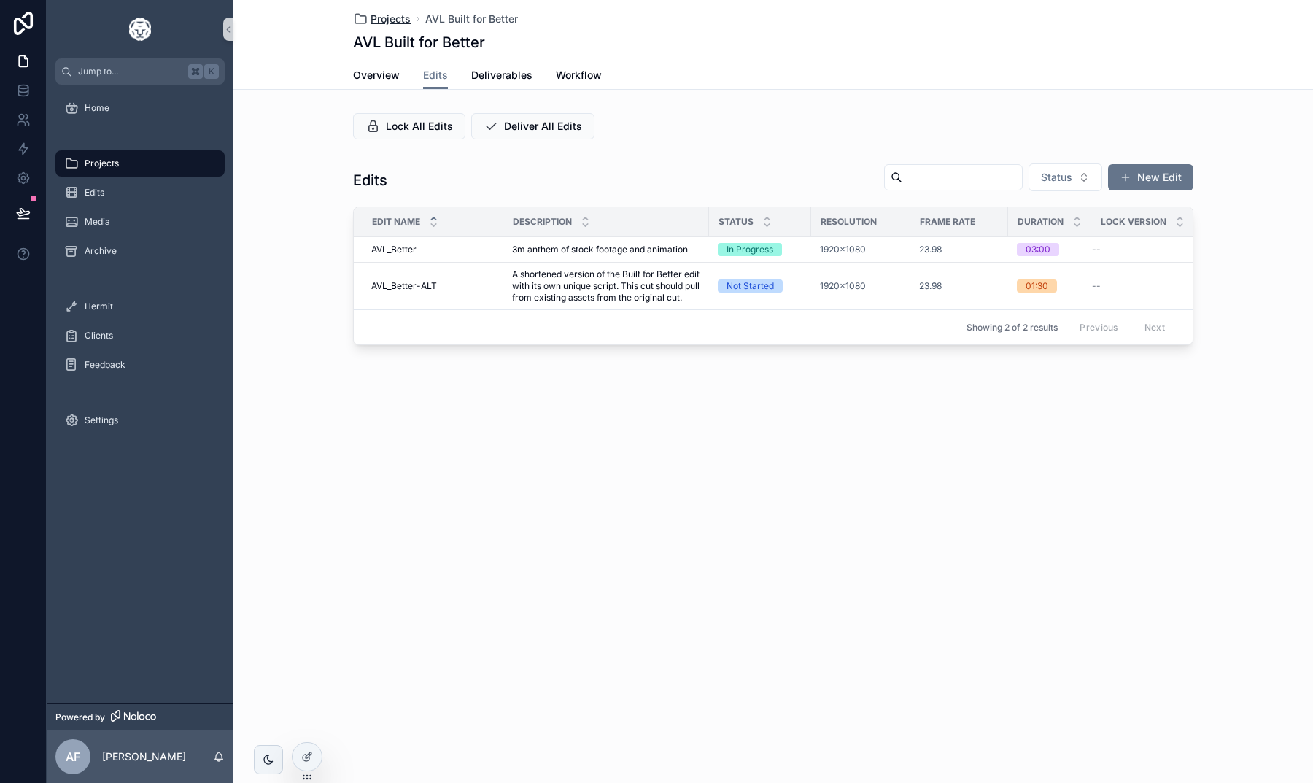
click at [390, 20] on span "Projects" at bounding box center [391, 19] width 40 height 15
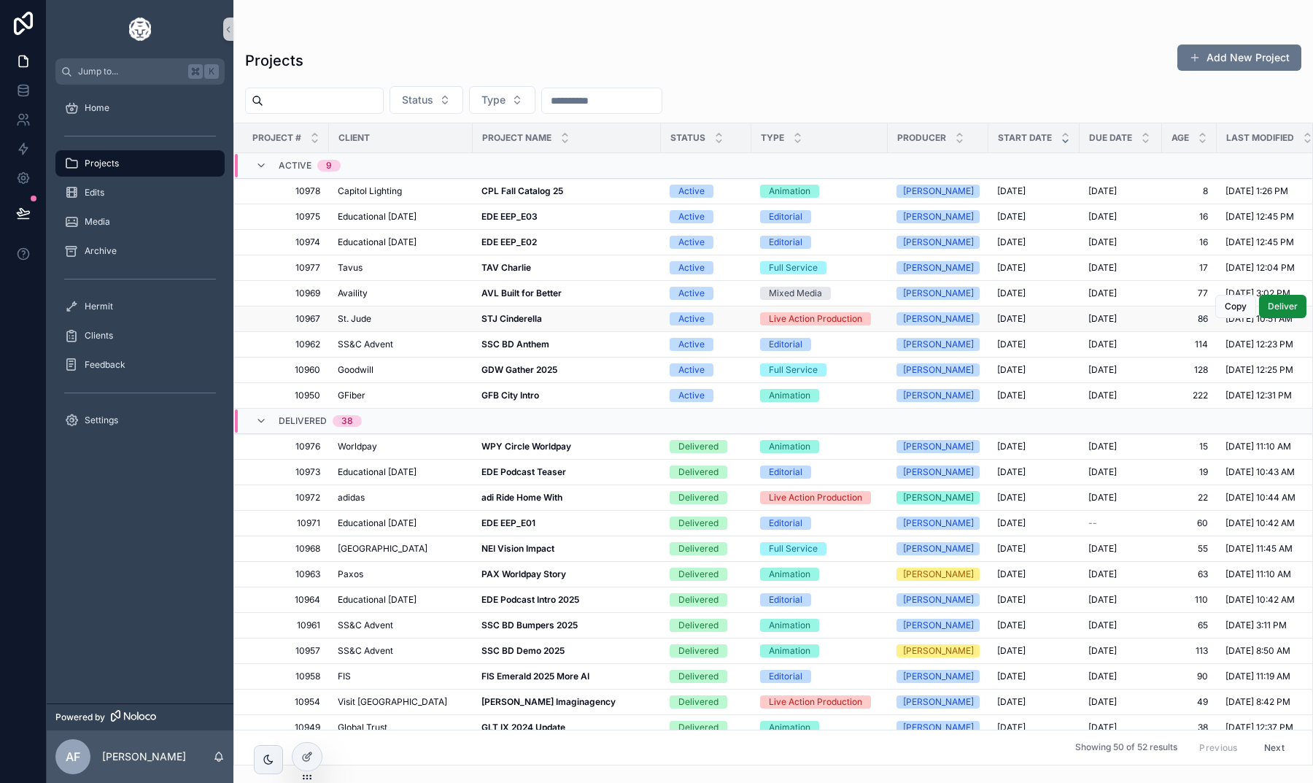
click at [494, 314] on strong "STJ Cinderella" at bounding box center [511, 318] width 61 height 11
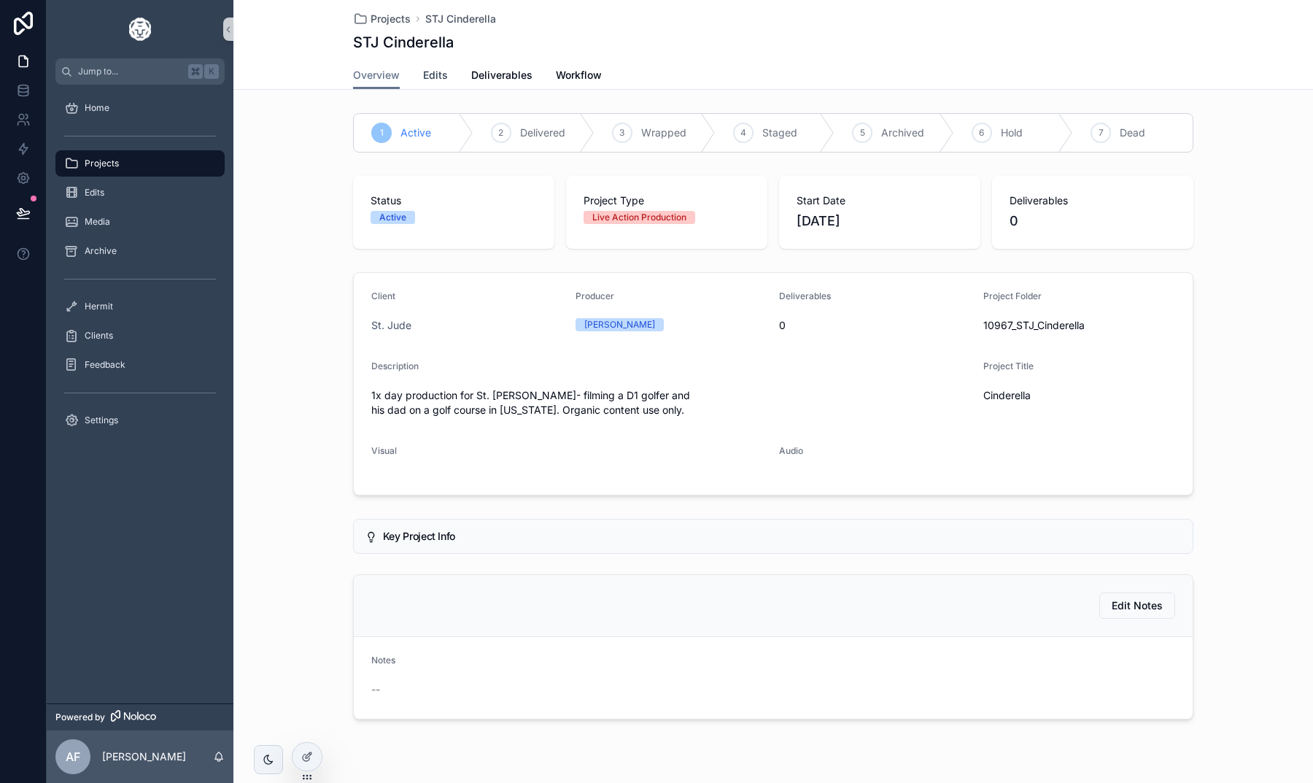
click at [440, 79] on span "Edits" at bounding box center [435, 75] width 25 height 15
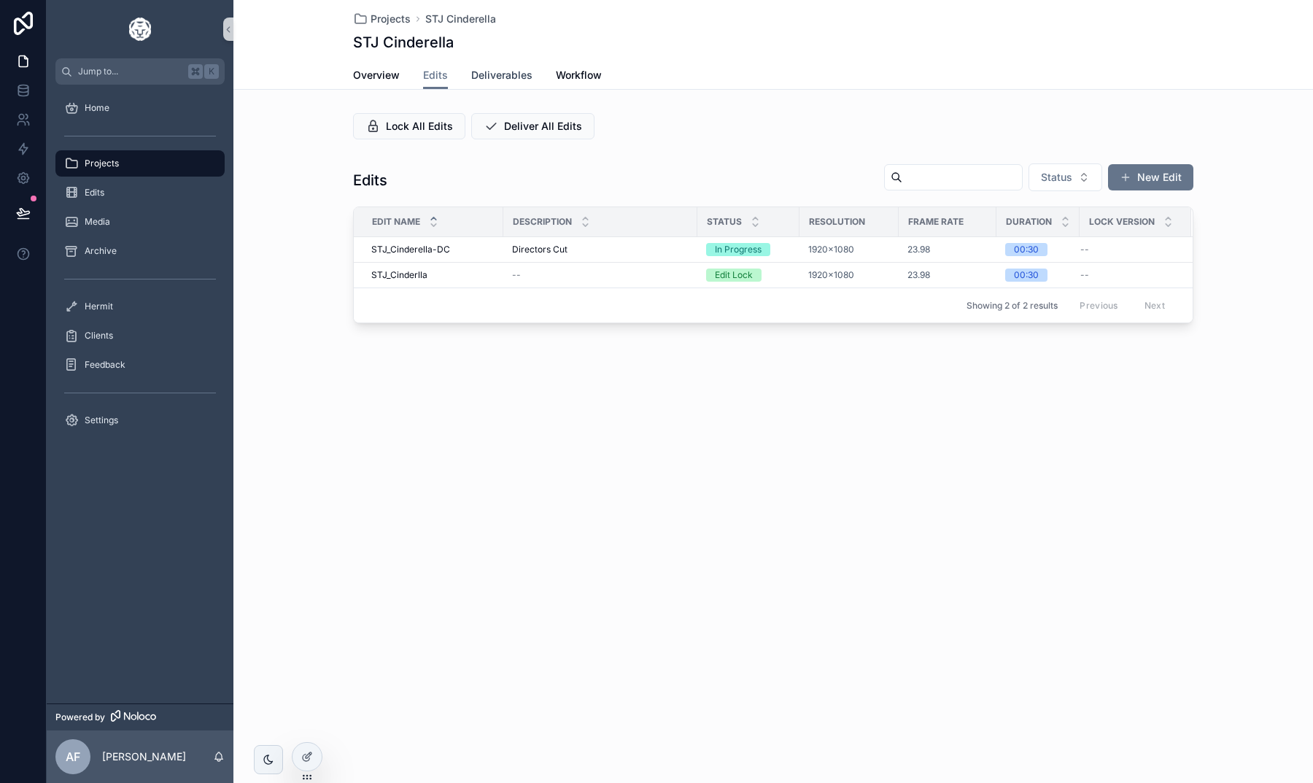
click at [500, 74] on span "Deliverables" at bounding box center [501, 75] width 61 height 15
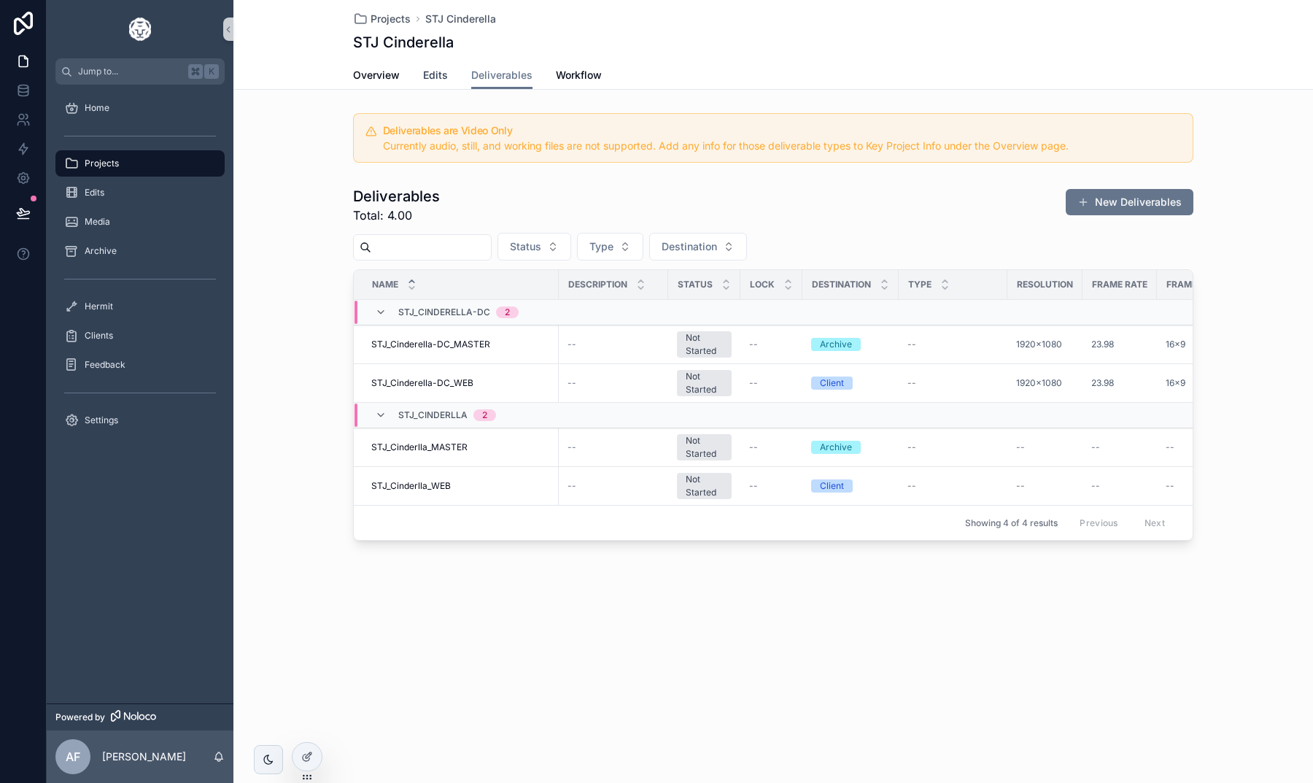
click at [429, 77] on span "Edits" at bounding box center [435, 75] width 25 height 15
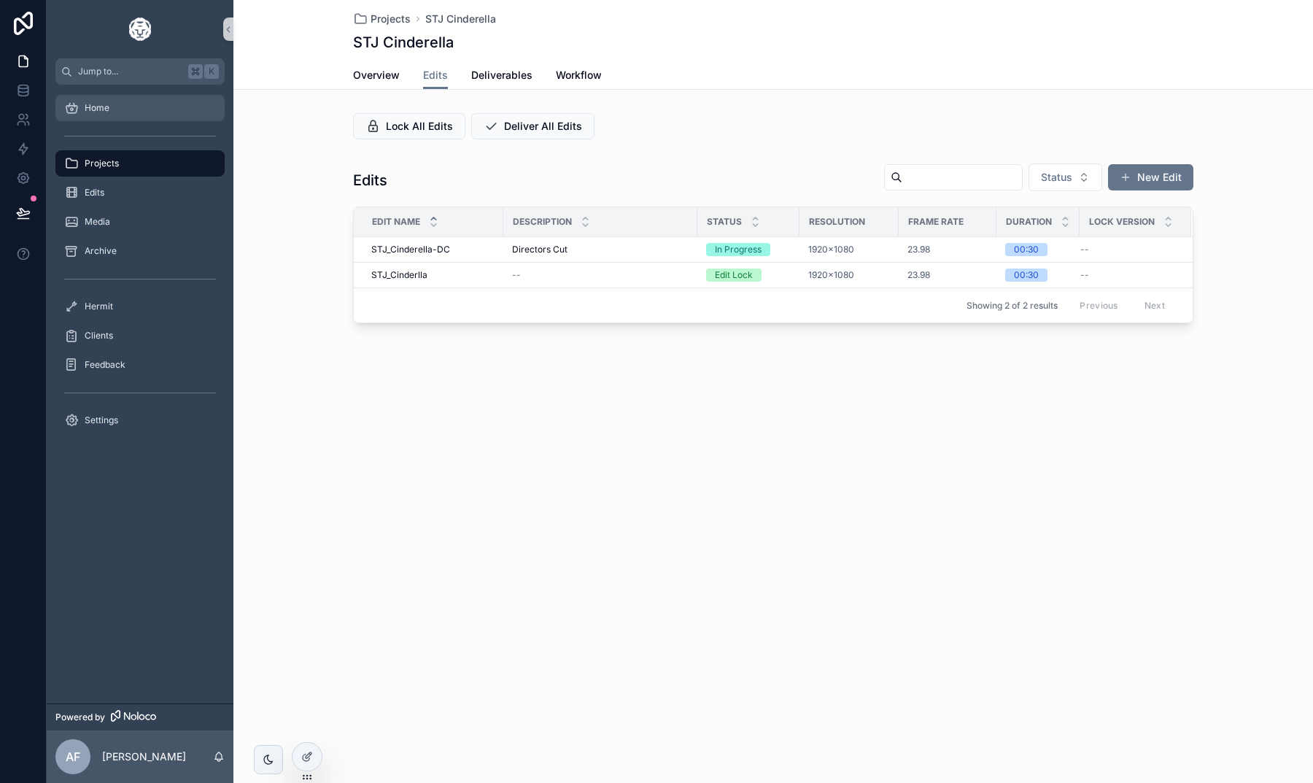
click at [110, 112] on div "Home" at bounding box center [140, 107] width 152 height 23
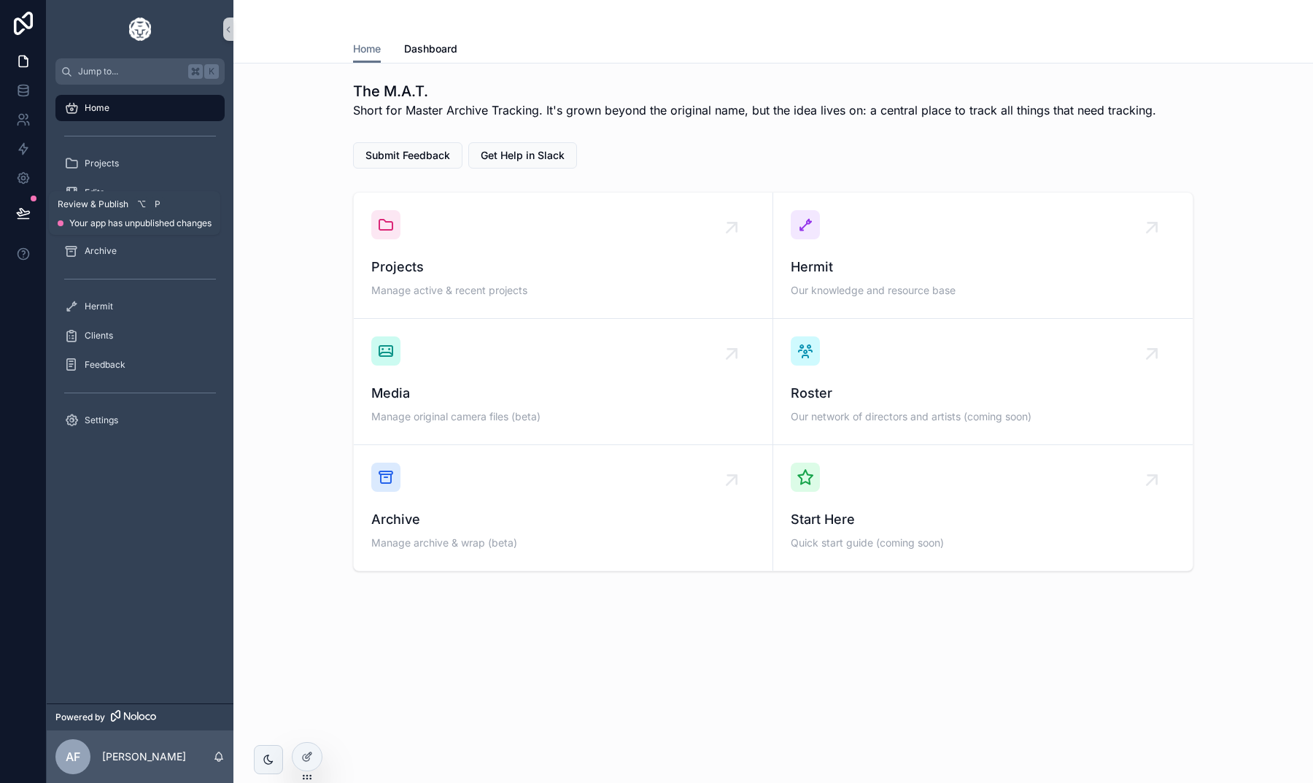
click at [30, 209] on icon at bounding box center [23, 213] width 15 height 15
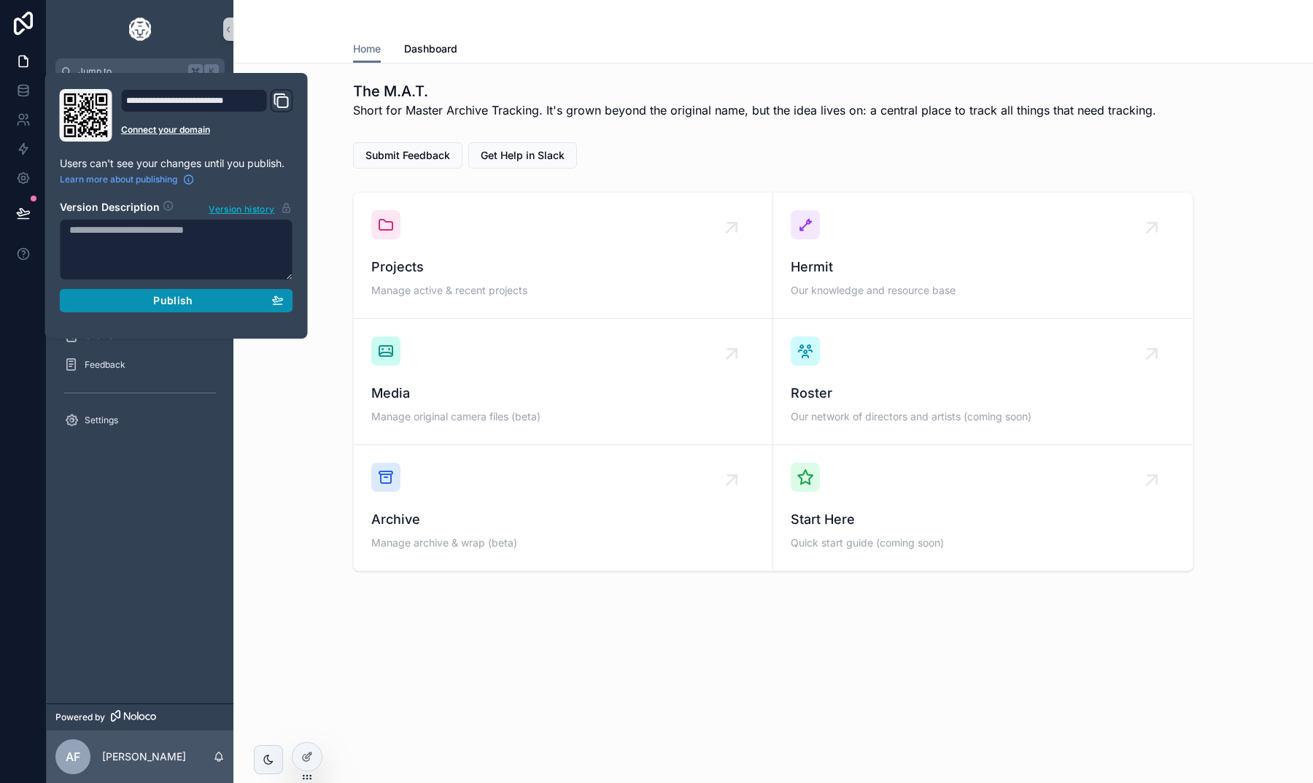
click at [222, 303] on div "Publish" at bounding box center [176, 300] width 214 height 13
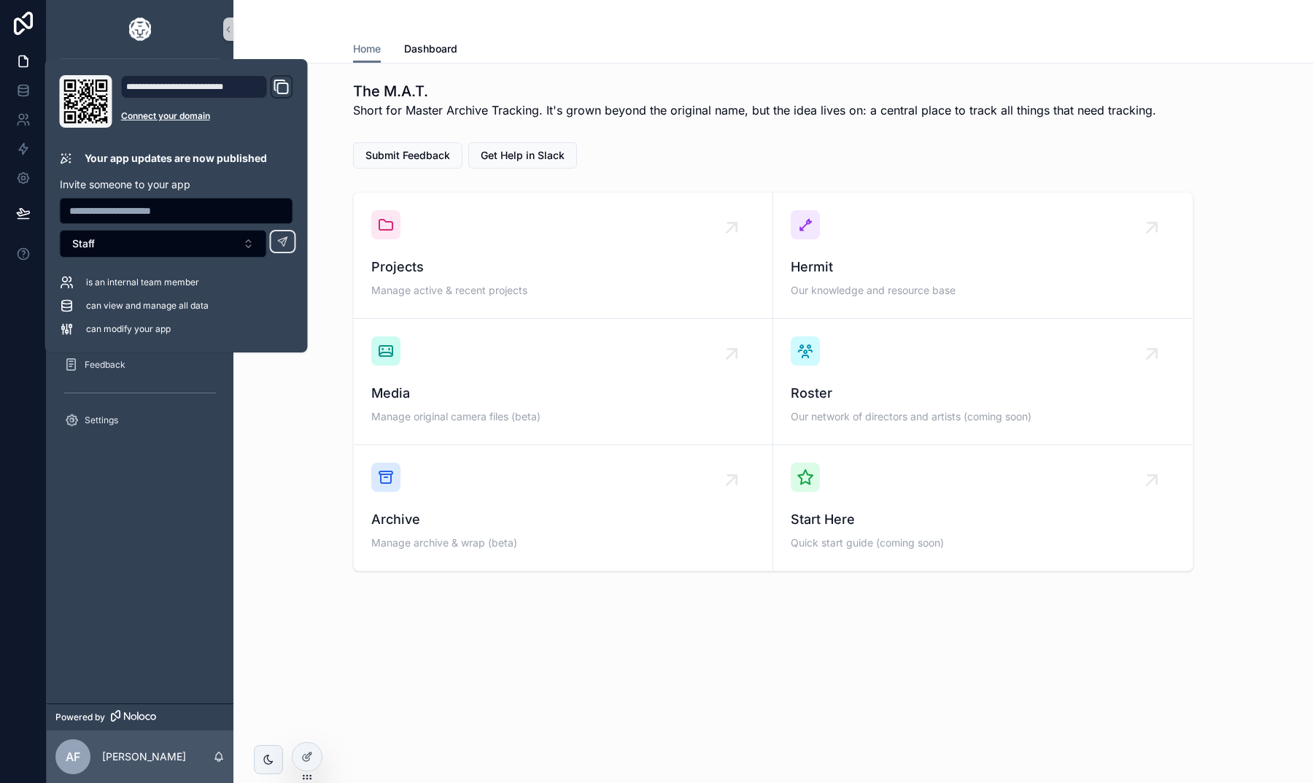
click at [352, 184] on div "The M.A.T. Short for Master Archive Tracking. It's grown beyond the original na…" at bounding box center [773, 366] width 1080 height 607
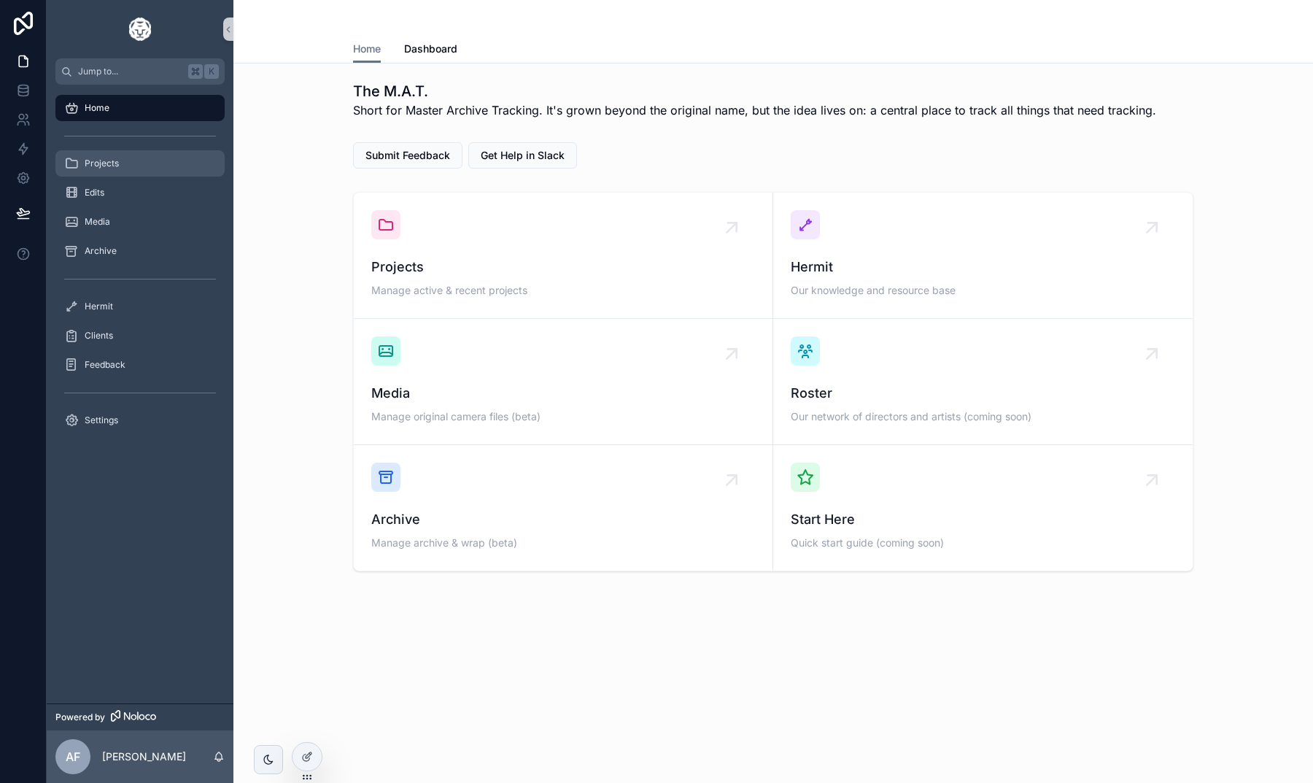
click at [145, 171] on div "Projects" at bounding box center [140, 163] width 152 height 23
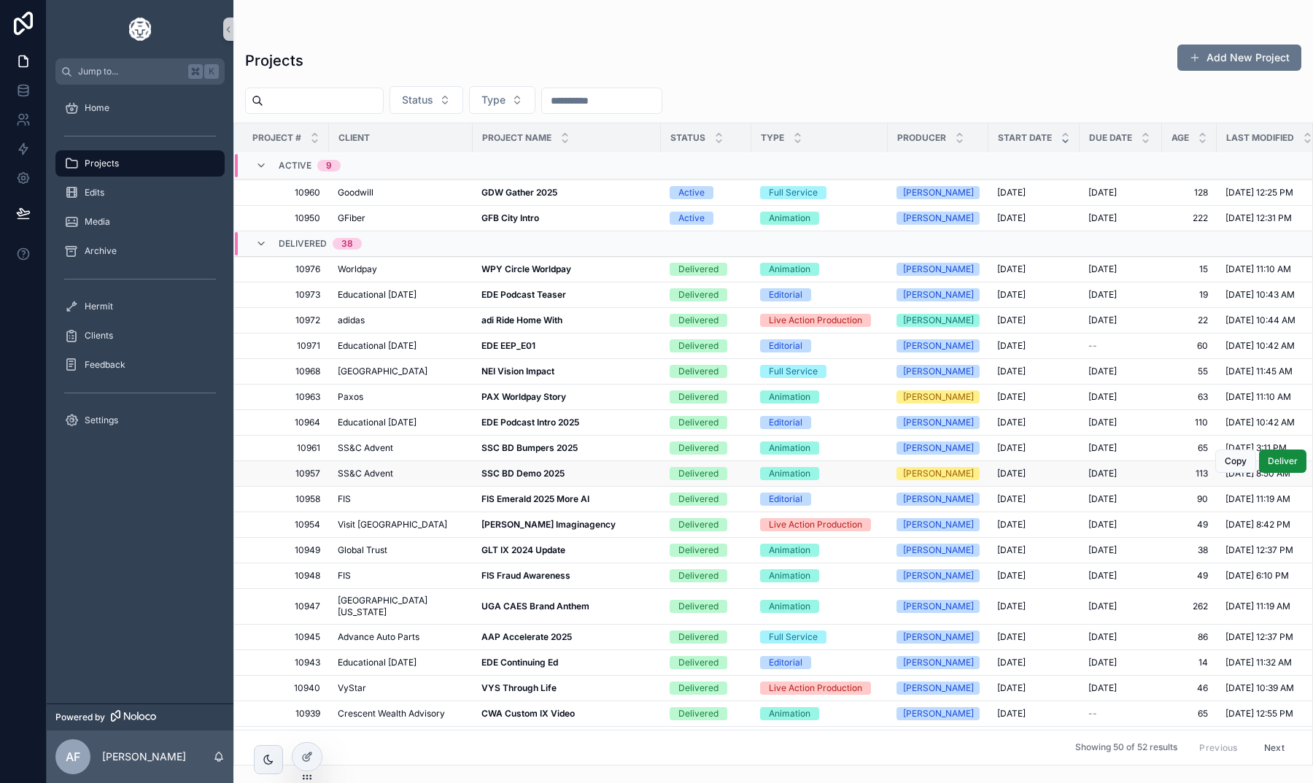
scroll to position [171, 0]
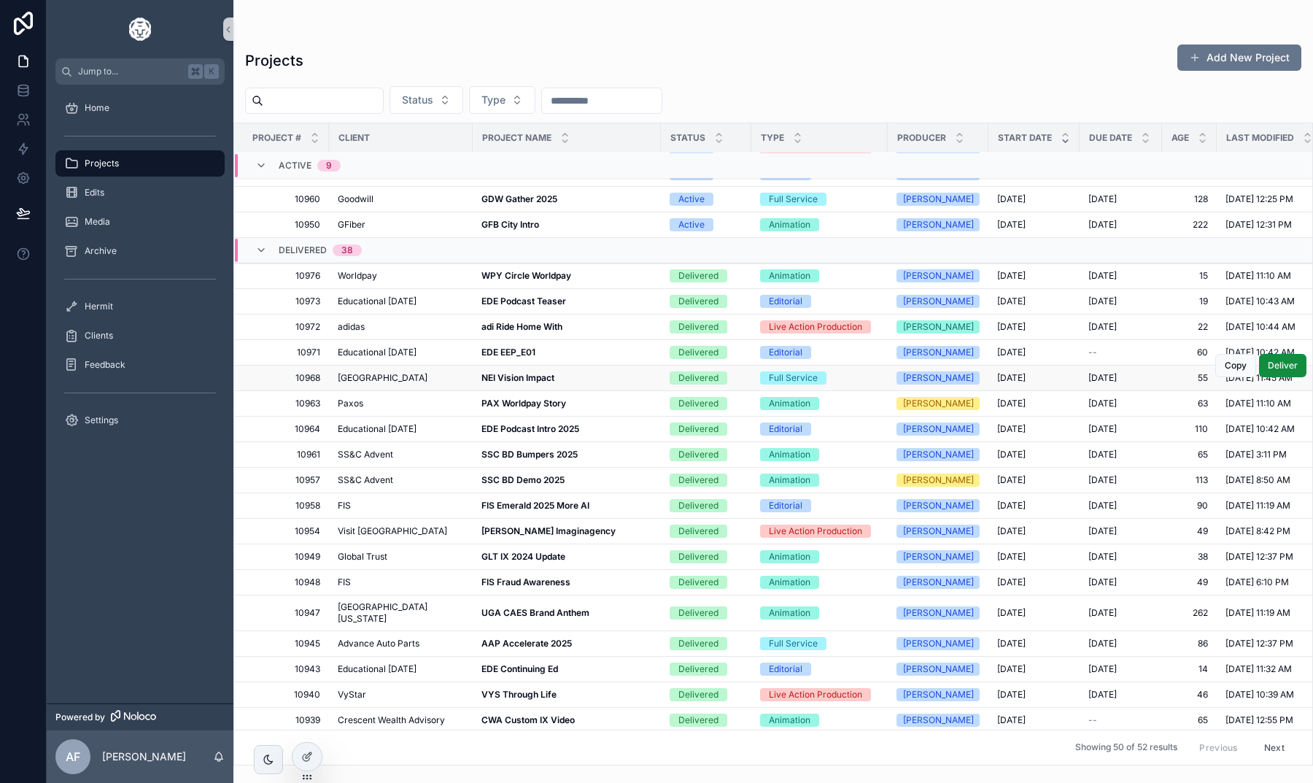
click at [504, 377] on strong "NEI Vision Impact" at bounding box center [517, 377] width 73 height 11
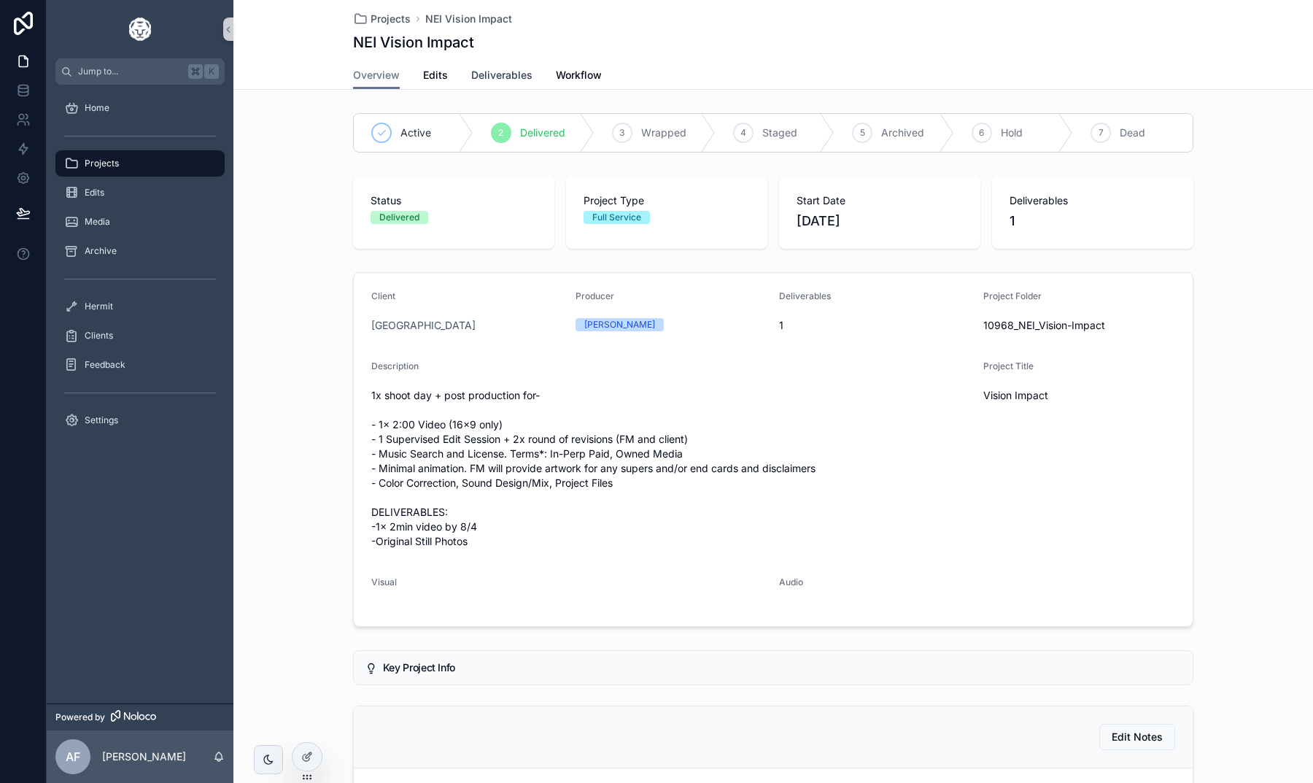
click at [486, 79] on span "Deliverables" at bounding box center [501, 75] width 61 height 15
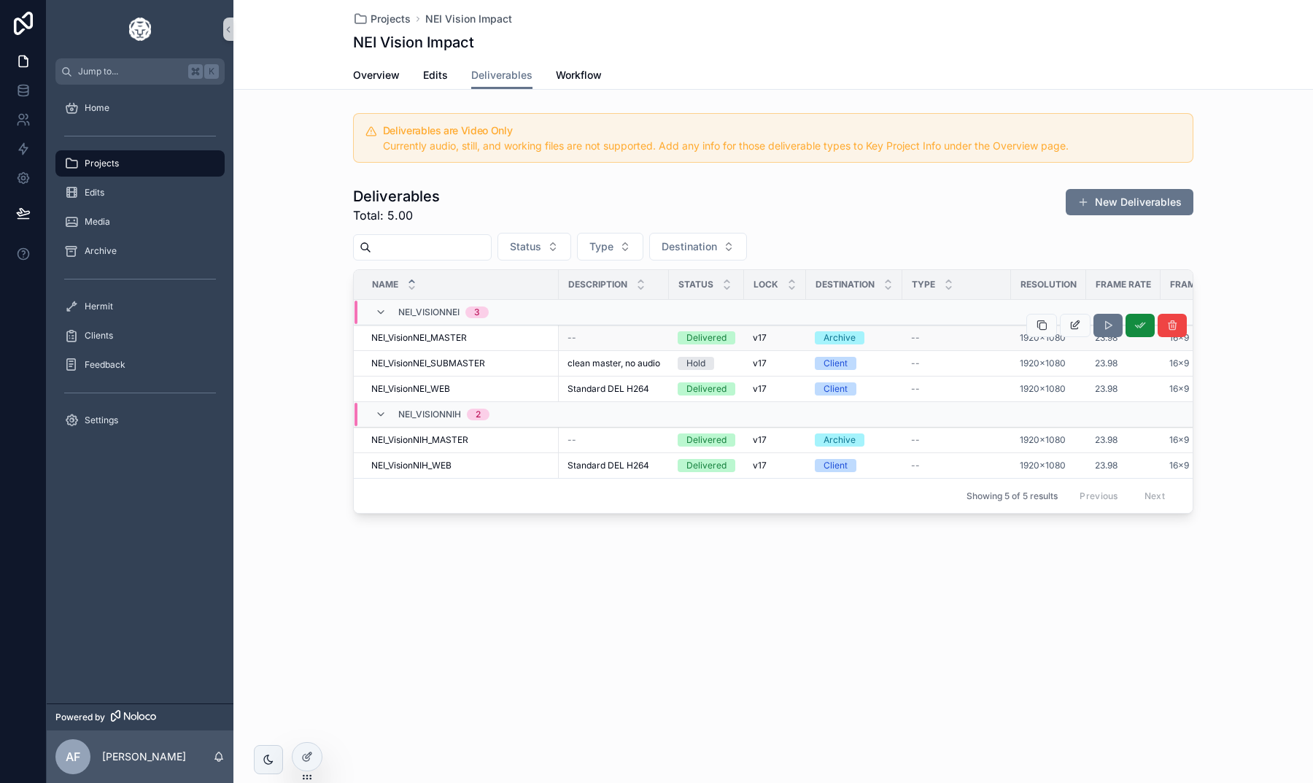
click at [465, 339] on span "NEI_VisionNEI_MASTER" at bounding box center [419, 338] width 96 height 12
